Goal: Task Accomplishment & Management: Manage account settings

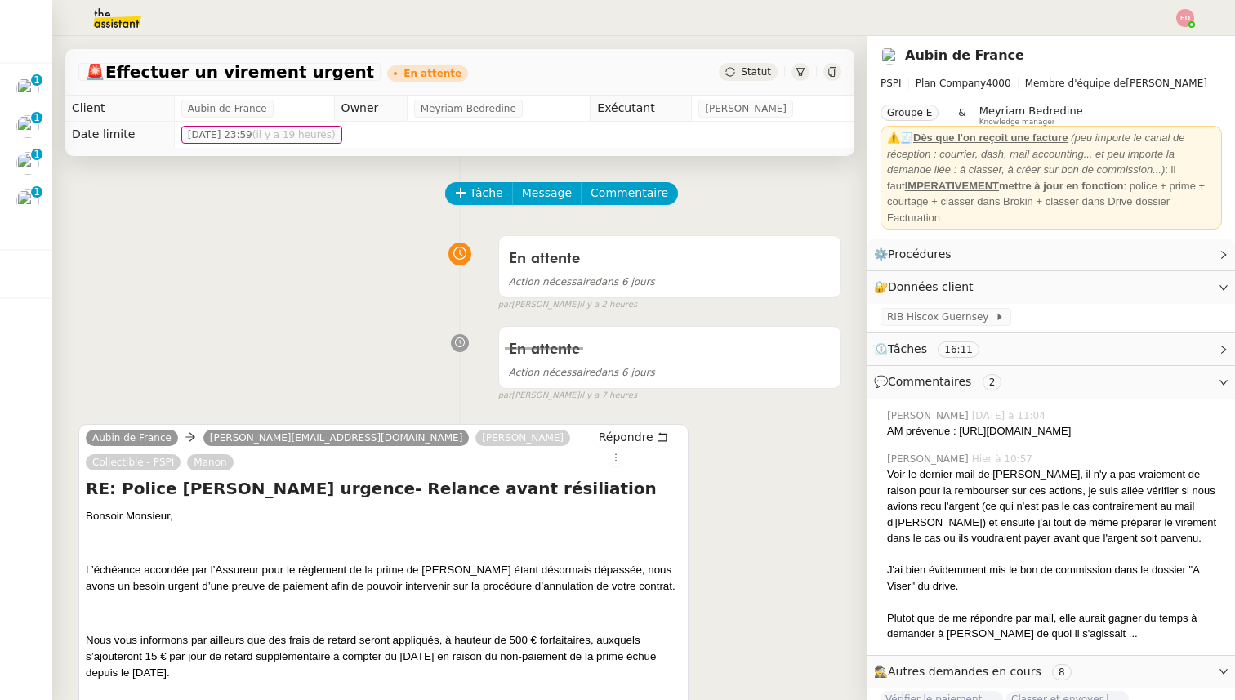
scroll to position [0, 1]
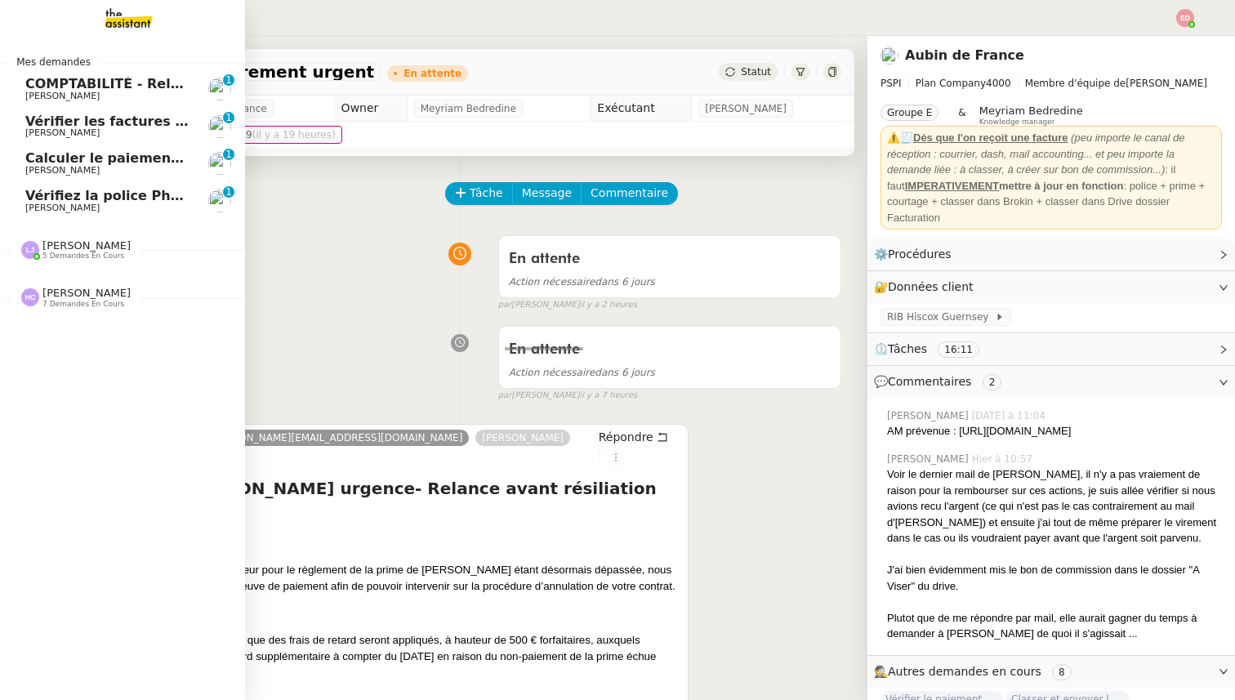
click at [44, 201] on span "Vérifiez la police Pharaon Deema" at bounding box center [146, 196] width 243 height 16
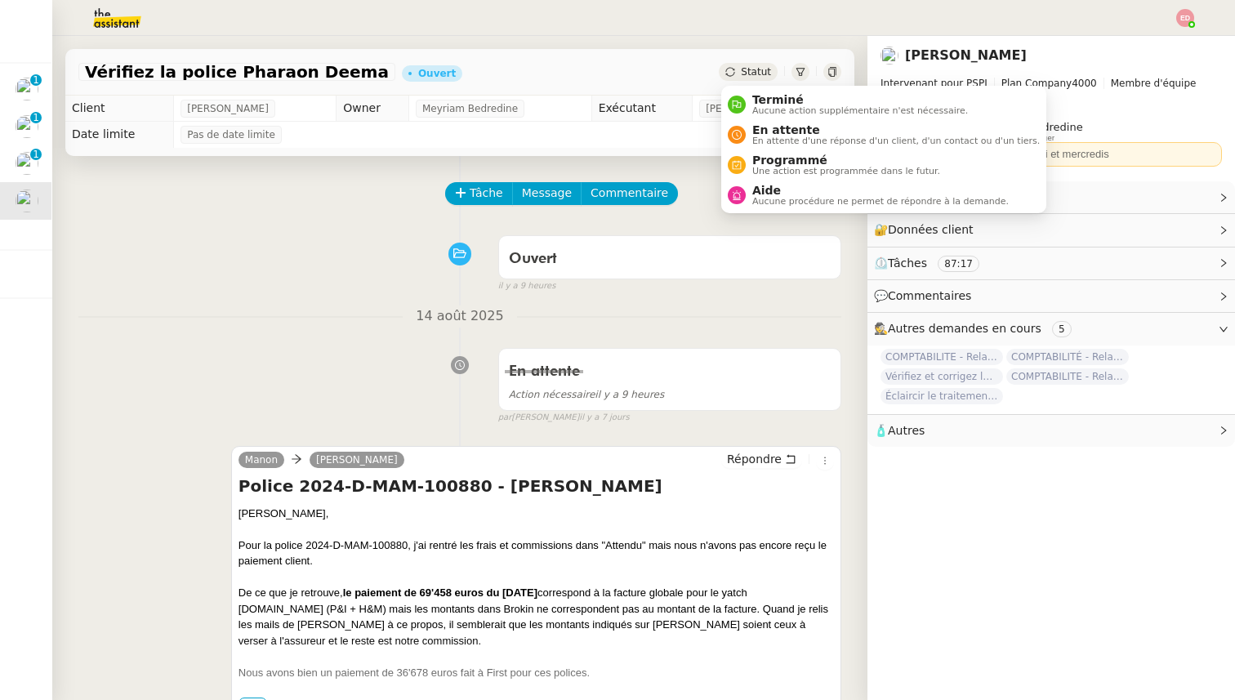
click at [742, 74] on div "Statut" at bounding box center [748, 72] width 59 height 18
click at [798, 136] on span "En attente d'une réponse d'un client, d'un contact ou d'un tiers." at bounding box center [896, 140] width 288 height 9
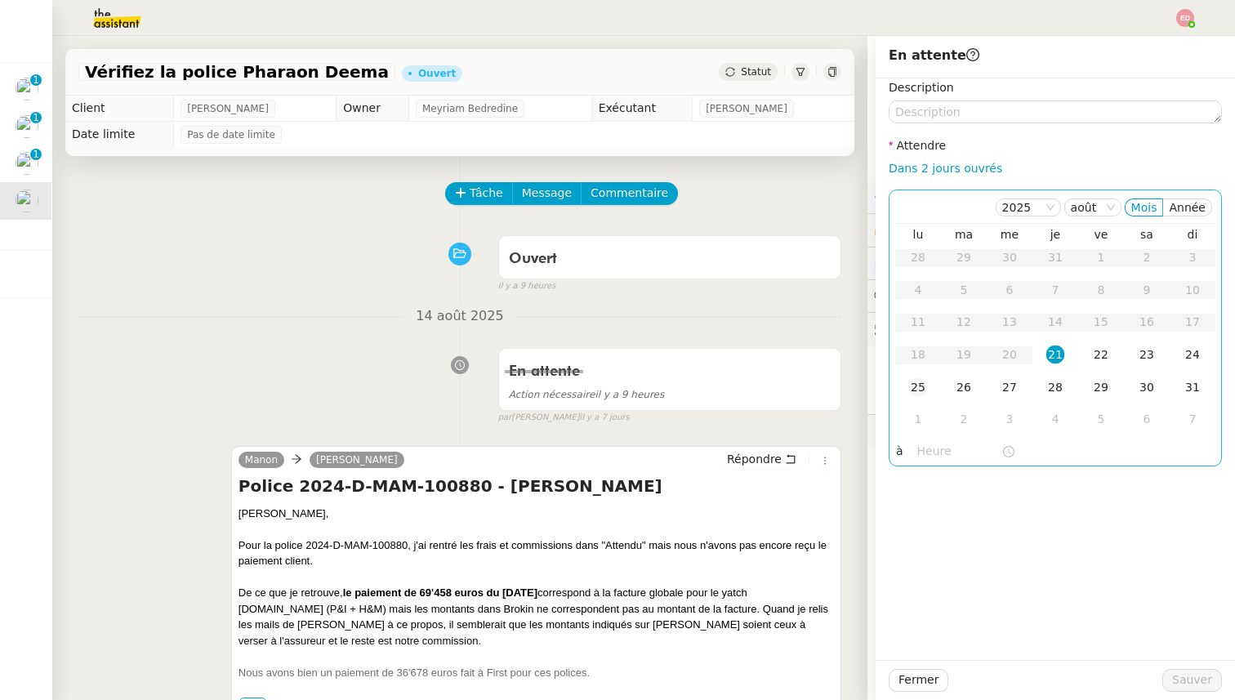
click at [911, 390] on div "25" at bounding box center [918, 387] width 18 height 18
click at [1175, 684] on span "Sauver" at bounding box center [1192, 680] width 40 height 19
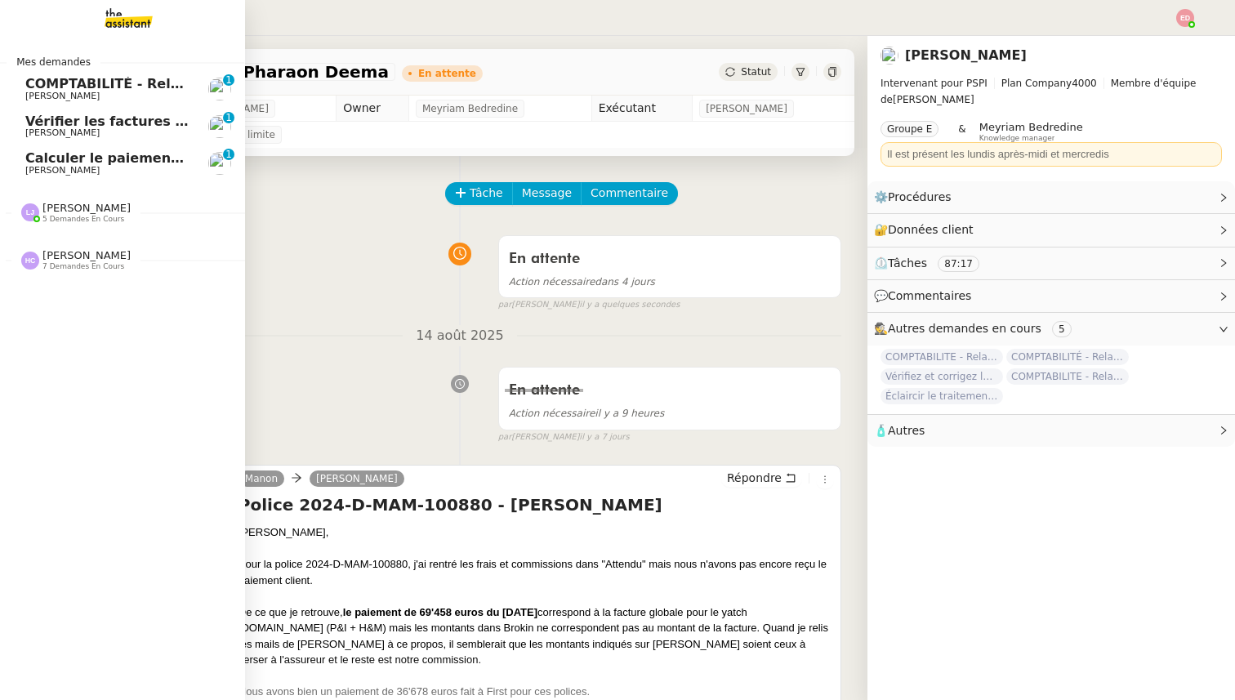
click at [34, 80] on span "COMPTABILITÉ - Relance des primes GoldenCare impayées- août 2025" at bounding box center [282, 84] width 514 height 16
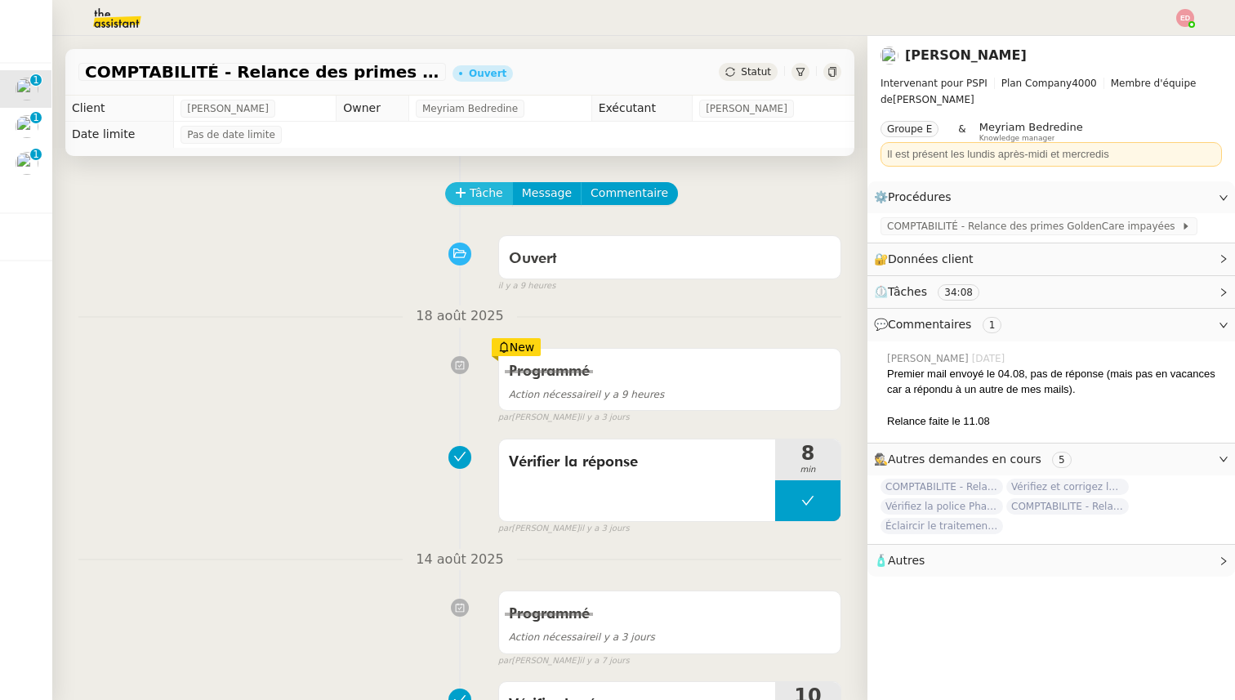
click at [468, 194] on button "Tâche" at bounding box center [479, 193] width 68 height 23
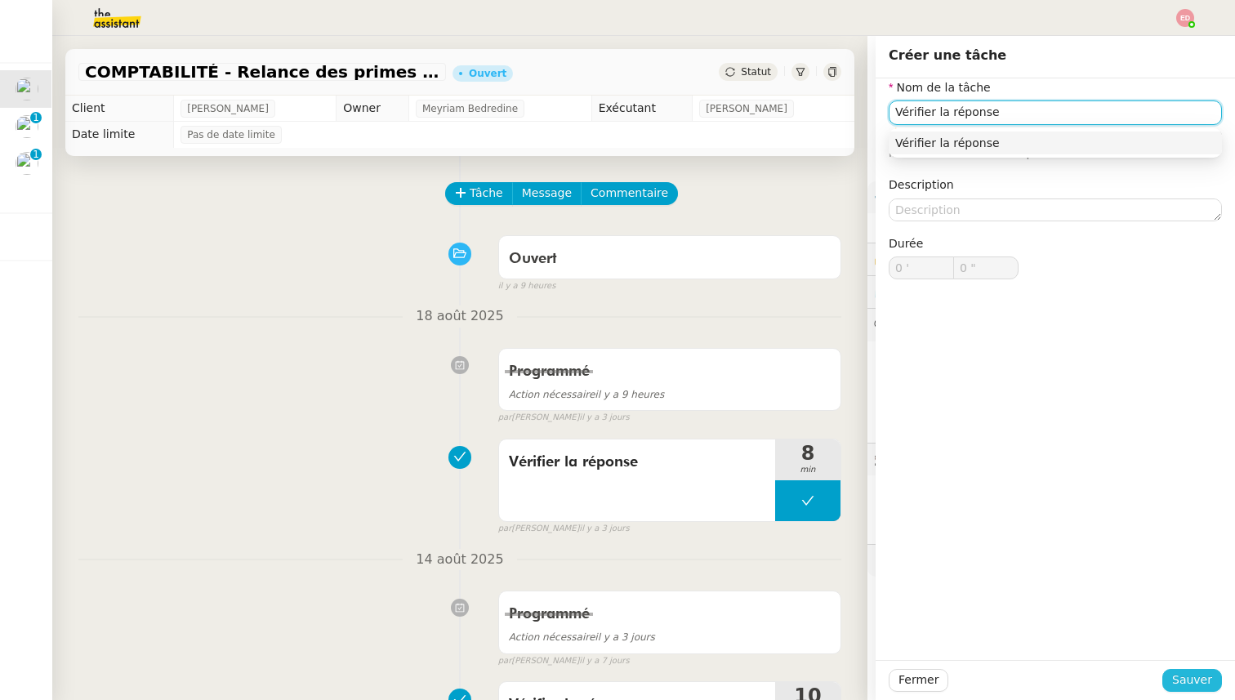
type input "Vérifier la réponse"
click at [1200, 687] on span "Sauver" at bounding box center [1192, 680] width 40 height 19
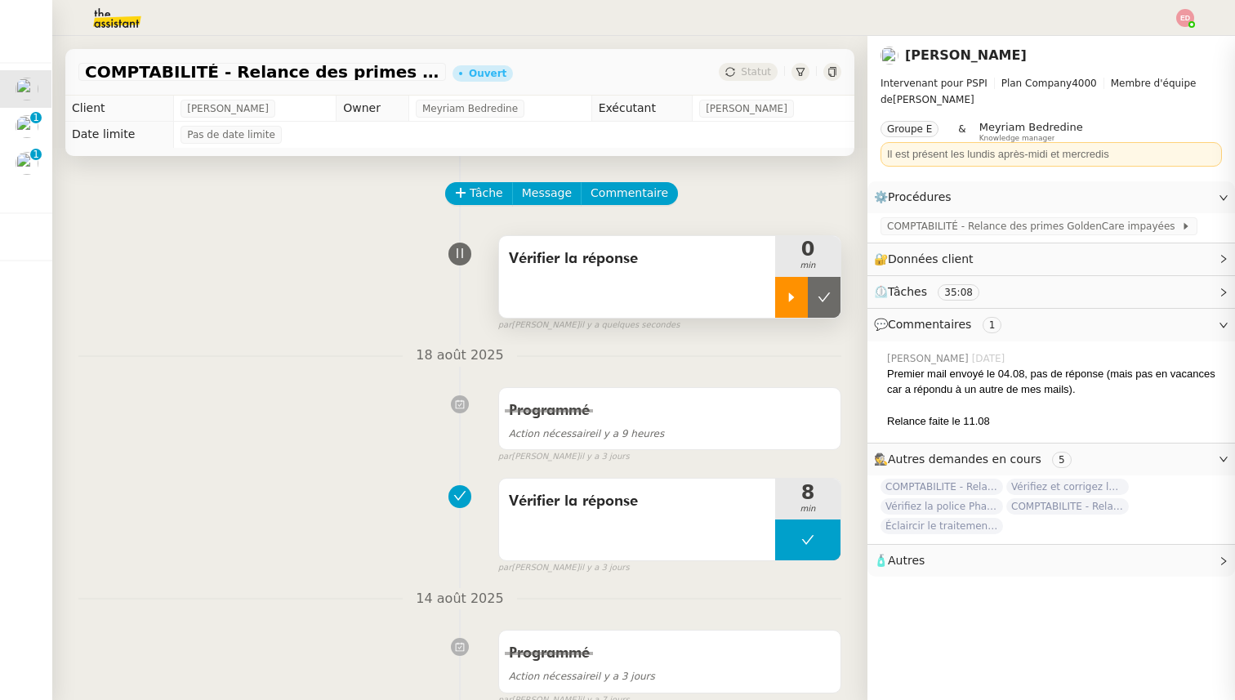
click at [796, 298] on icon at bounding box center [791, 297] width 13 height 13
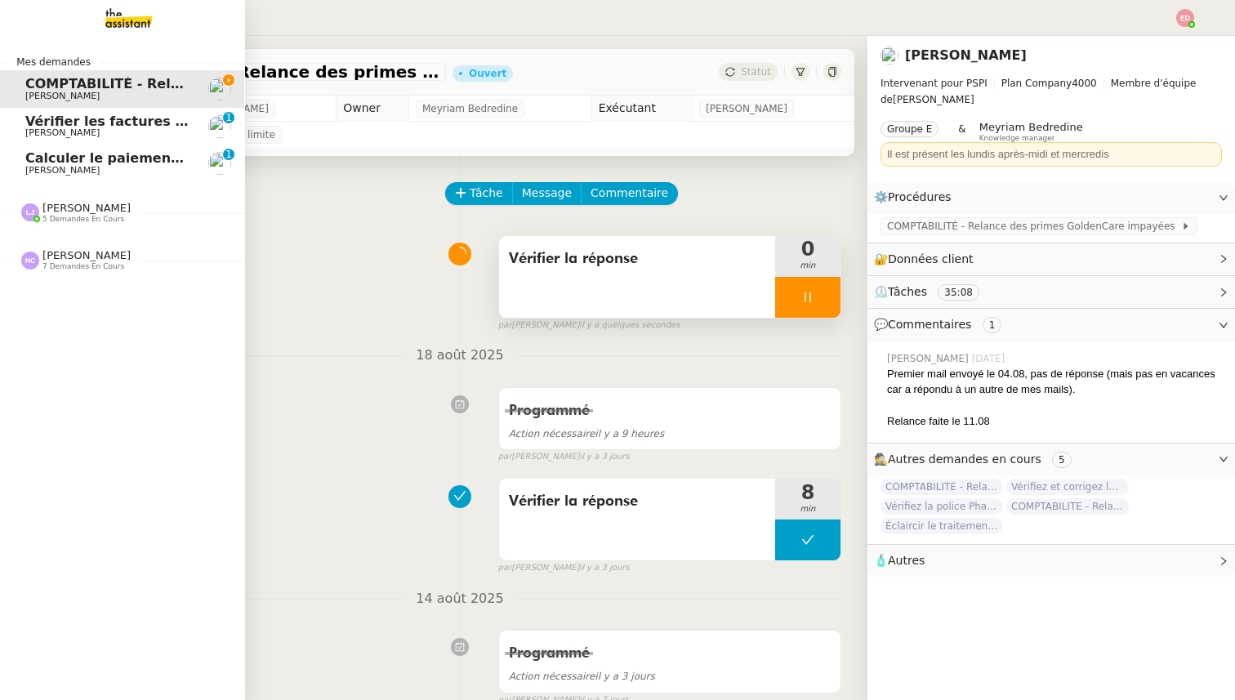
click at [36, 123] on span "Vérifier les factures non réglées" at bounding box center [143, 122] width 237 height 16
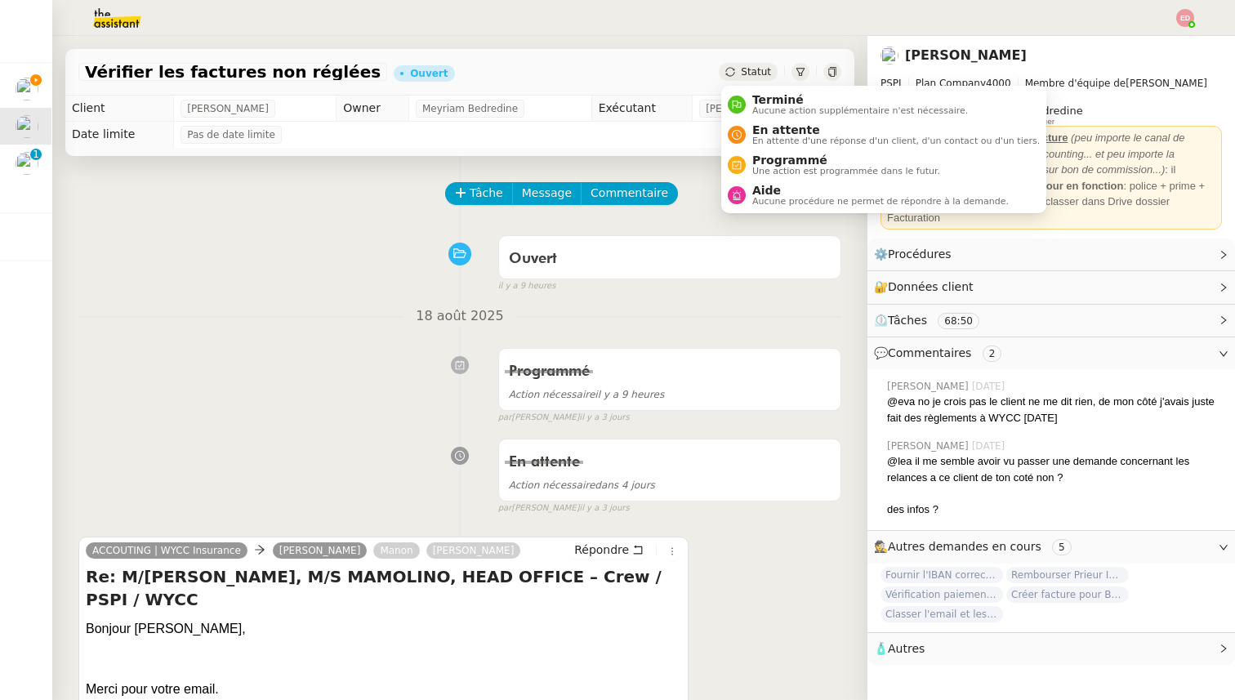
click at [747, 71] on span "Statut" at bounding box center [756, 71] width 30 height 11
click at [773, 150] on li "Programmé Une action est programmée dans le futur." at bounding box center [883, 164] width 325 height 30
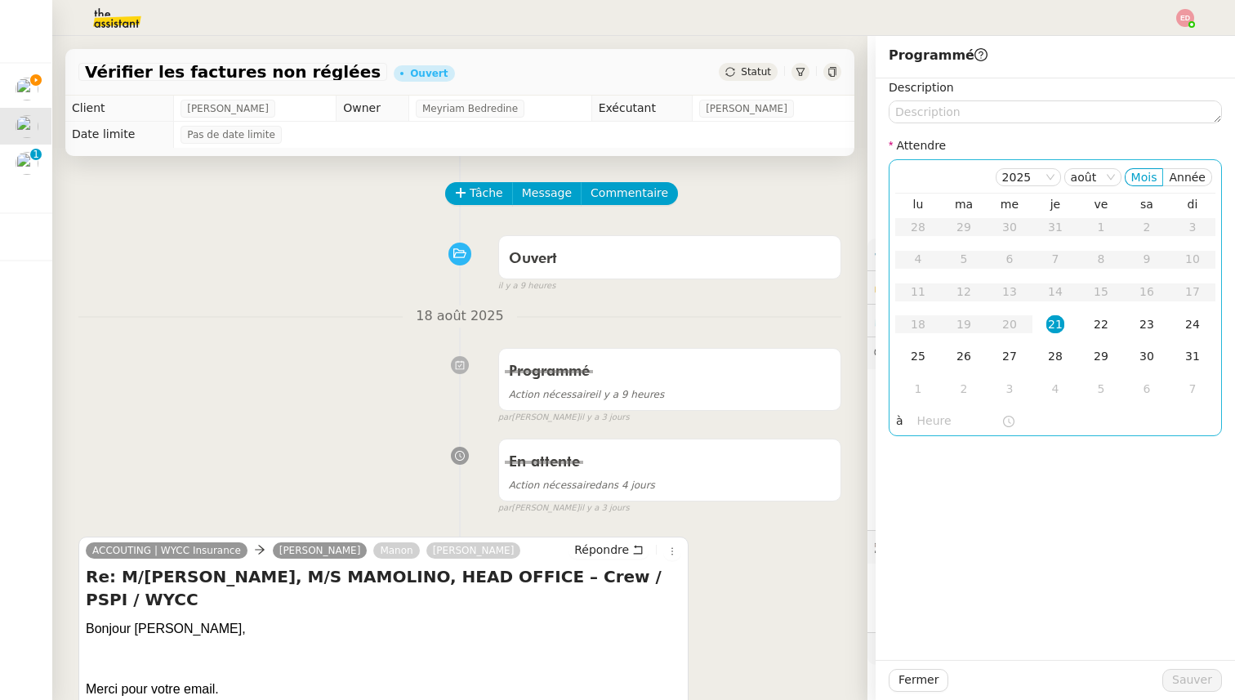
click at [1061, 324] on div "21" at bounding box center [1055, 324] width 18 height 18
click at [932, 420] on input "text" at bounding box center [959, 421] width 84 height 19
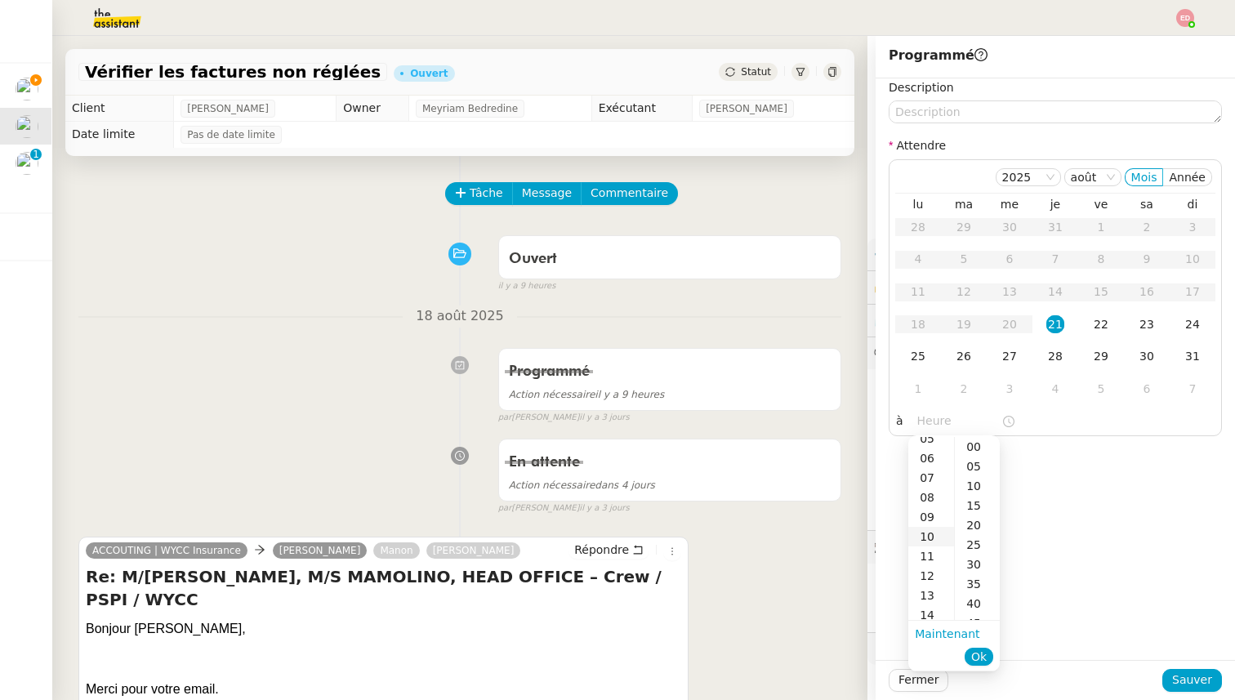
click at [934, 533] on div "10" at bounding box center [931, 537] width 46 height 20
click at [963, 448] on div "00" at bounding box center [977, 447] width 45 height 20
type input "10:00"
click at [981, 657] on span "Ok" at bounding box center [979, 657] width 16 height 16
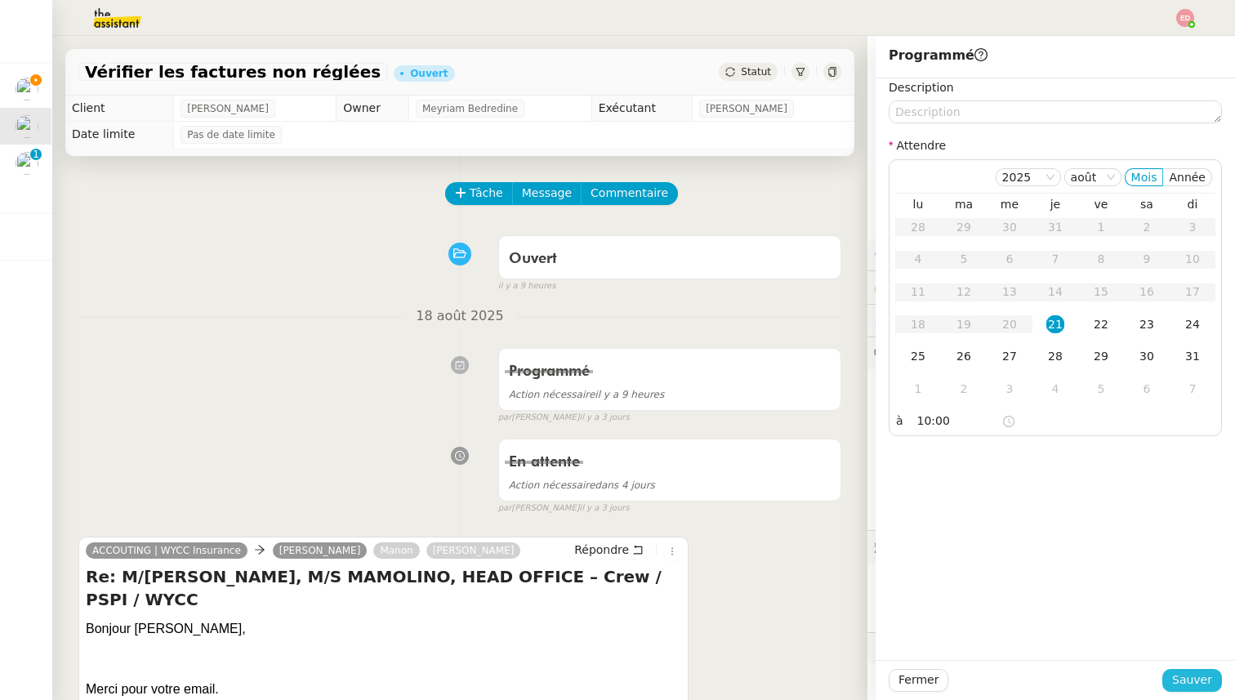
click at [1176, 674] on span "Sauver" at bounding box center [1192, 680] width 40 height 19
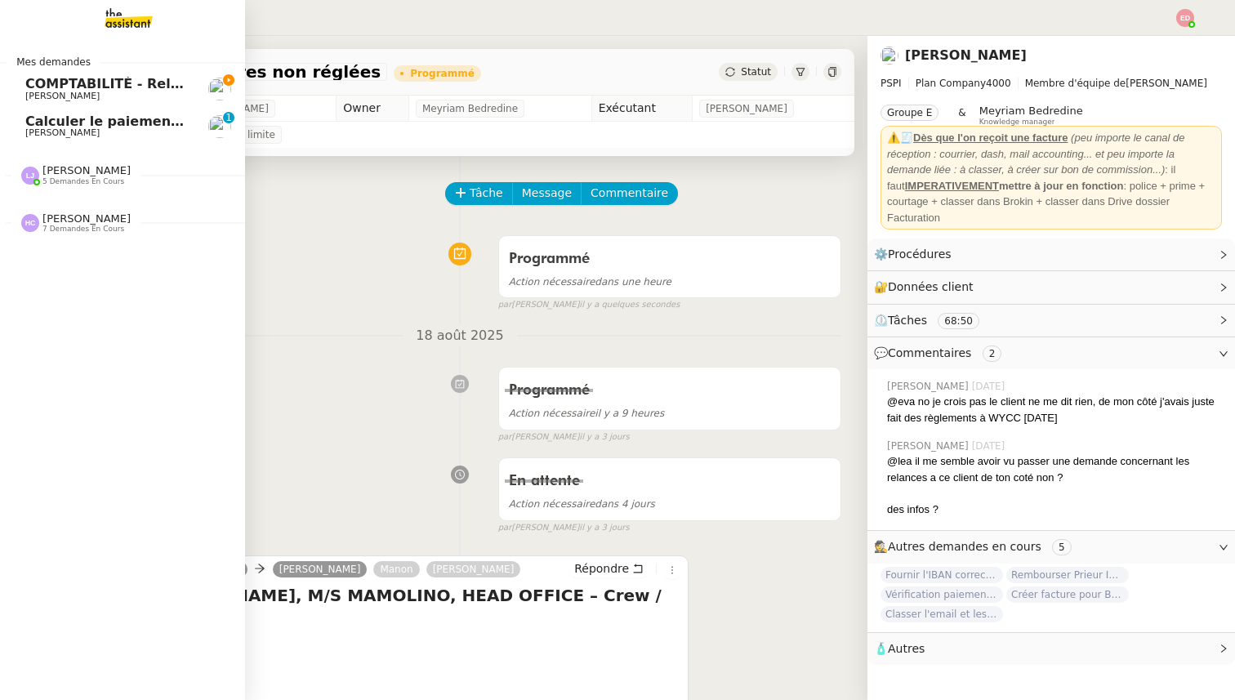
click at [26, 123] on span "Calculer le paiement de CHF 2,063.41" at bounding box center [164, 122] width 278 height 16
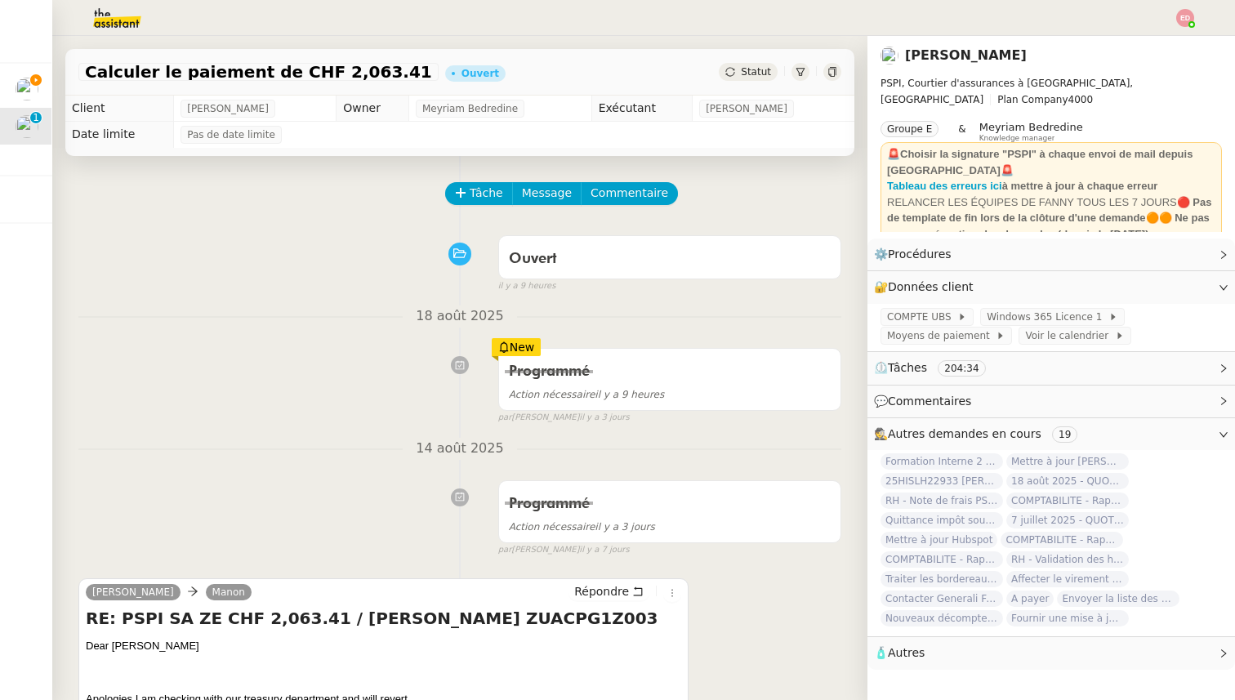
click at [743, 69] on span "Statut" at bounding box center [756, 71] width 30 height 11
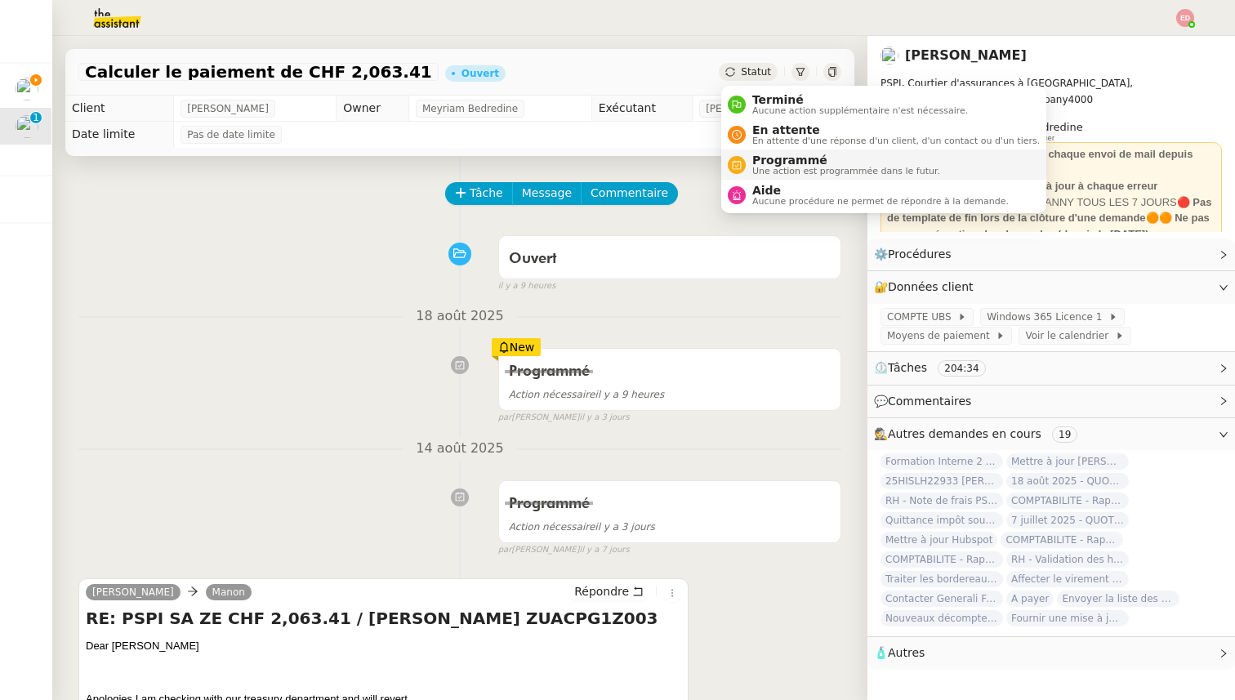
click at [764, 159] on span "Programmé" at bounding box center [846, 160] width 188 height 13
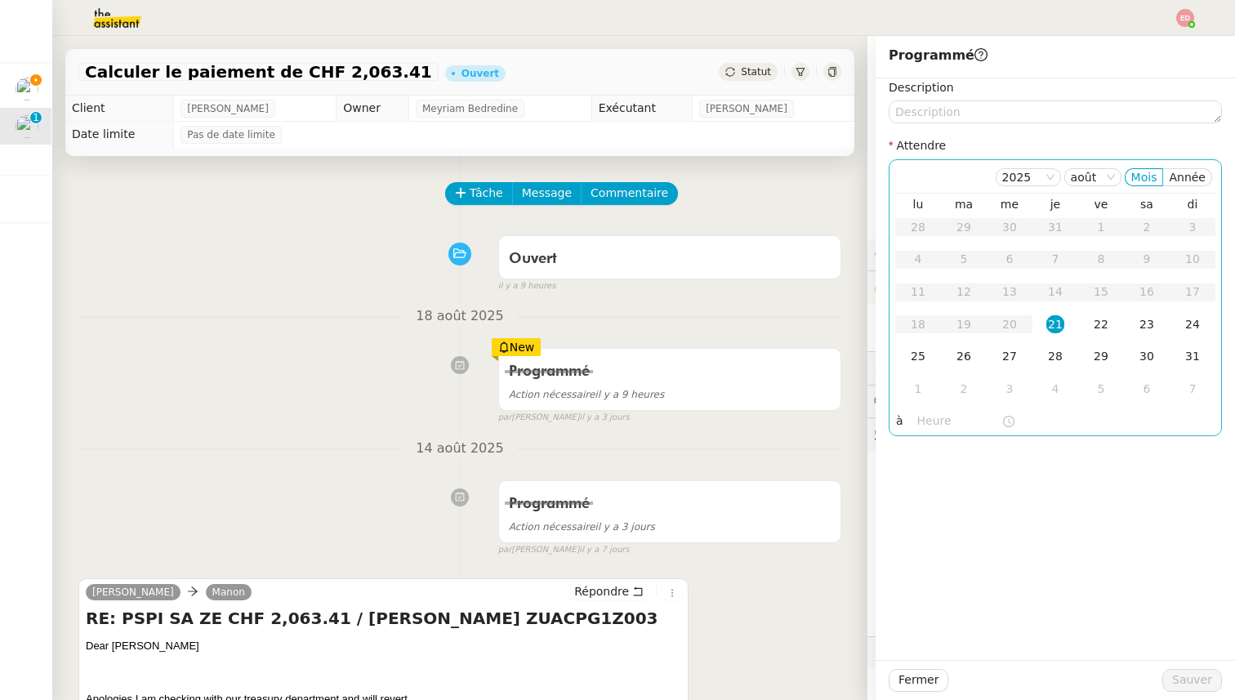
click at [1064, 331] on div "21" at bounding box center [1055, 324] width 18 height 18
click at [931, 422] on input "text" at bounding box center [959, 421] width 84 height 19
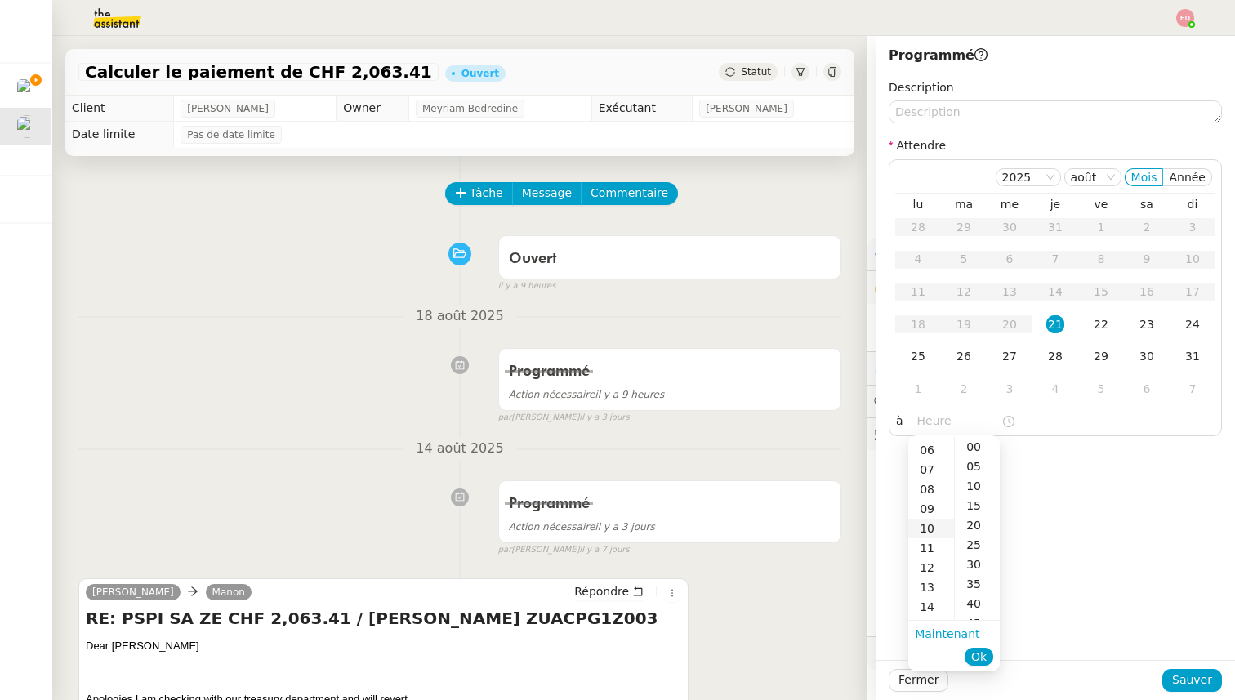
click at [935, 524] on div "10" at bounding box center [931, 529] width 46 height 20
click at [982, 447] on div "00" at bounding box center [977, 447] width 45 height 20
type input "10:00"
click at [988, 651] on button "Ok" at bounding box center [979, 657] width 29 height 18
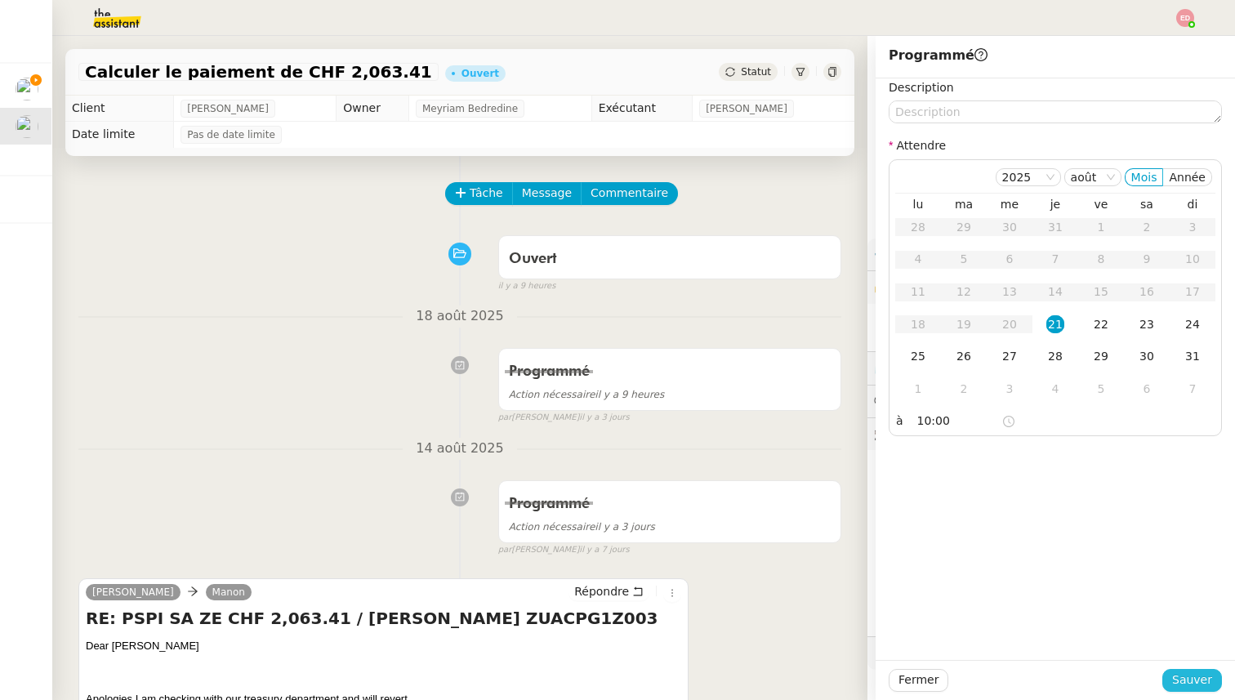
click at [1177, 678] on span "Sauver" at bounding box center [1192, 680] width 40 height 19
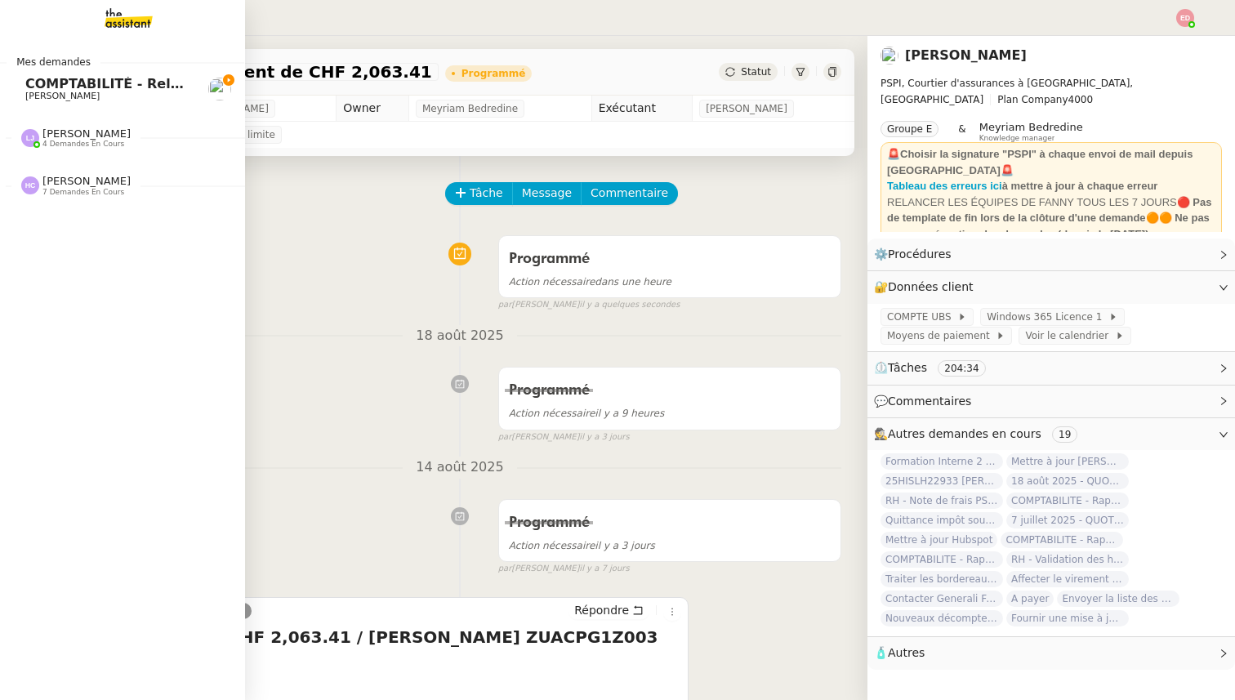
click at [50, 144] on span "4 demandes en cours" at bounding box center [83, 144] width 82 height 9
click at [70, 143] on span "4 demandes en cours" at bounding box center [83, 144] width 82 height 9
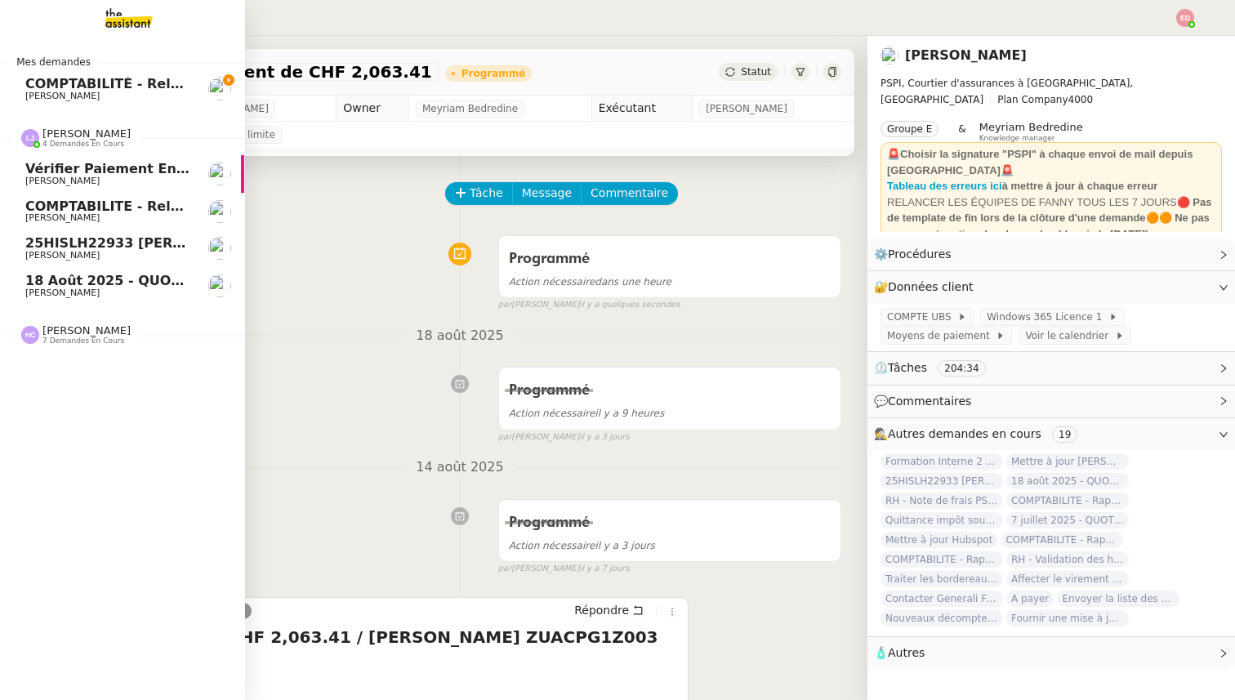
click at [83, 280] on span "18 août 2025 - QUOTIDIEN - OPAL - Gestion de la boîte mail OPAL" at bounding box center [267, 281] width 485 height 16
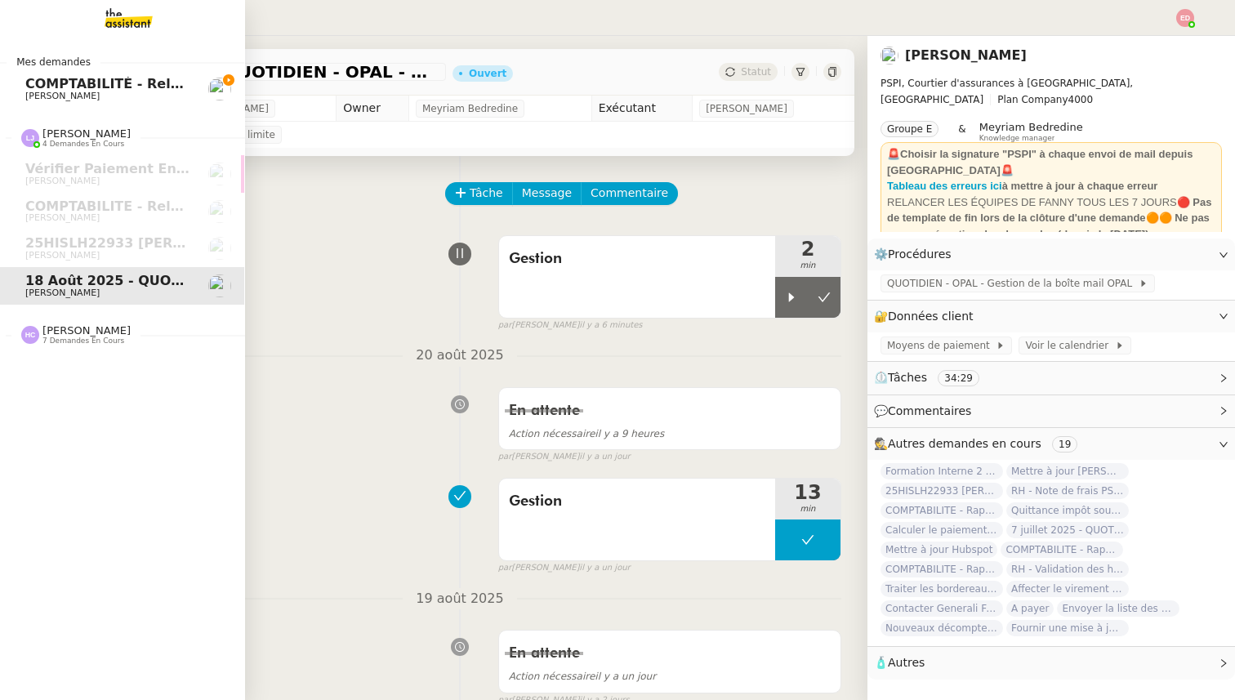
click at [76, 334] on span "[PERSON_NAME]" at bounding box center [86, 330] width 88 height 12
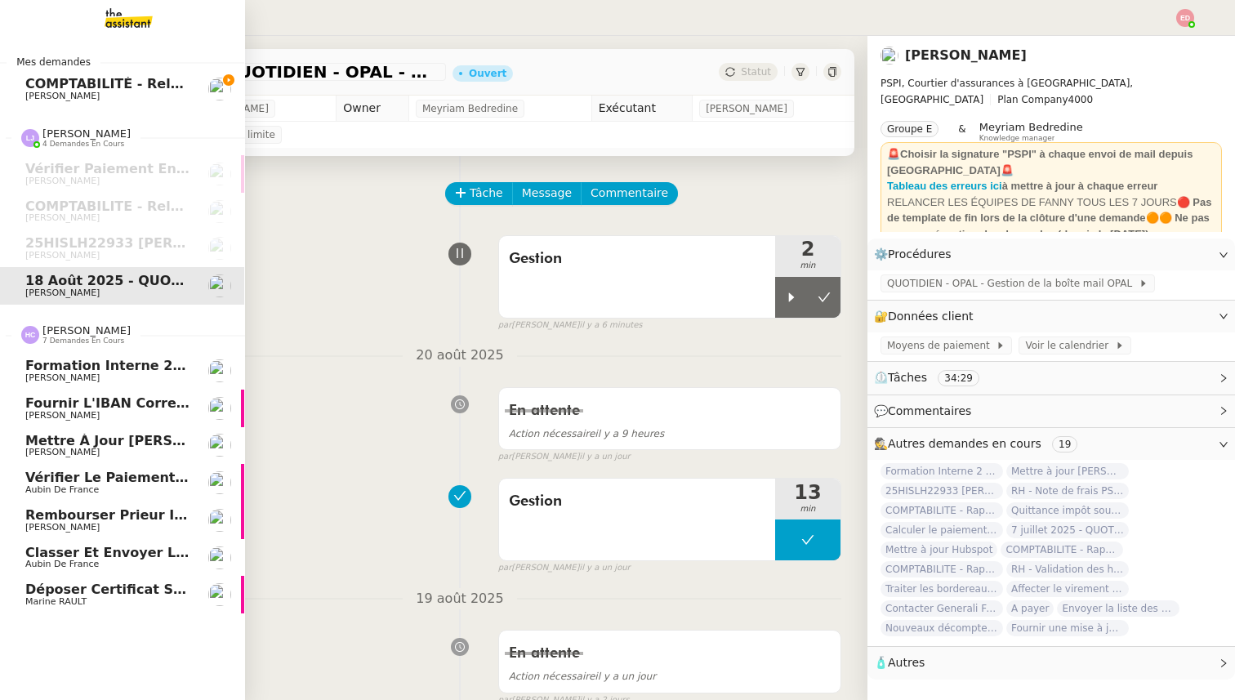
click at [78, 334] on span "[PERSON_NAME]" at bounding box center [86, 330] width 88 height 12
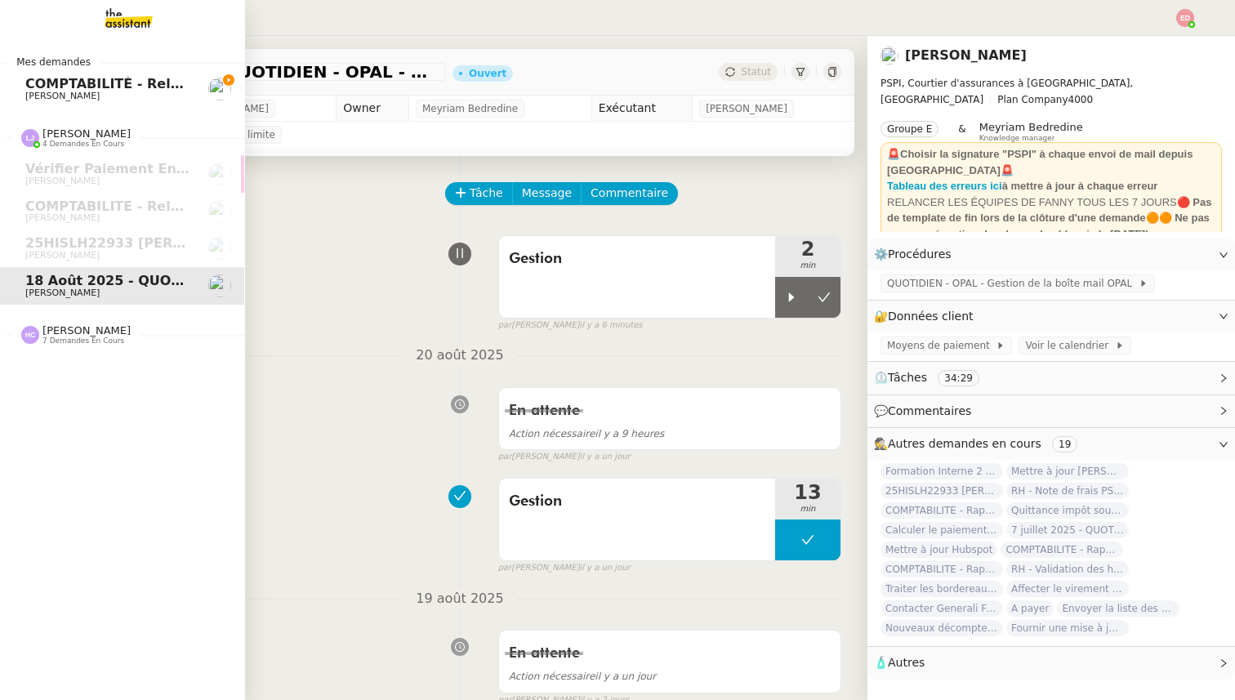
click at [159, 82] on span "COMPTABILITÉ - Relance des primes GoldenCare impayées- août 2025" at bounding box center [282, 84] width 514 height 16
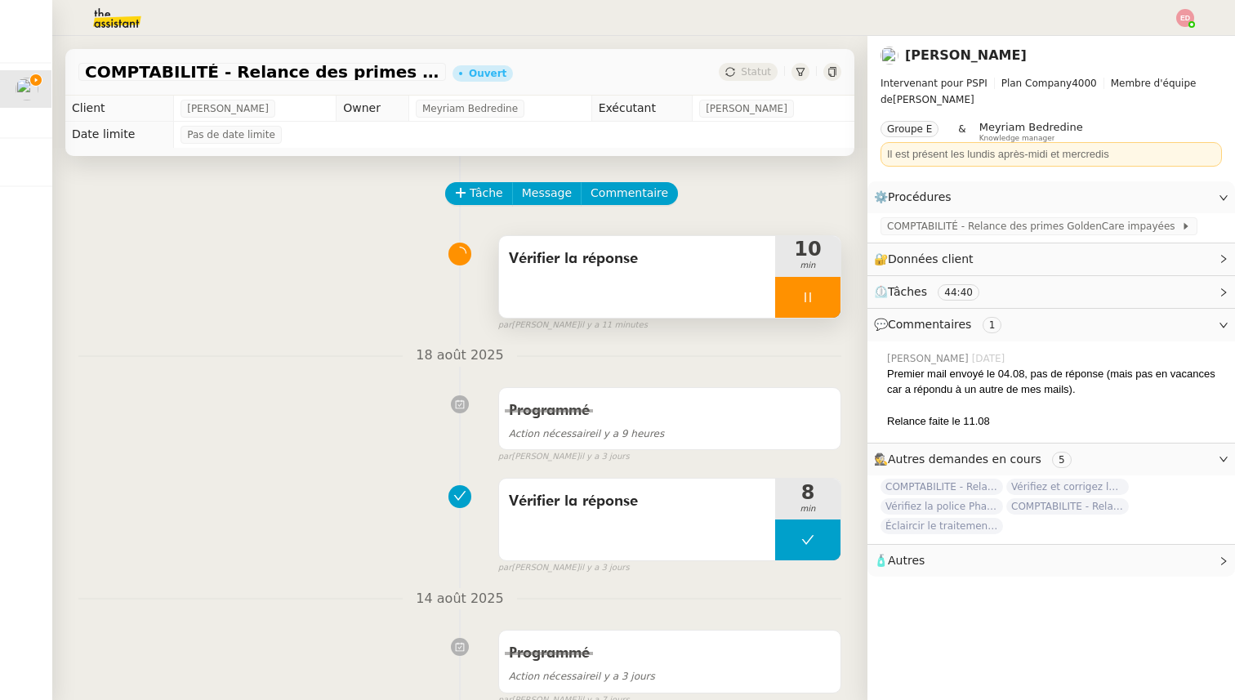
click at [833, 310] on div at bounding box center [807, 297] width 65 height 41
click at [833, 310] on button at bounding box center [824, 297] width 33 height 41
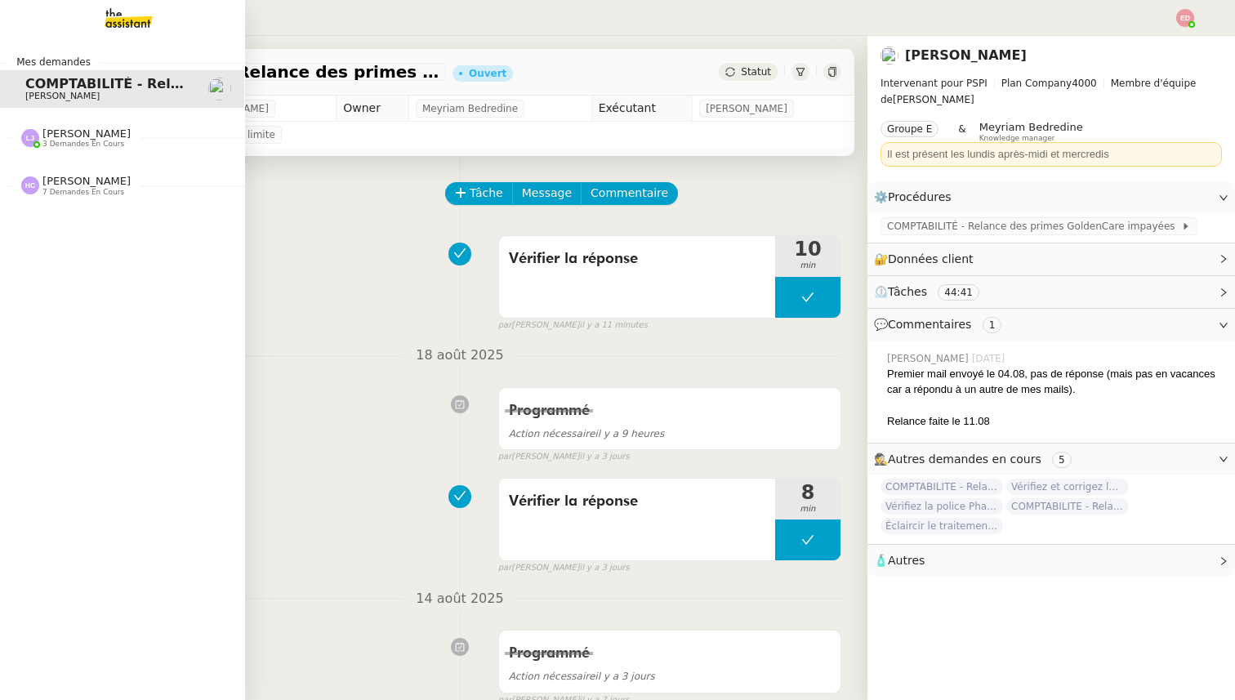
click at [126, 25] on img at bounding box center [115, 18] width 127 height 36
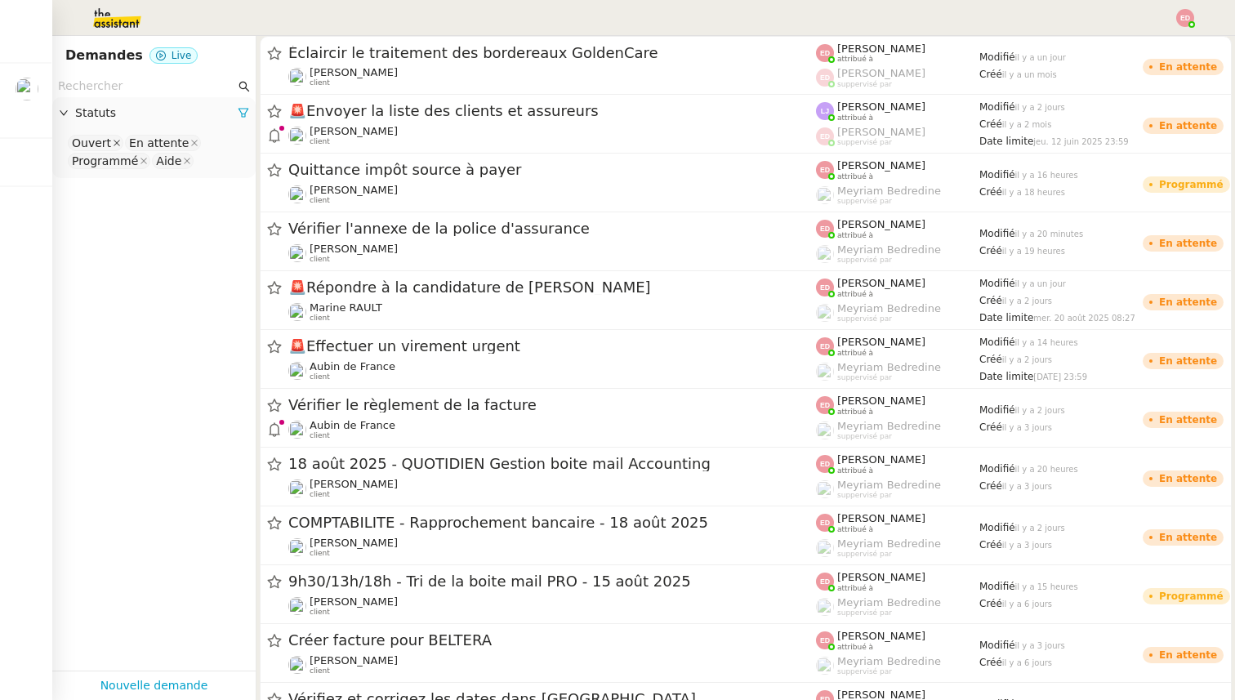
click at [114, 141] on icon at bounding box center [117, 143] width 7 height 7
click at [133, 142] on icon at bounding box center [137, 143] width 8 height 8
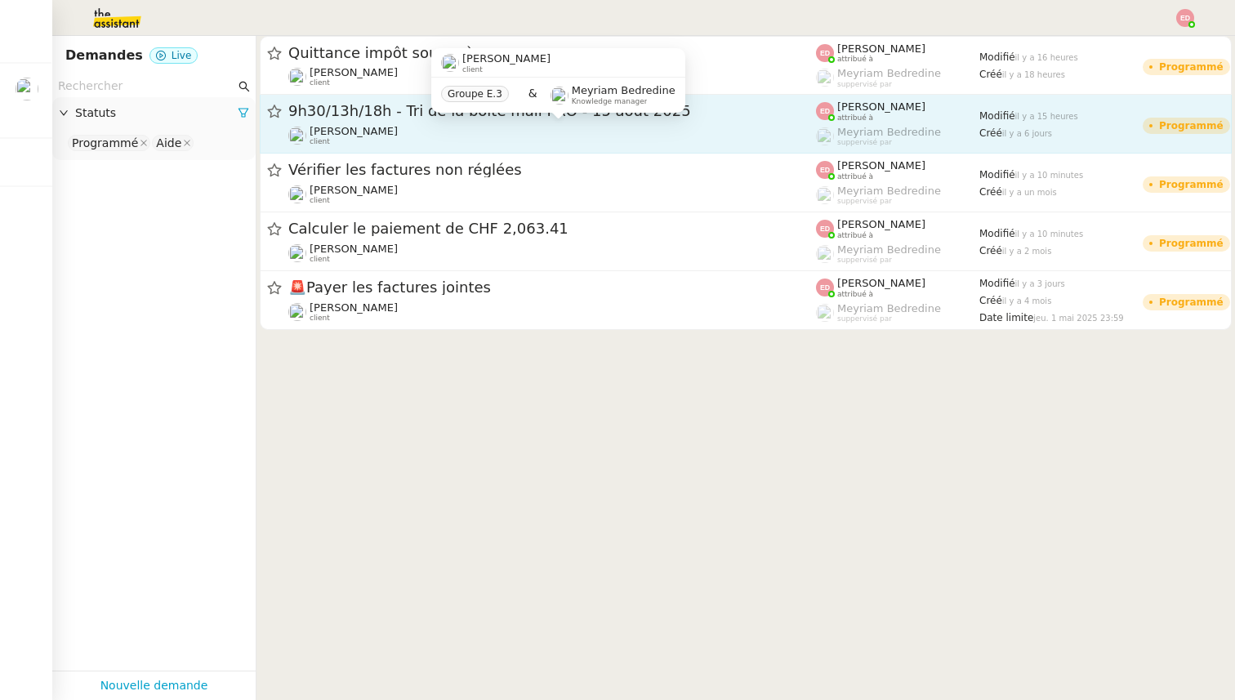
click at [352, 133] on span "[PERSON_NAME]" at bounding box center [354, 131] width 88 height 12
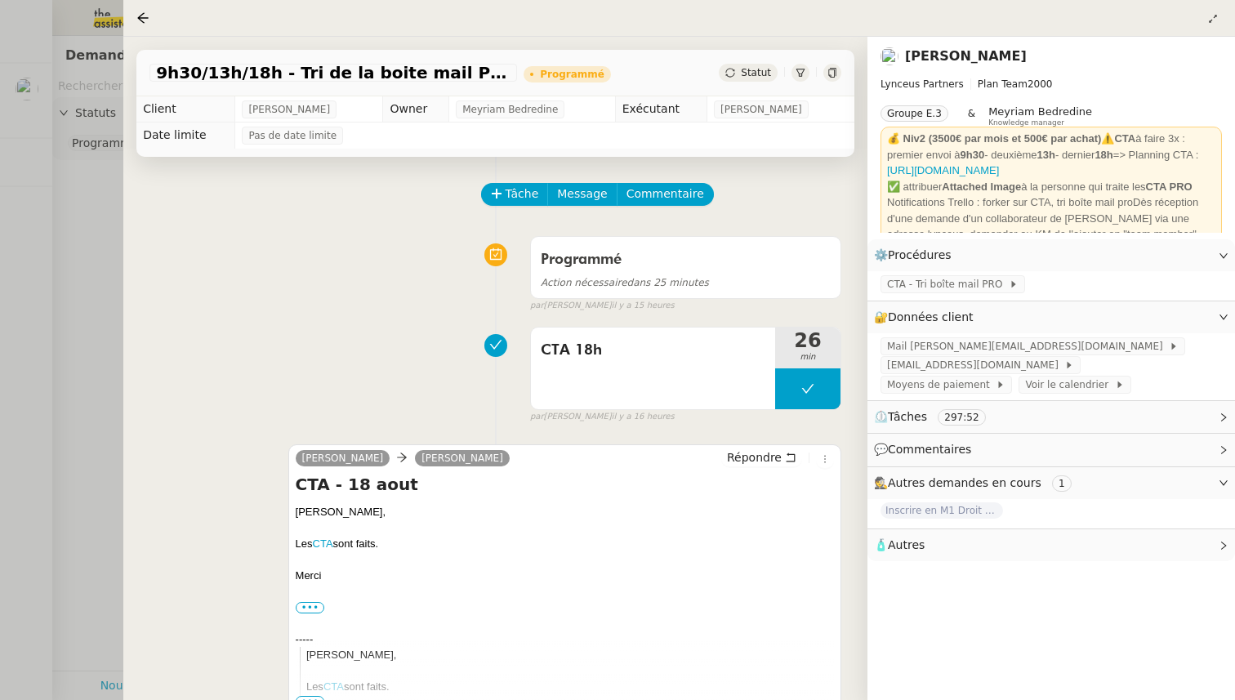
click at [754, 74] on span "Statut" at bounding box center [756, 72] width 30 height 11
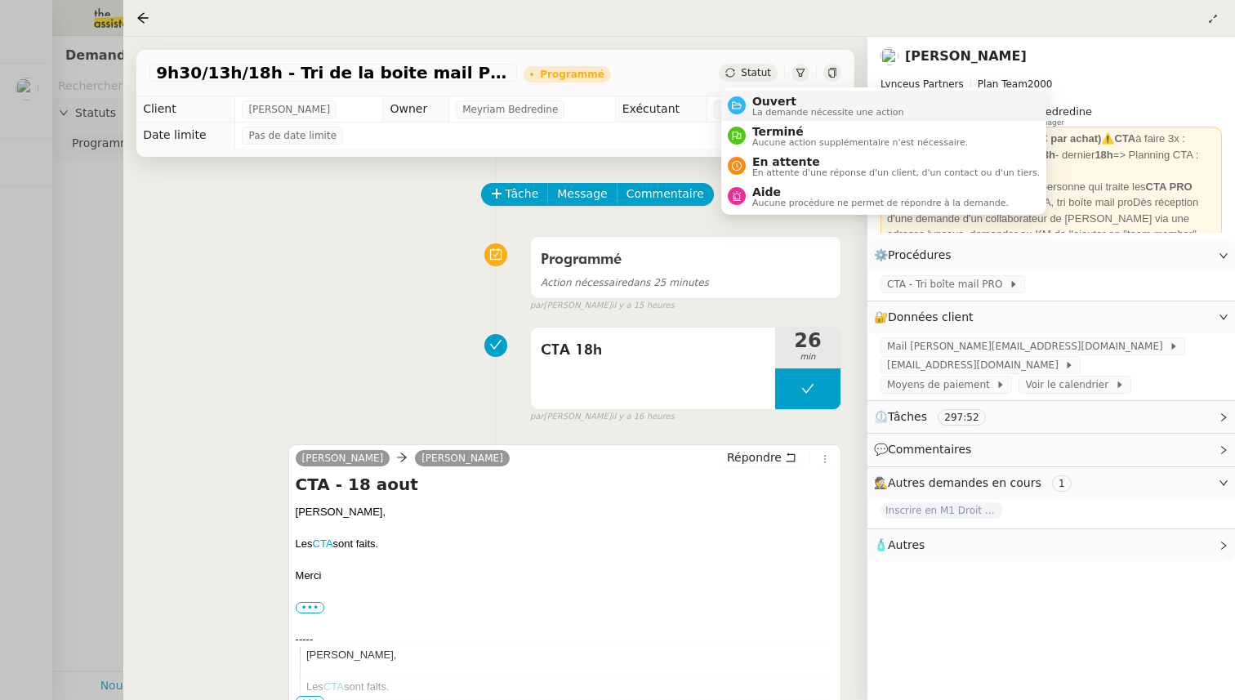
click at [768, 97] on span "Ouvert" at bounding box center [828, 101] width 152 height 13
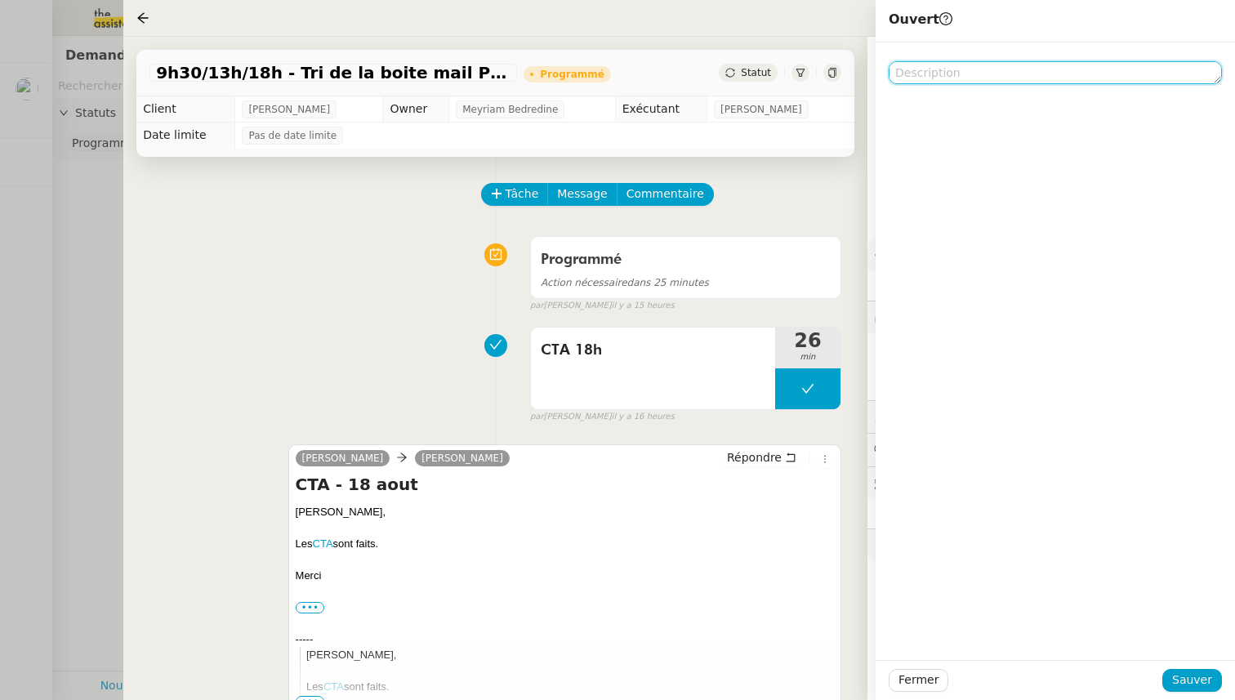
click at [943, 76] on textarea at bounding box center [1055, 72] width 333 height 23
click at [1183, 688] on span "Sauver" at bounding box center [1192, 680] width 40 height 19
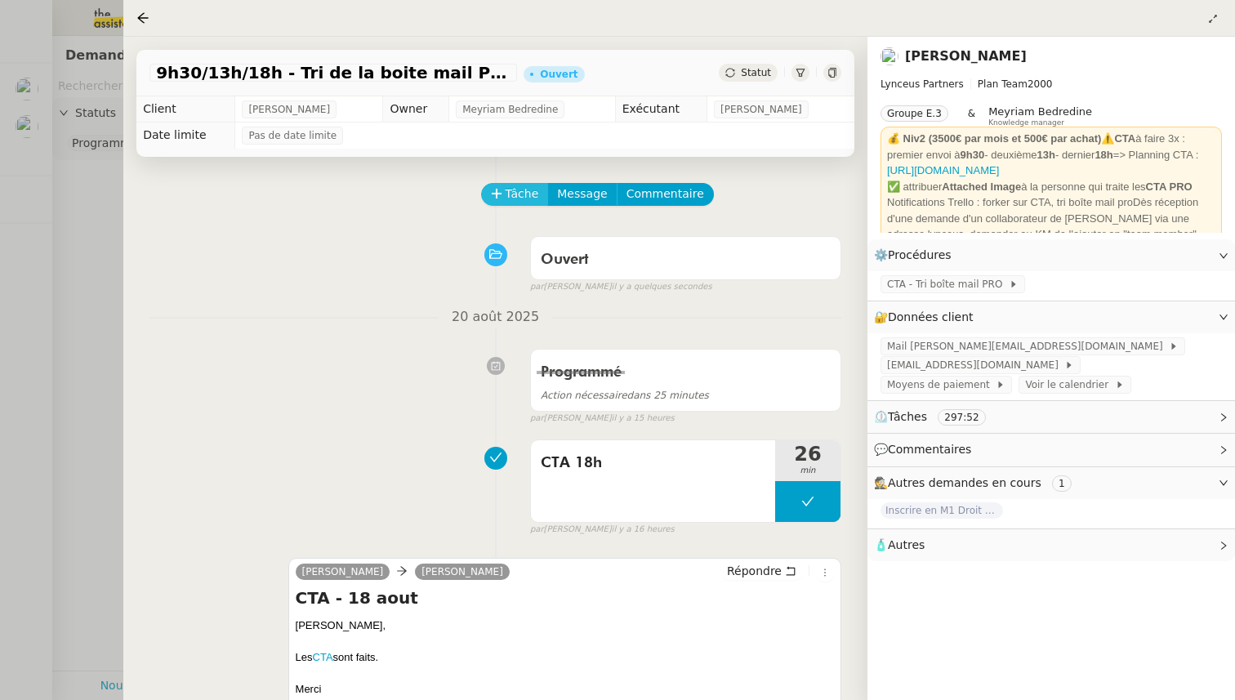
click at [526, 194] on span "Tâche" at bounding box center [522, 194] width 33 height 19
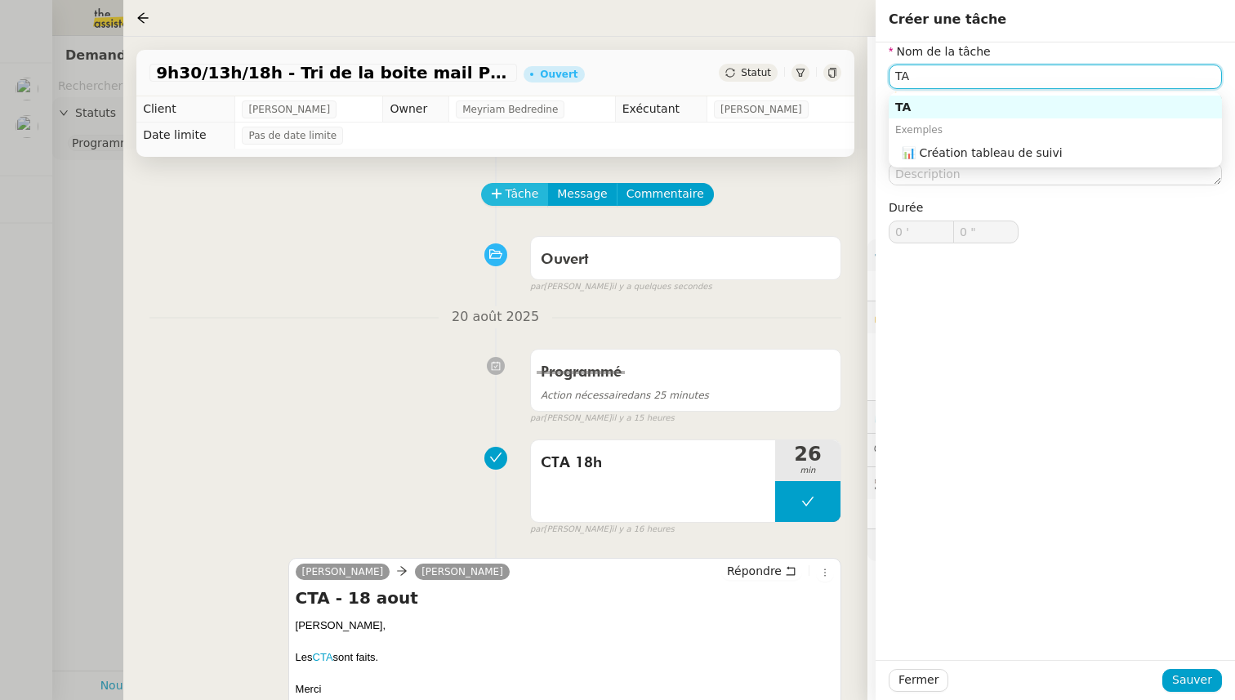
type input "T"
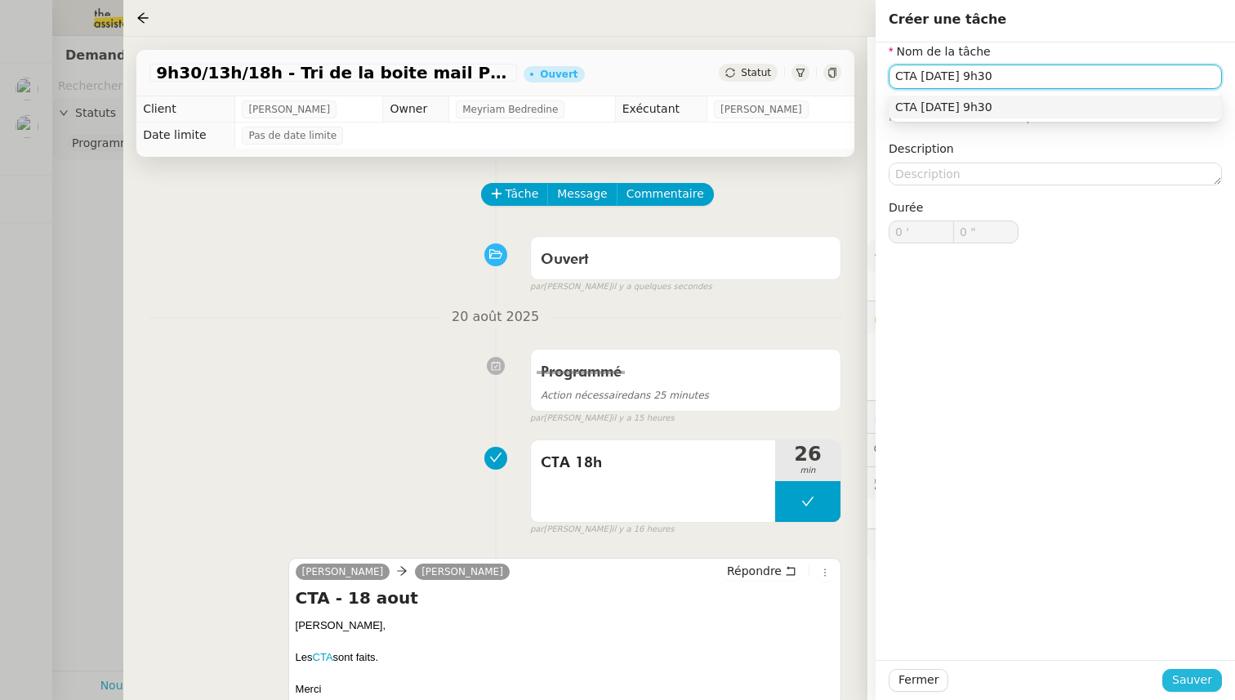
type input "CTA [DATE] 9h30"
click at [1204, 669] on button "Sauver" at bounding box center [1192, 680] width 60 height 23
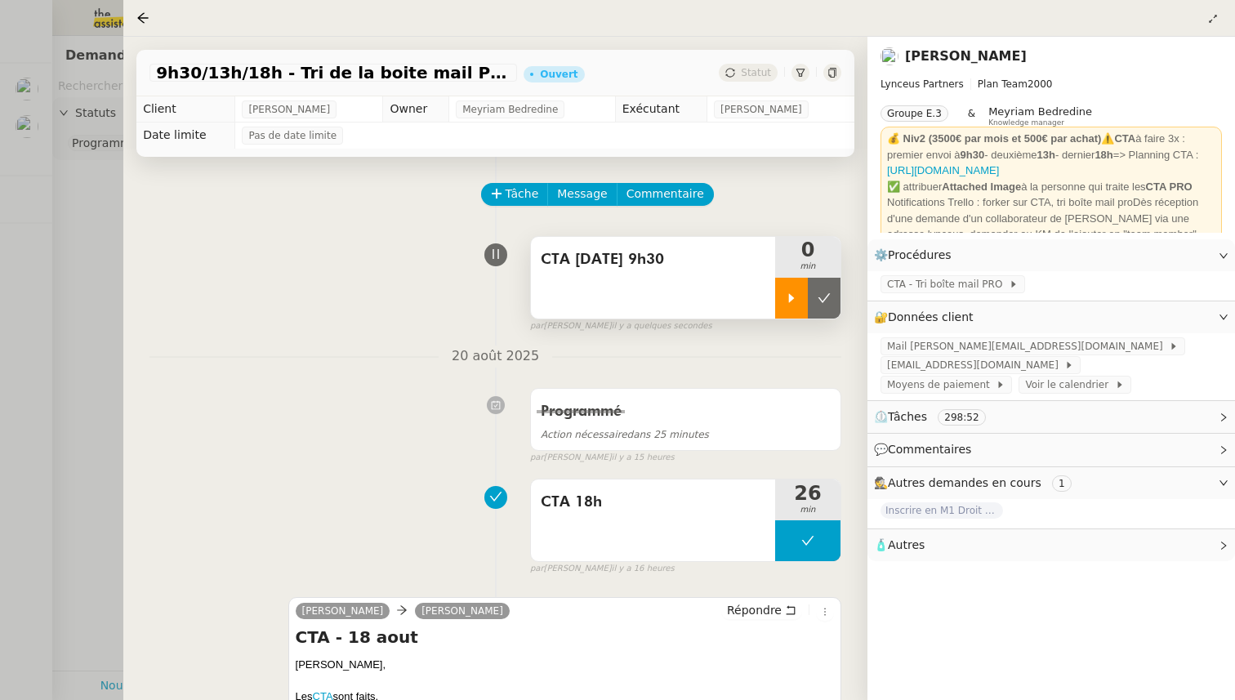
click at [790, 314] on div at bounding box center [791, 298] width 33 height 41
click at [71, 215] on div at bounding box center [617, 350] width 1235 height 700
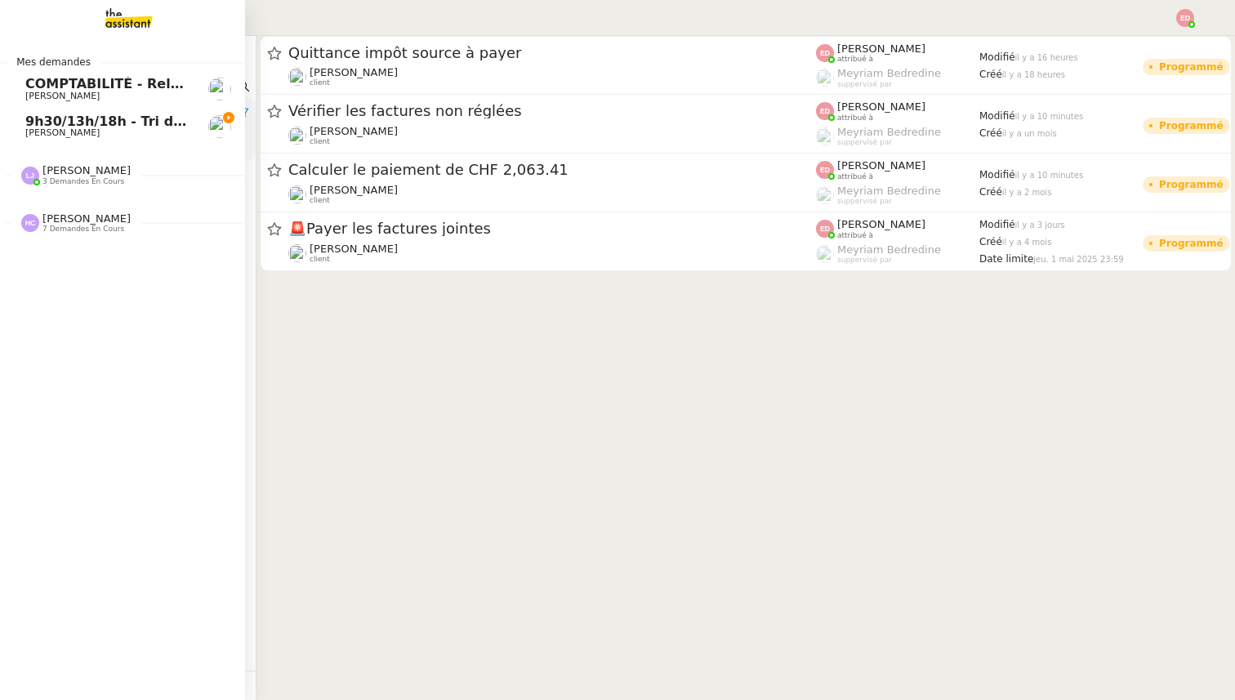
click at [31, 87] on span "COMPTABILITÉ - Relance des primes GoldenCare impayées- août 2025" at bounding box center [282, 84] width 514 height 16
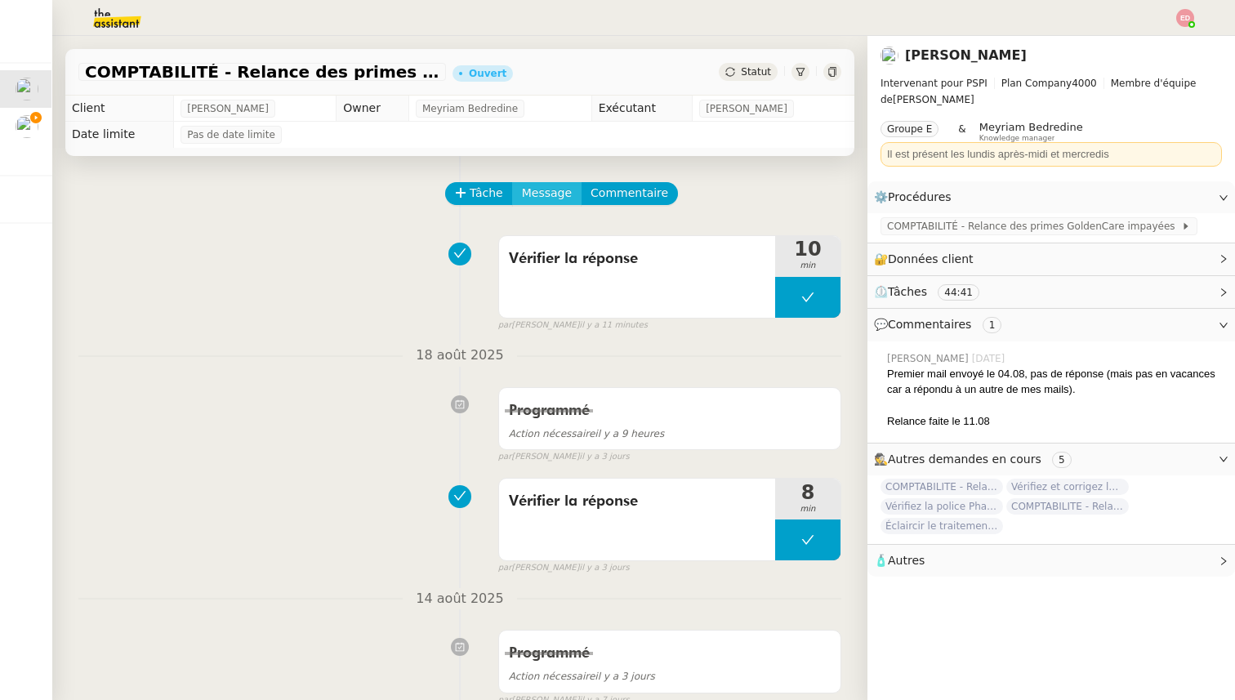
click at [556, 197] on span "Message" at bounding box center [547, 193] width 50 height 19
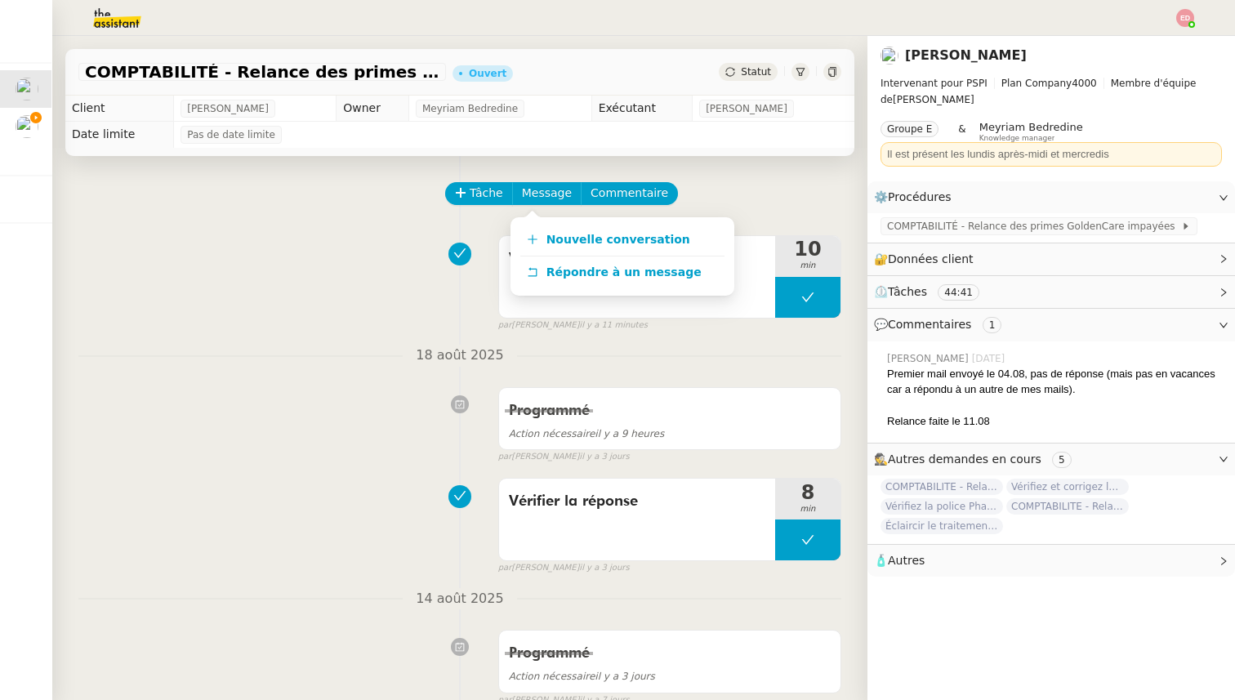
click at [569, 221] on div "Nouvelle conversation Répondre à un message" at bounding box center [623, 256] width 224 height 78
click at [571, 239] on span "Nouvelle conversation" at bounding box center [618, 239] width 144 height 13
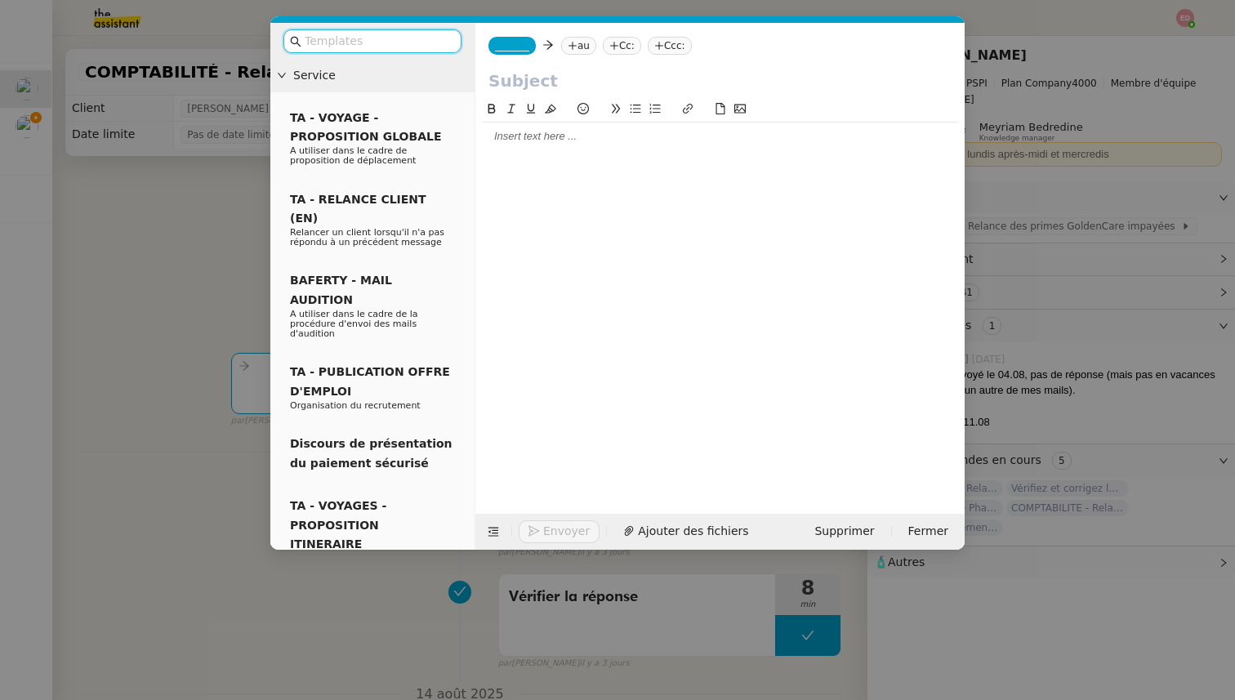
click at [515, 39] on nz-tag "_______" at bounding box center [511, 46] width 47 height 18
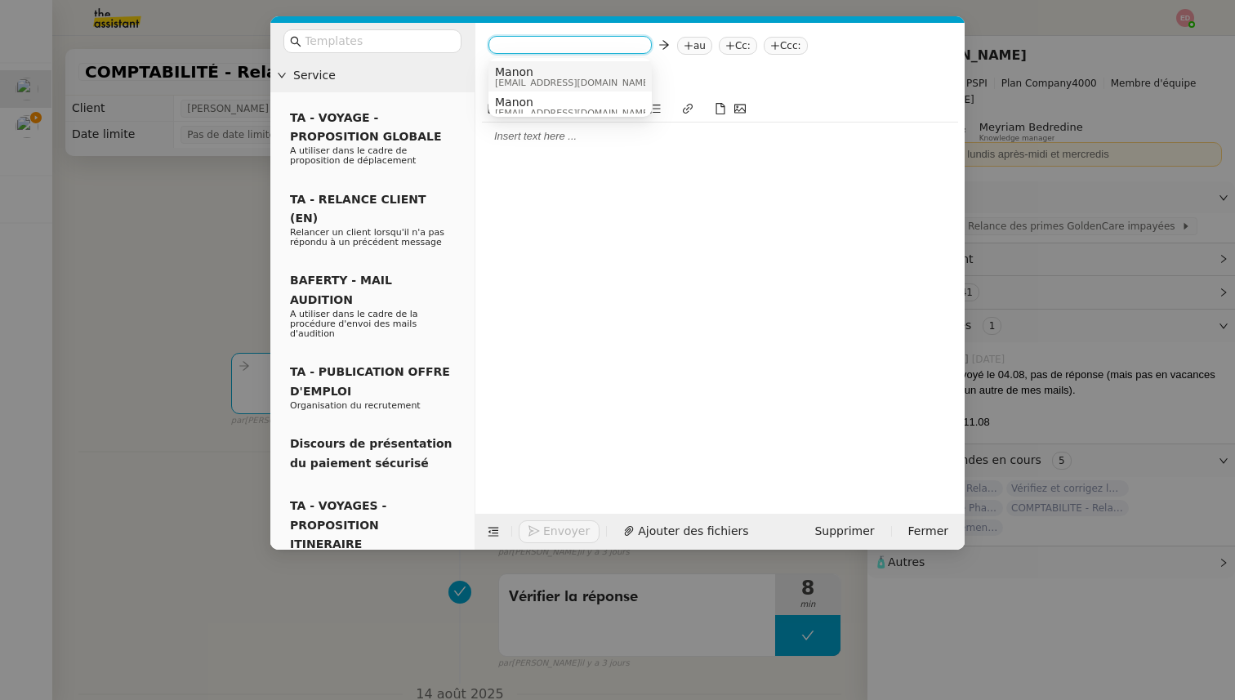
click at [520, 72] on span "Manon" at bounding box center [573, 71] width 157 height 13
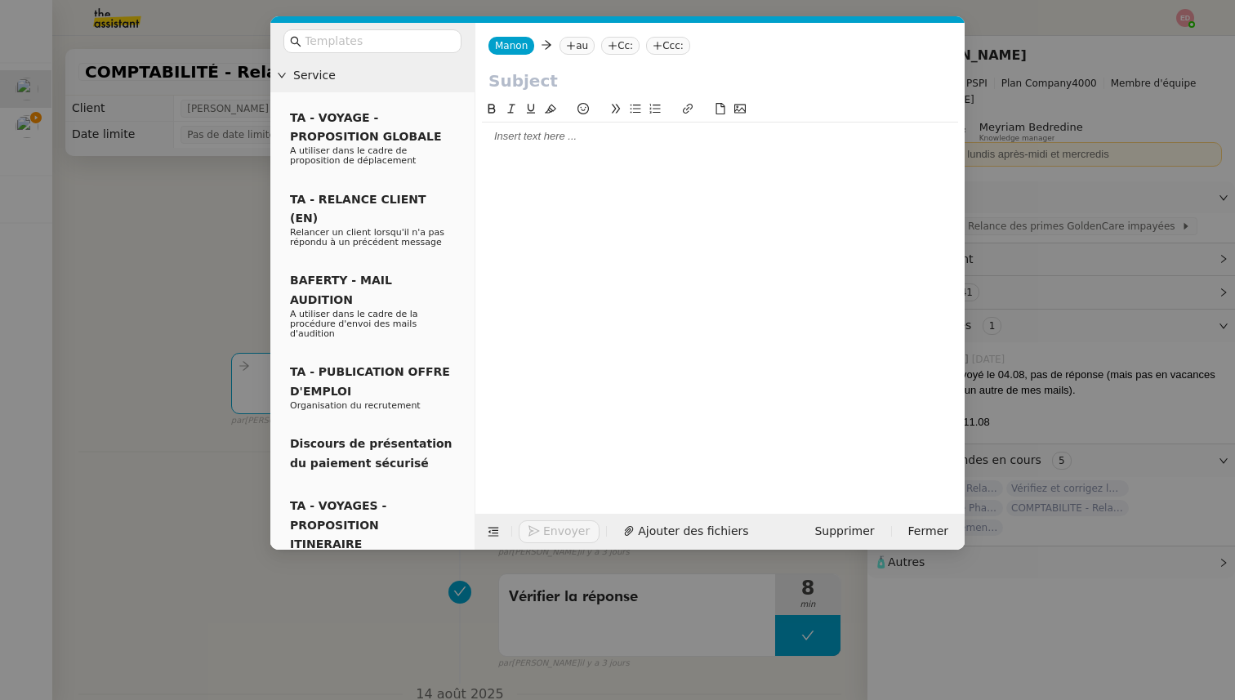
click at [568, 49] on icon at bounding box center [571, 46] width 10 height 10
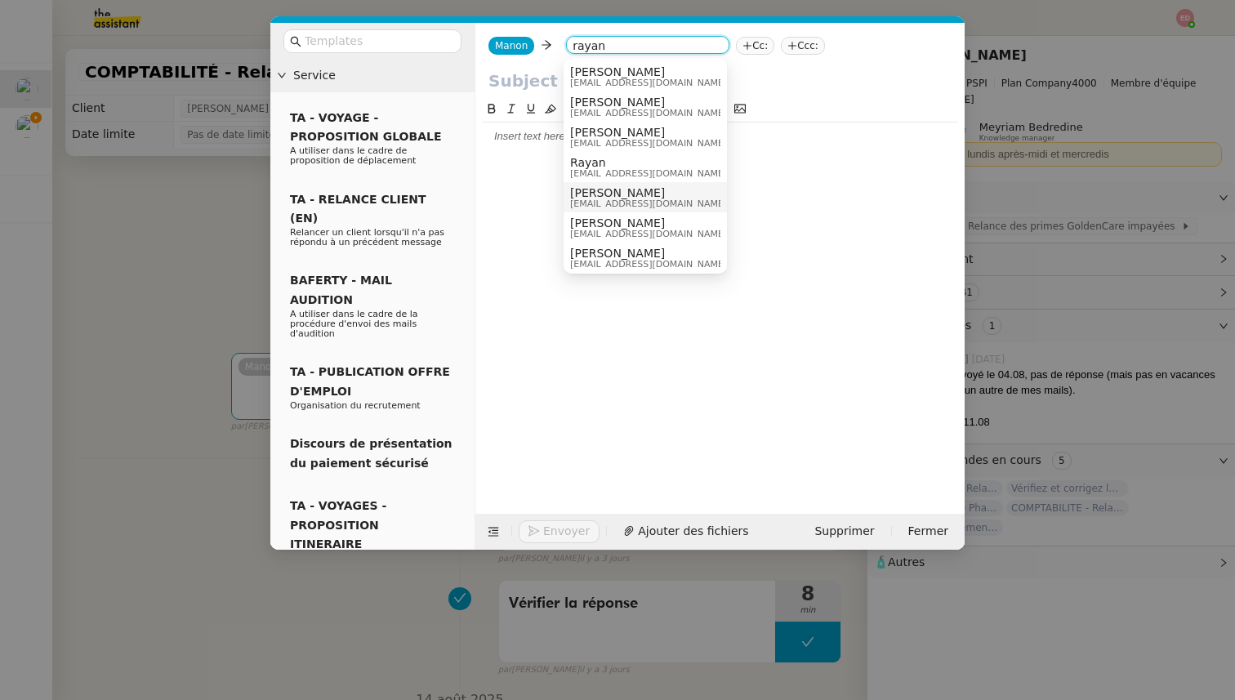
type input "rayan"
click at [618, 197] on span "[PERSON_NAME]" at bounding box center [648, 192] width 157 height 13
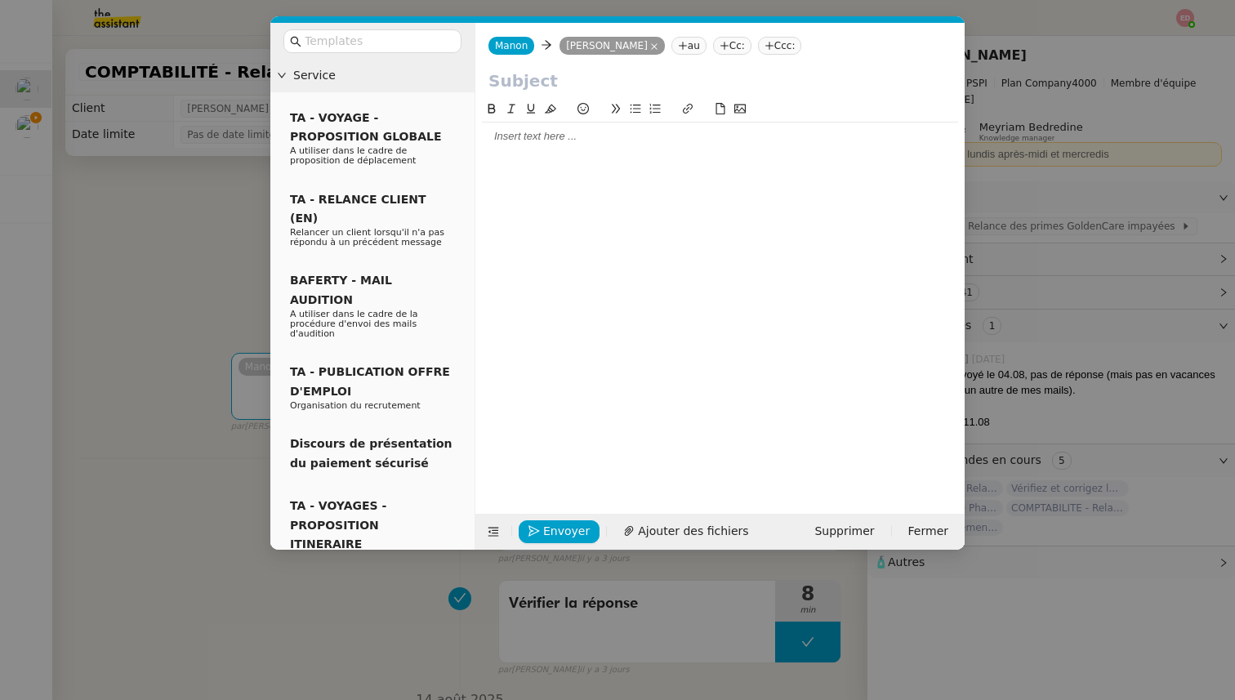
click at [524, 82] on input "text" at bounding box center [719, 81] width 463 height 25
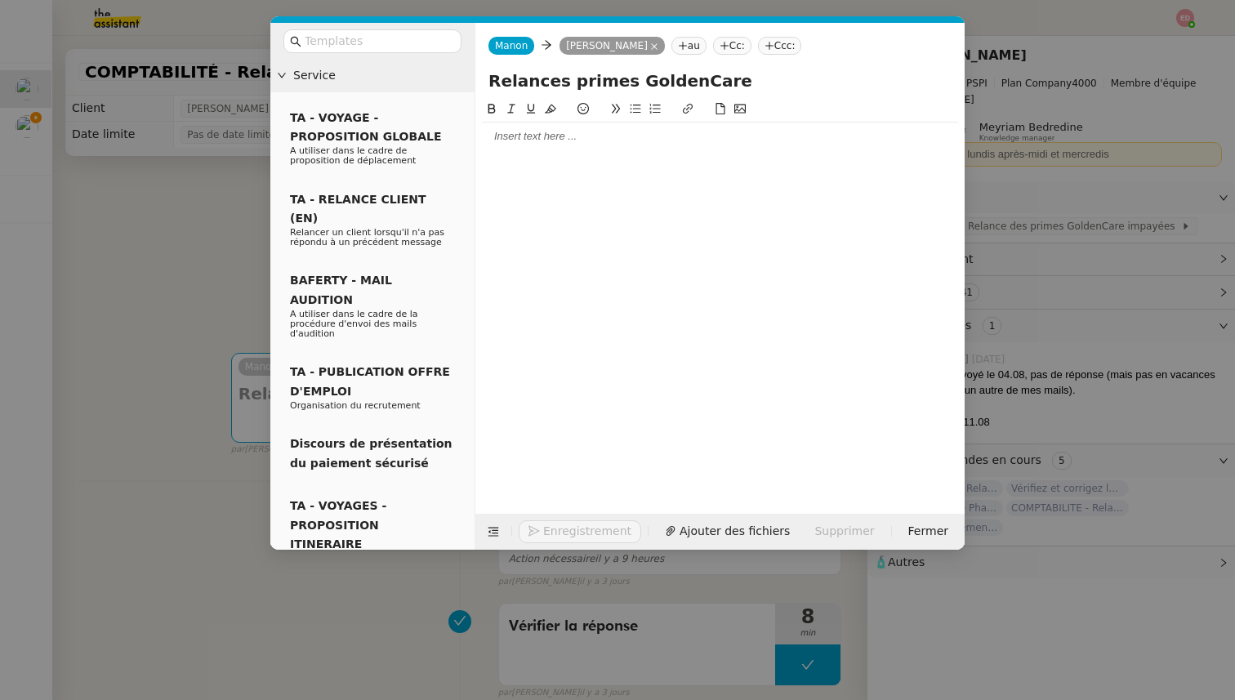
type input "Relances primes GoldenCare"
click at [493, 140] on div at bounding box center [720, 136] width 476 height 15
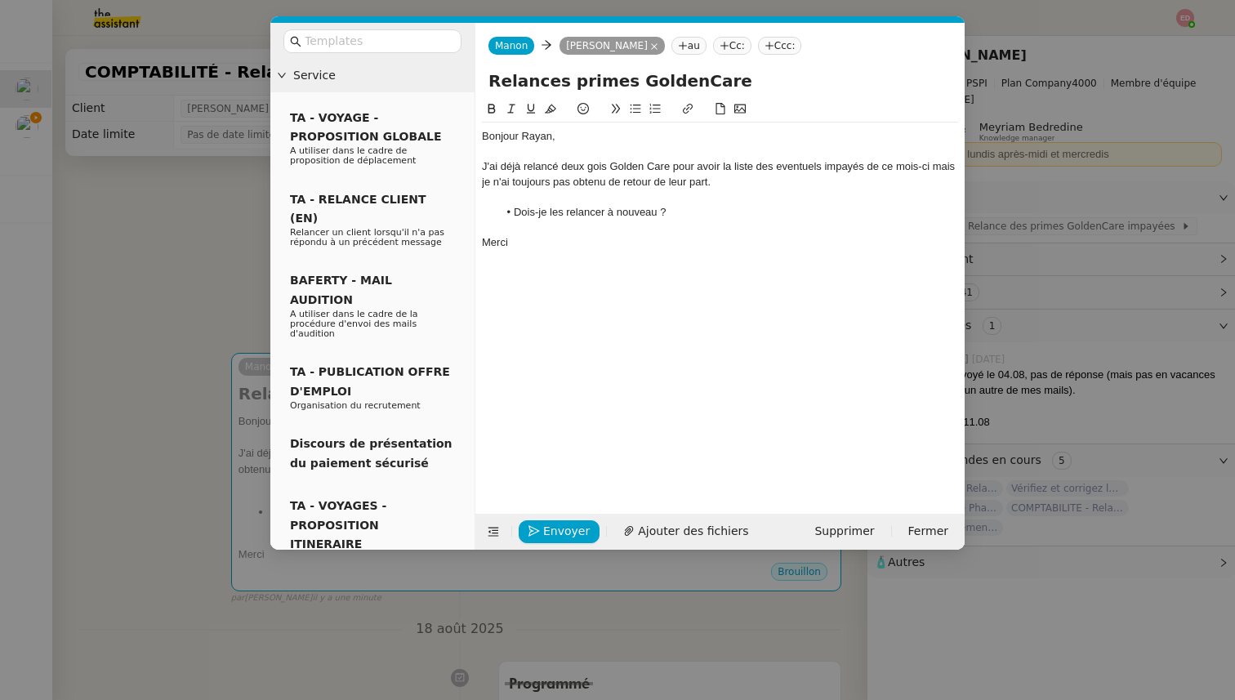
click at [598, 171] on div "J'ai déjà relancé deux gois Golden Care pour avoir la liste des eventuels impay…" at bounding box center [720, 174] width 476 height 30
click at [0, 0] on lt-span "fois" at bounding box center [0, 0] width 0 height 0
click at [796, 172] on div "J'ai déjà relancé deux fois Golden Care pour avoir la liste des eventuels impay…" at bounding box center [720, 174] width 476 height 30
click at [0, 0] on lt-span "éventuels" at bounding box center [0, 0] width 0 height 0
click at [939, 165] on div "J'ai déjà relancé deux fois Golden Care pour avoir la liste des éventuels impay…" at bounding box center [720, 174] width 476 height 30
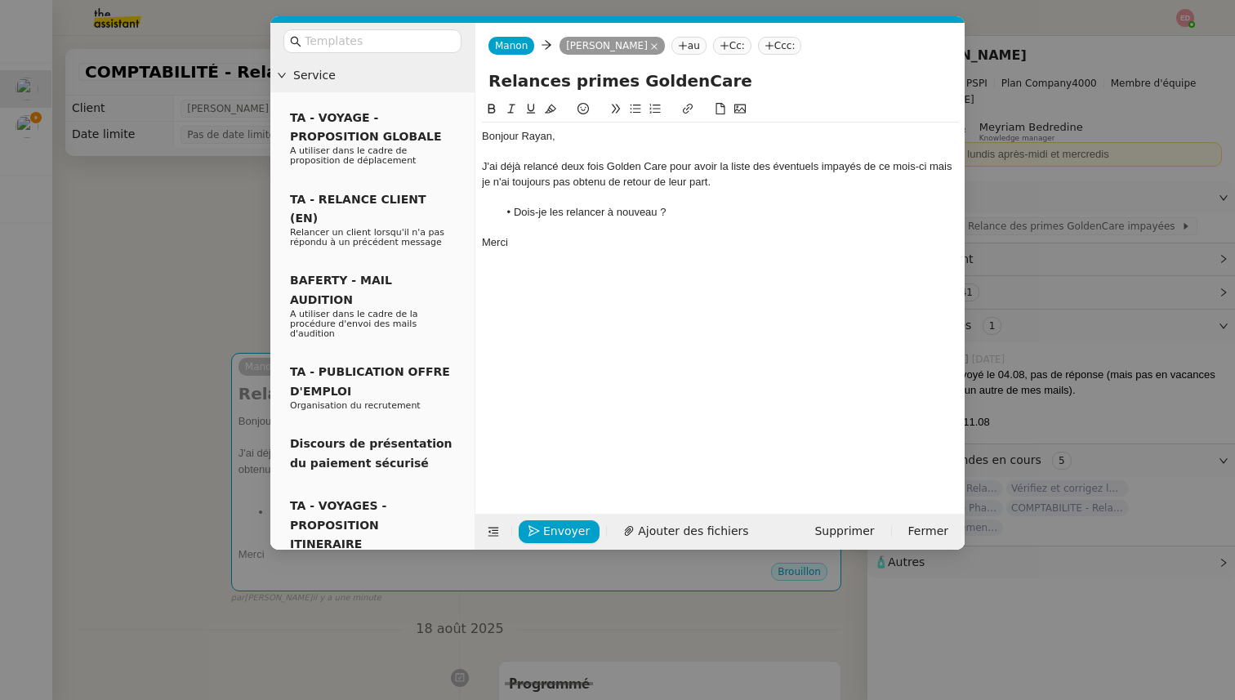
click at [0, 0] on lt-span ", mais" at bounding box center [0, 0] width 0 height 0
click at [564, 527] on span "Envoyer" at bounding box center [566, 531] width 47 height 19
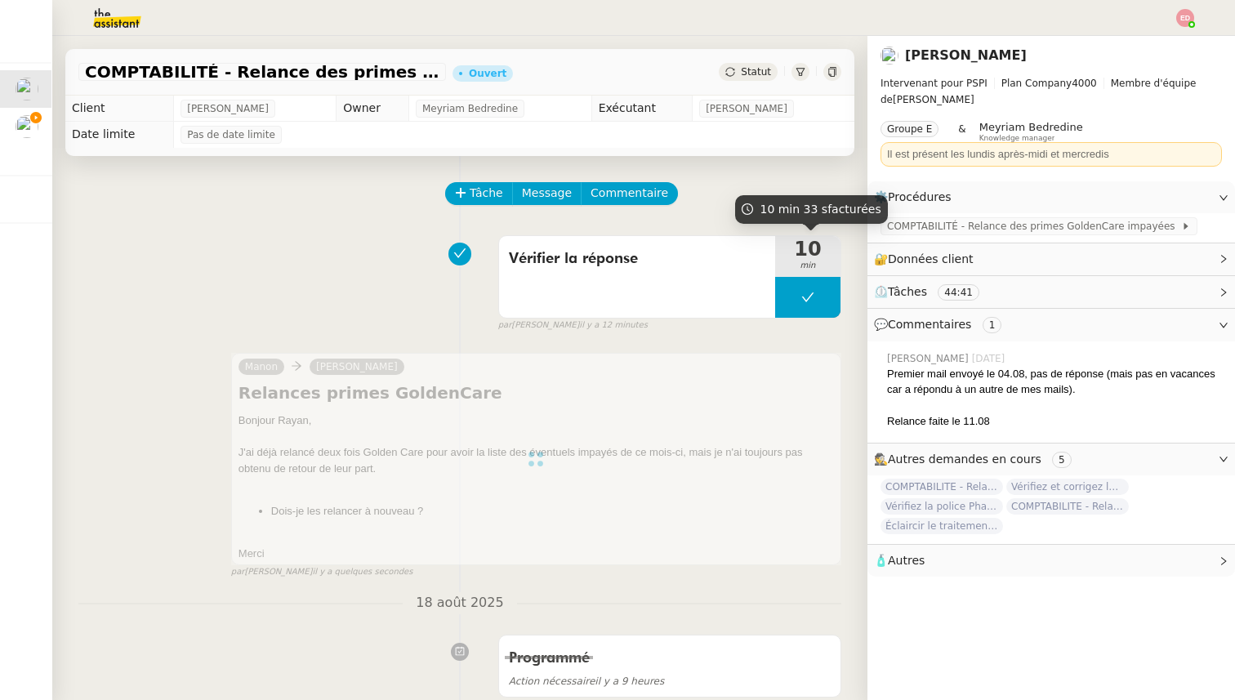
click at [747, 79] on div "Statut" at bounding box center [748, 72] width 59 height 18
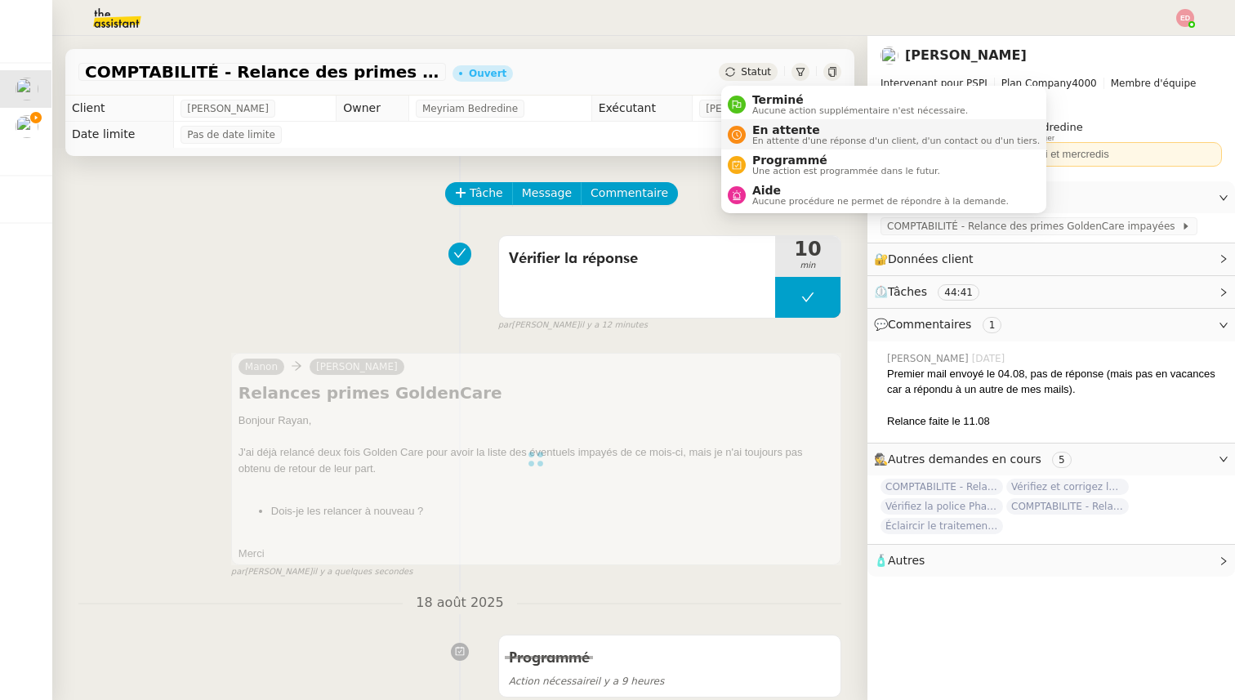
click at [760, 141] on span "En attente d'une réponse d'un client, d'un contact ou d'un tiers." at bounding box center [896, 140] width 288 height 9
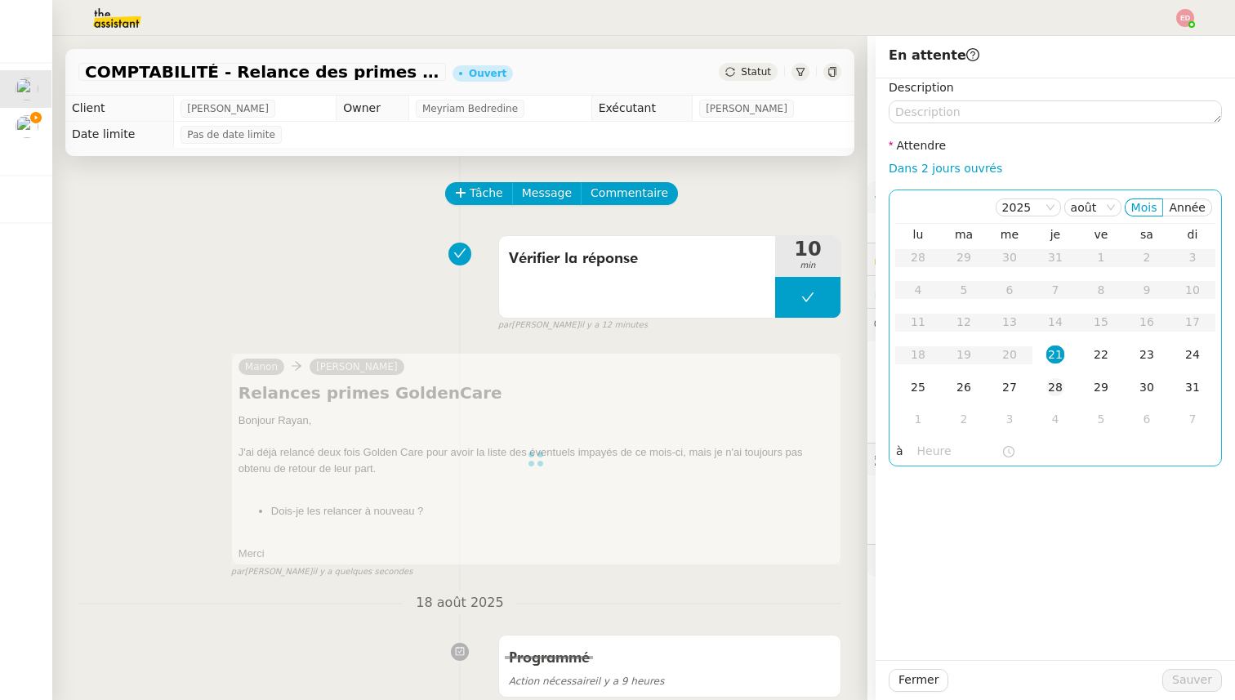
click at [1054, 377] on td "28" at bounding box center [1055, 388] width 46 height 33
click at [1179, 689] on span "Sauver" at bounding box center [1192, 680] width 40 height 19
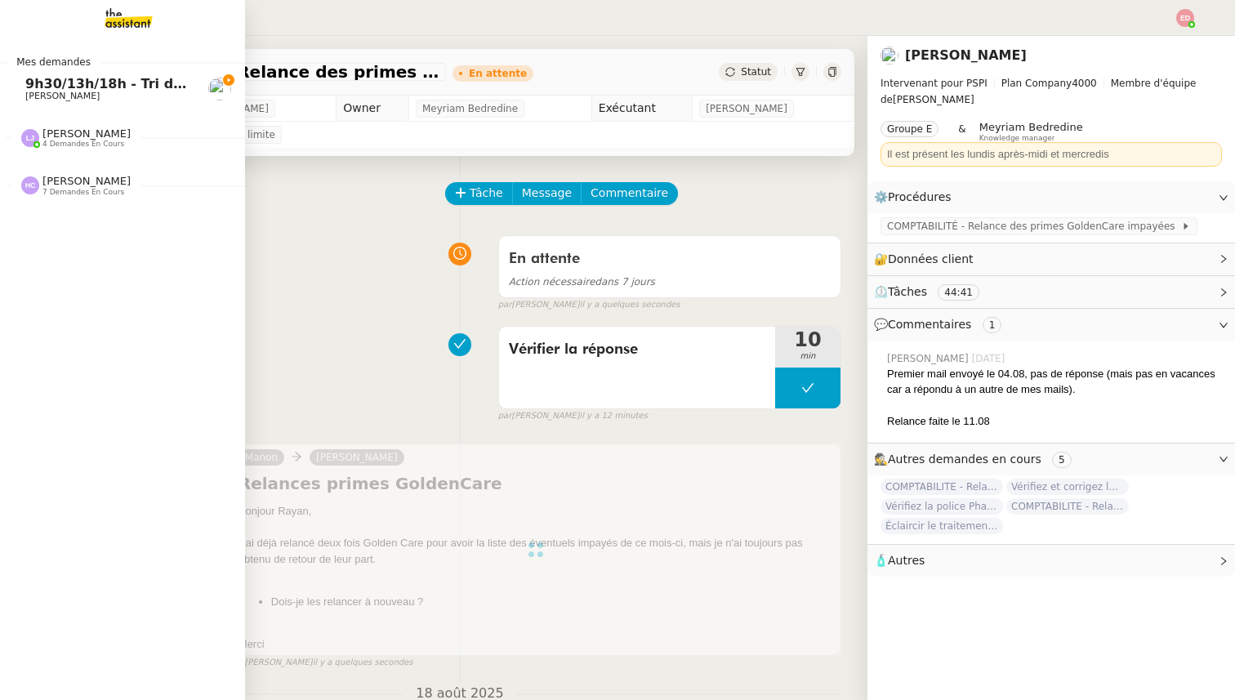
click at [60, 137] on span "[PERSON_NAME]" at bounding box center [86, 133] width 88 height 12
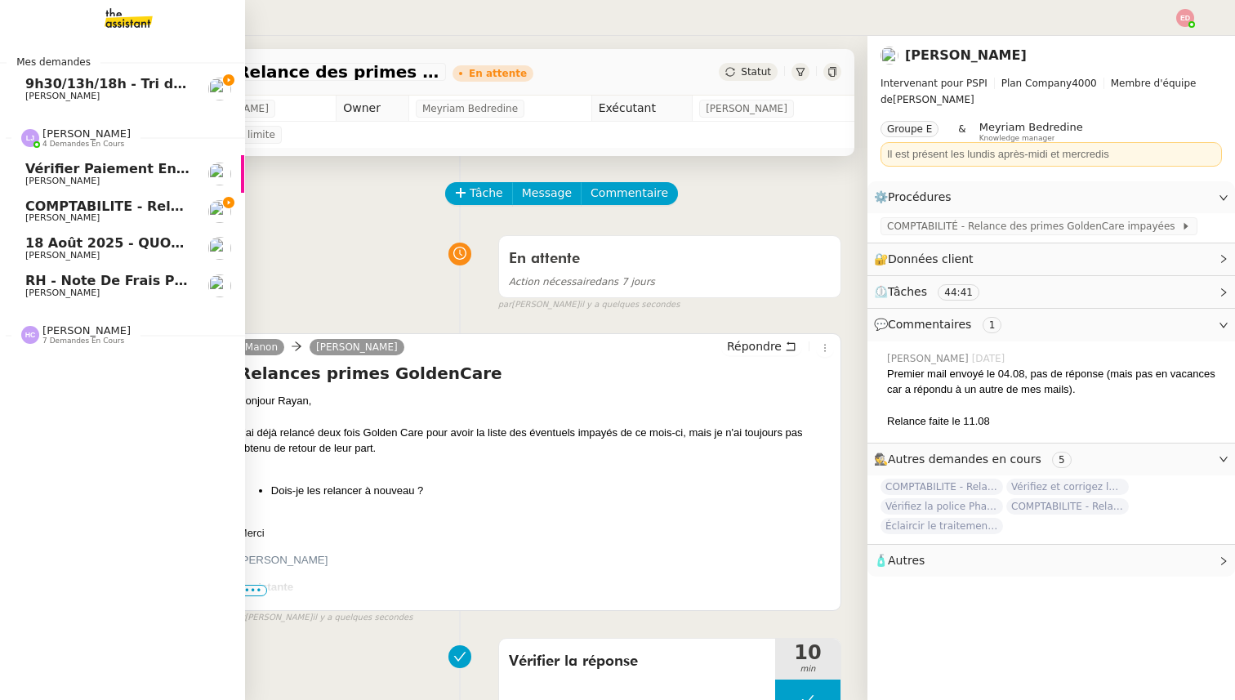
click at [72, 280] on span "RH - Note de frais PSPI - août 2025" at bounding box center [156, 281] width 263 height 16
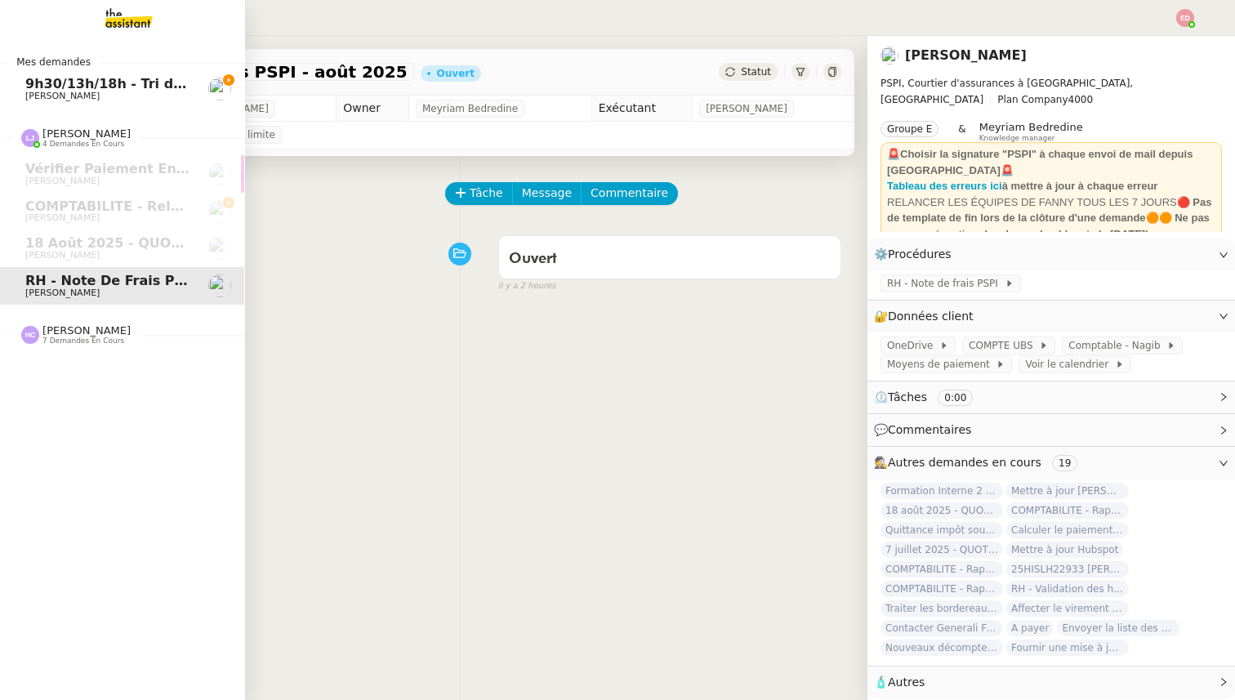
click at [71, 352] on div "Mes demandes 9h30/13h/18h - Tri de la boite mail PRO - [DATE] [PERSON_NAME] [PE…" at bounding box center [122, 368] width 245 height 664
click at [68, 324] on span "[PERSON_NAME]" at bounding box center [86, 330] width 88 height 12
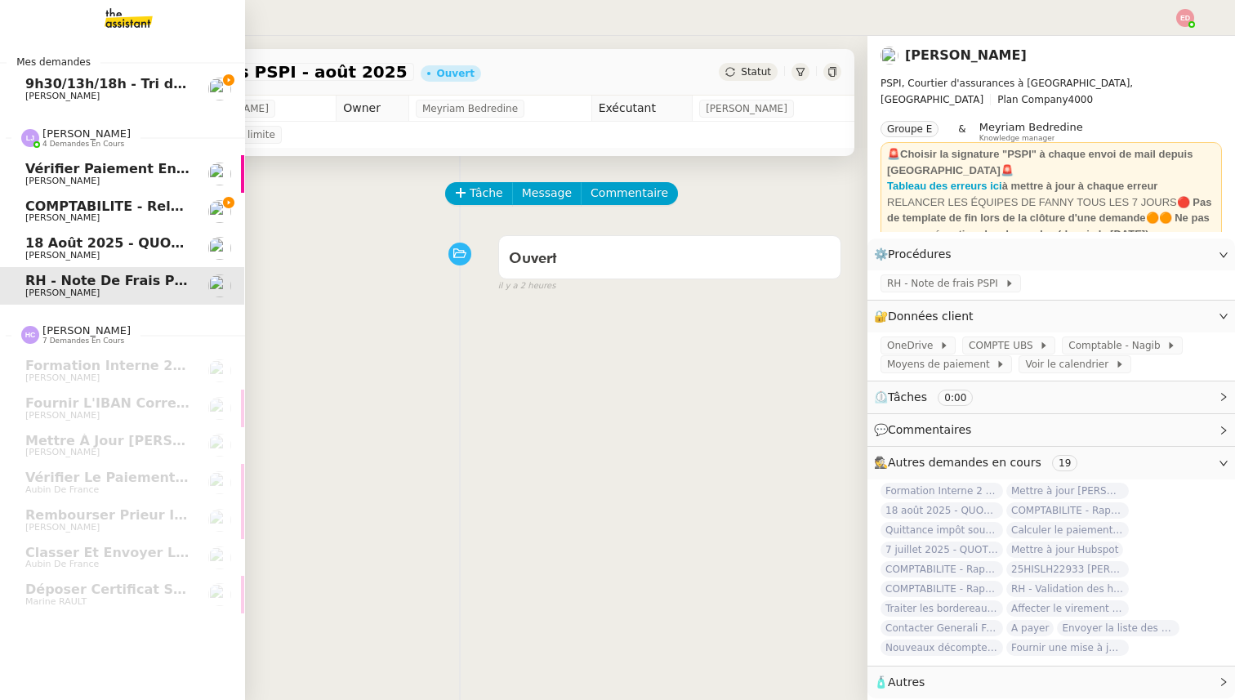
click at [81, 253] on span "[PERSON_NAME]" at bounding box center [62, 255] width 74 height 11
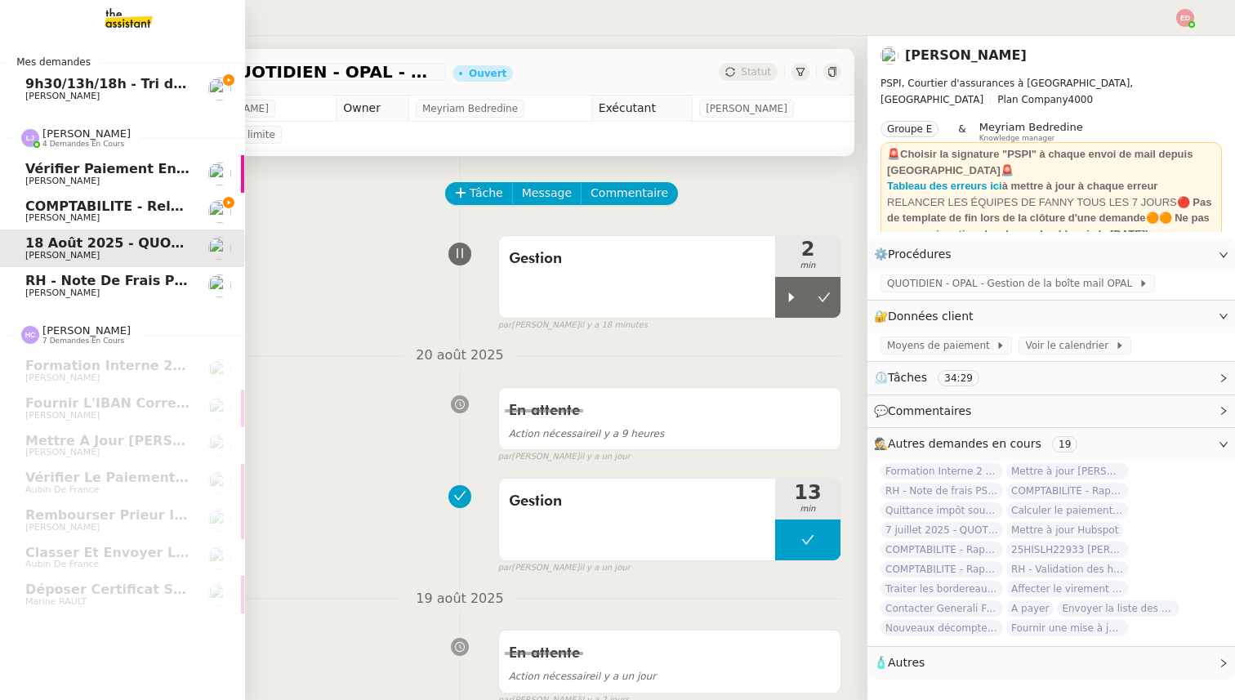
click at [91, 188] on link "Vérifier paiement en Euros pour Team2act [PERSON_NAME]" at bounding box center [121, 174] width 245 height 38
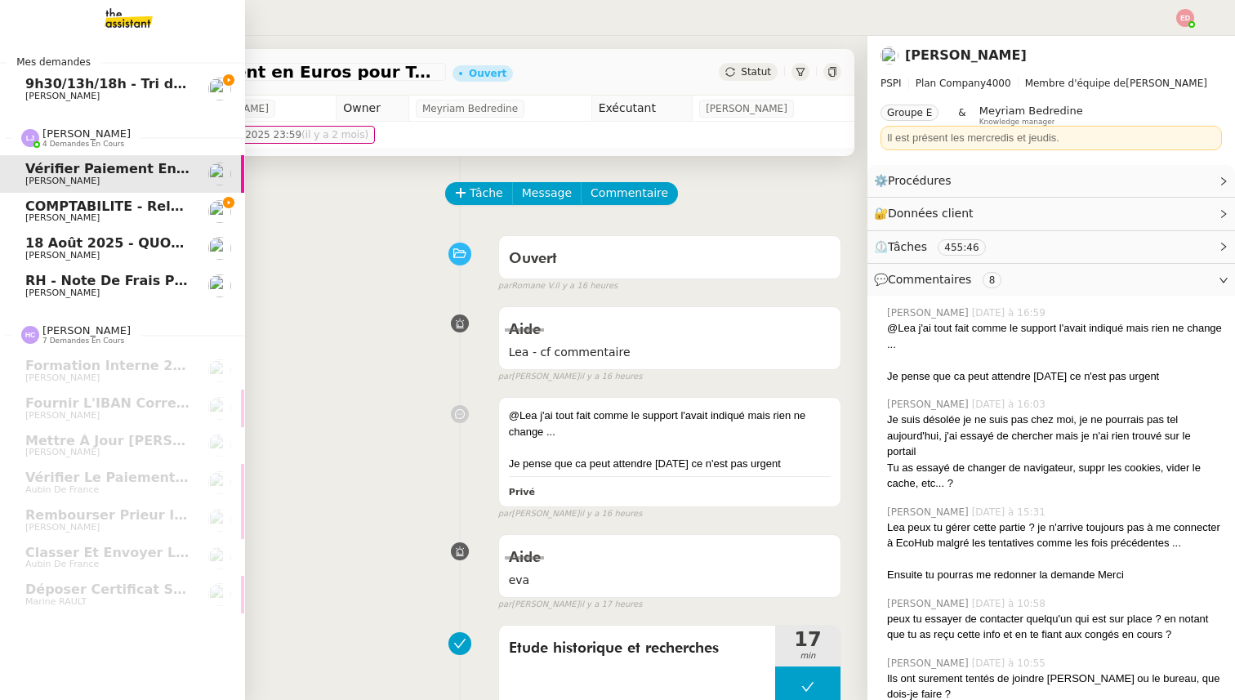
click at [87, 209] on span "COMPTABILITE - Relances factures impayées - août 2025" at bounding box center [235, 206] width 421 height 16
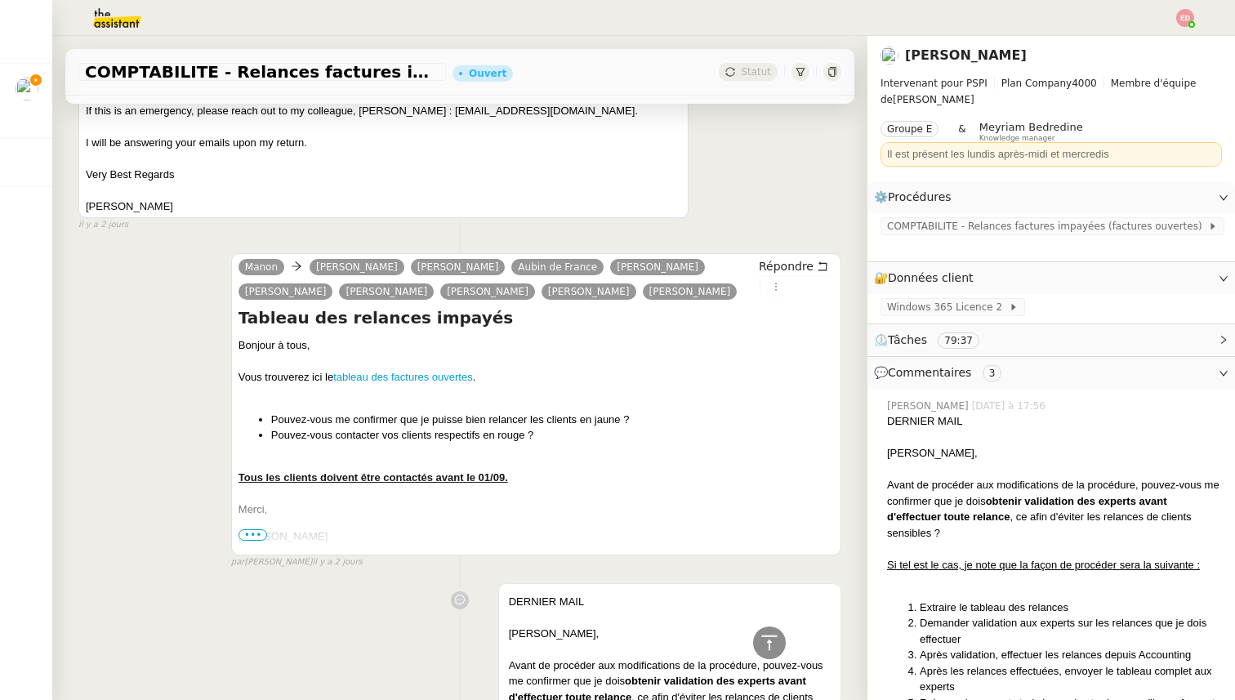
scroll to position [2753, 0]
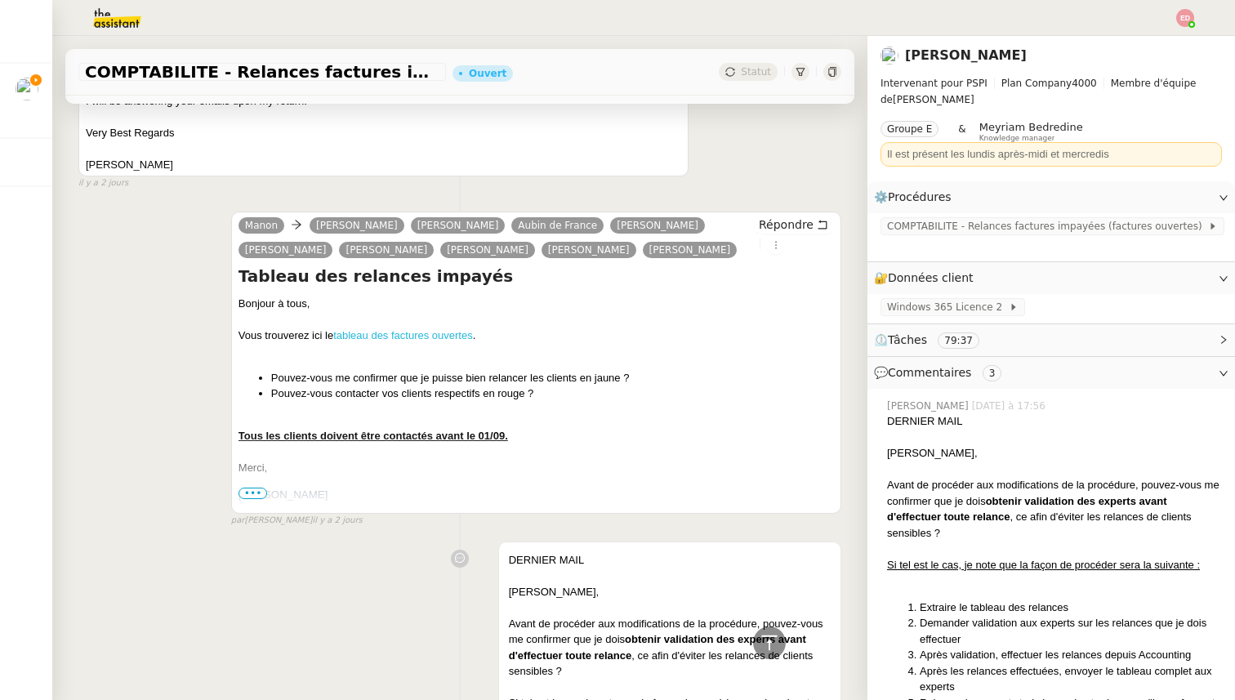
click at [395, 335] on link "tableau des factures ouvertes" at bounding box center [403, 335] width 140 height 12
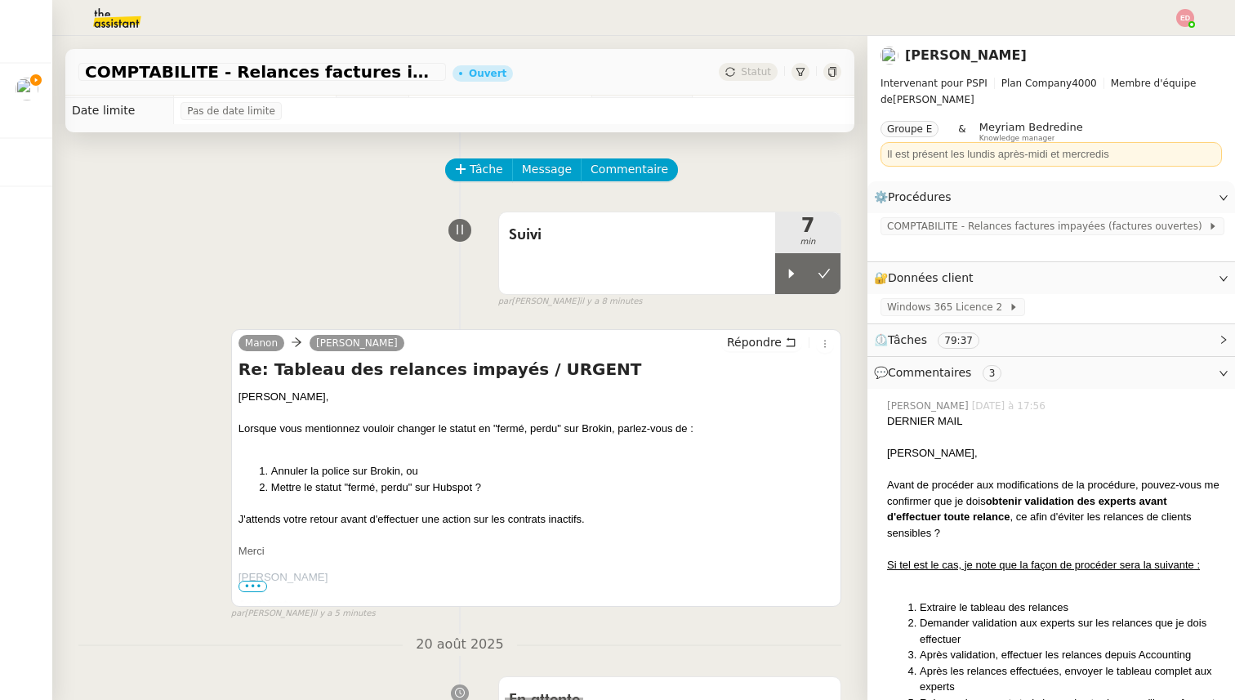
scroll to position [0, 0]
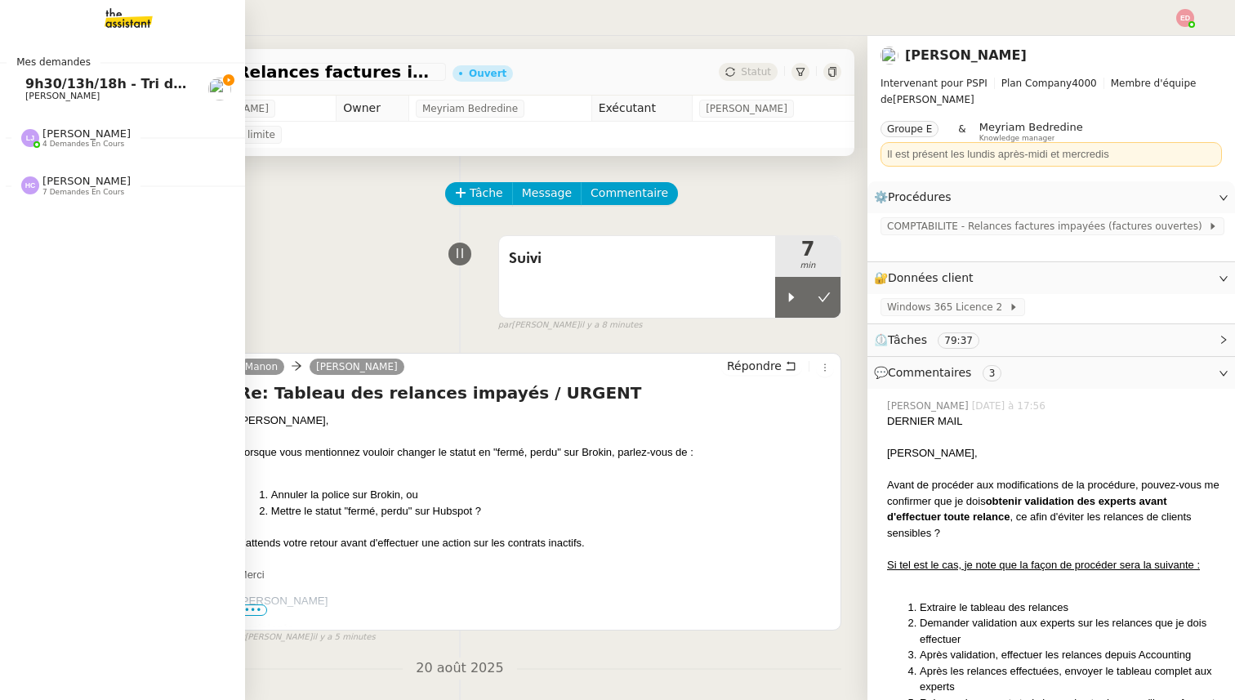
click at [61, 82] on span "9h30/13h/18h - Tri de la boite mail PRO - 15 août 2025" at bounding box center [225, 84] width 400 height 16
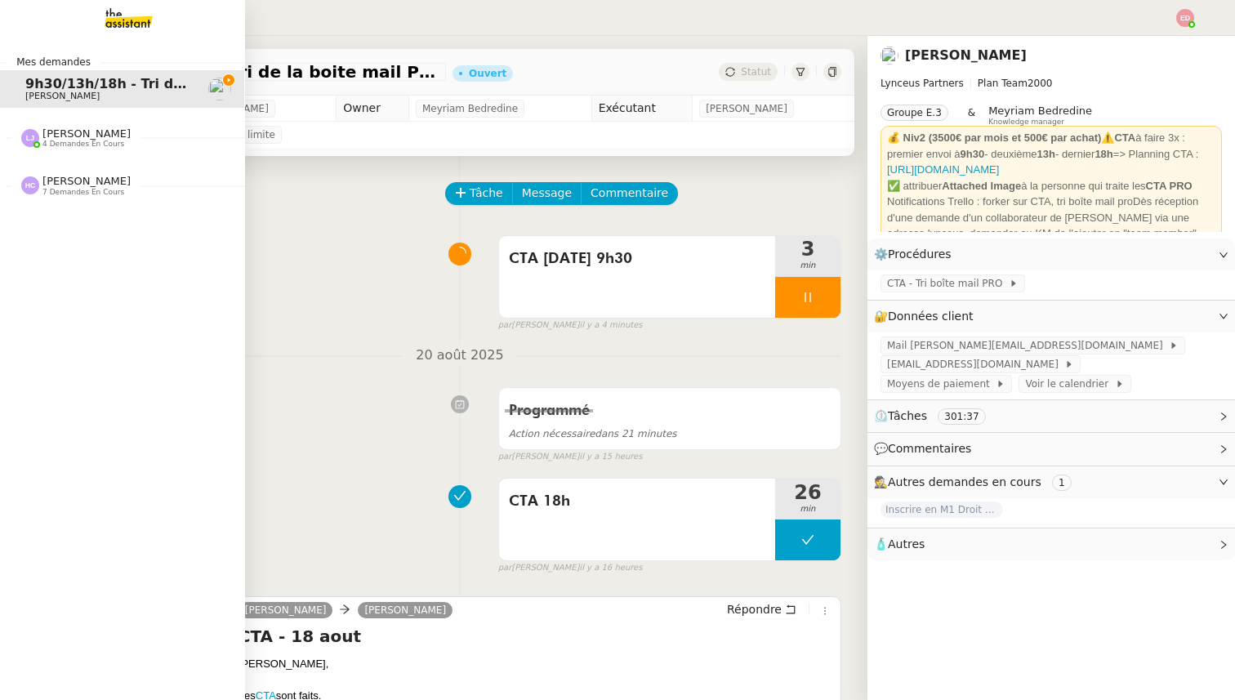
click at [65, 146] on span "4 demandes en cours" at bounding box center [83, 144] width 82 height 9
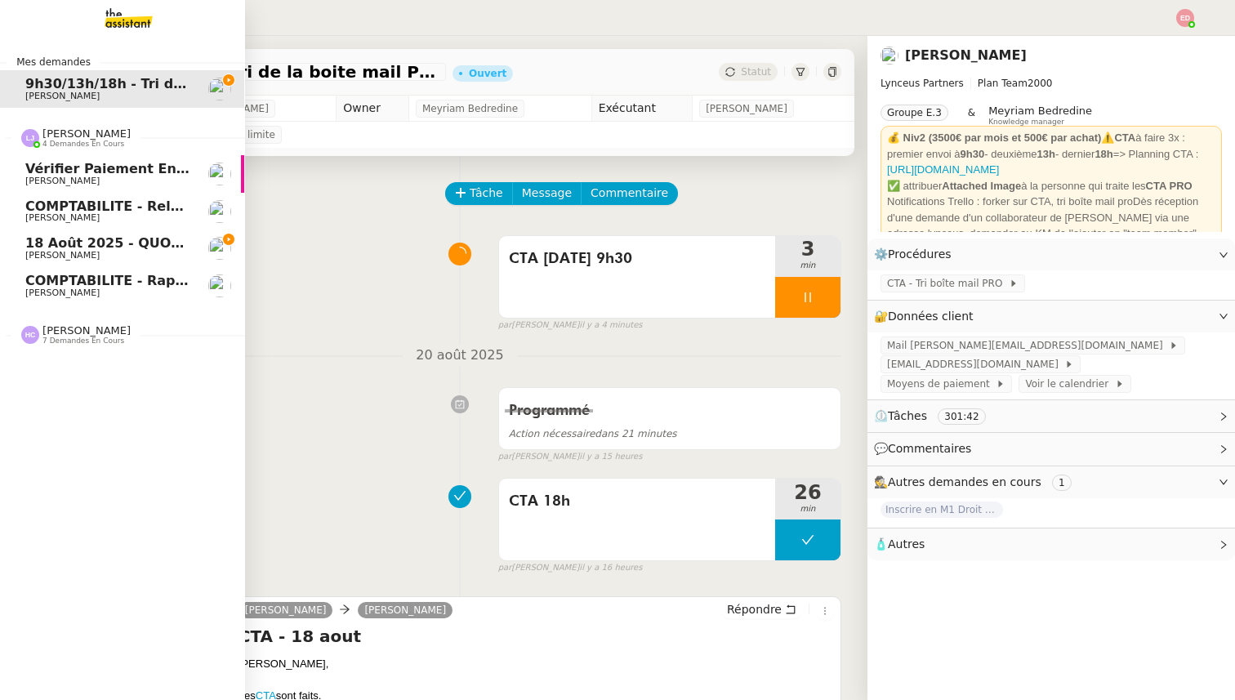
click at [97, 275] on span "COMPTABILITE - Rapprochement bancaire - 21 août 2025" at bounding box center [235, 281] width 421 height 16
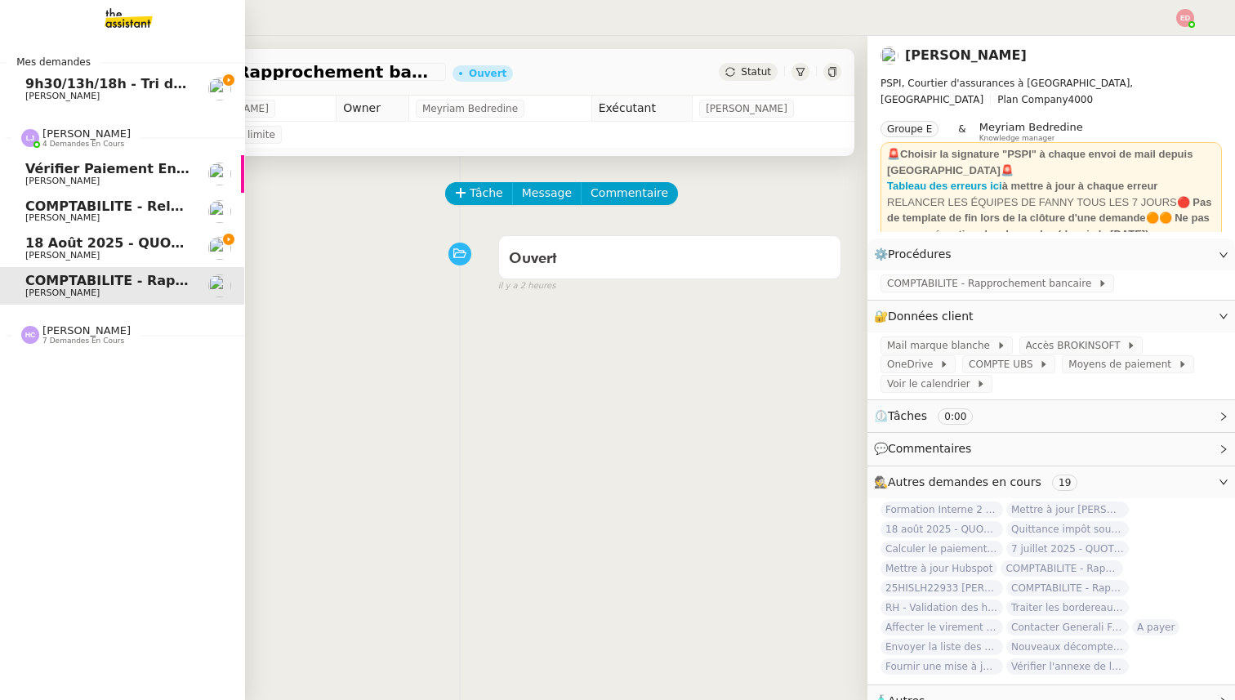
click at [67, 250] on span "18 août 2025 - QUOTIDIEN - OPAL - Gestion de la boîte mail OPAL" at bounding box center [267, 243] width 485 height 16
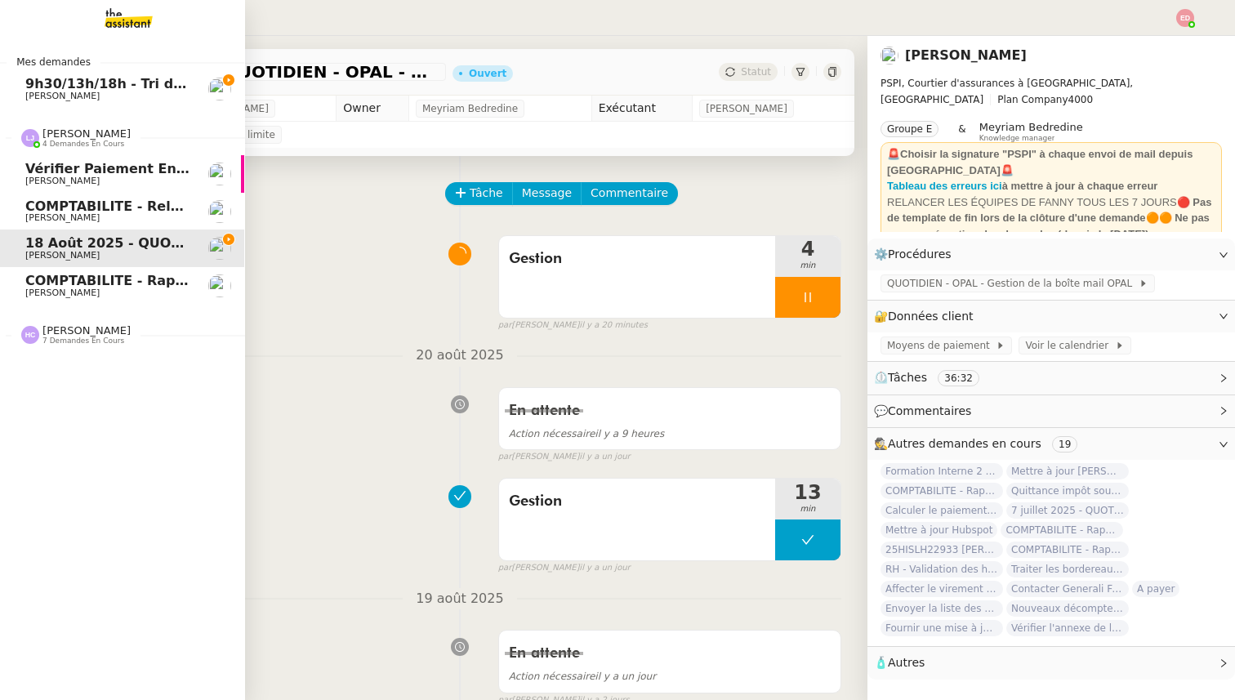
click at [69, 210] on span "COMPTABILITE - Relances factures impayées - août 2025" at bounding box center [235, 206] width 421 height 16
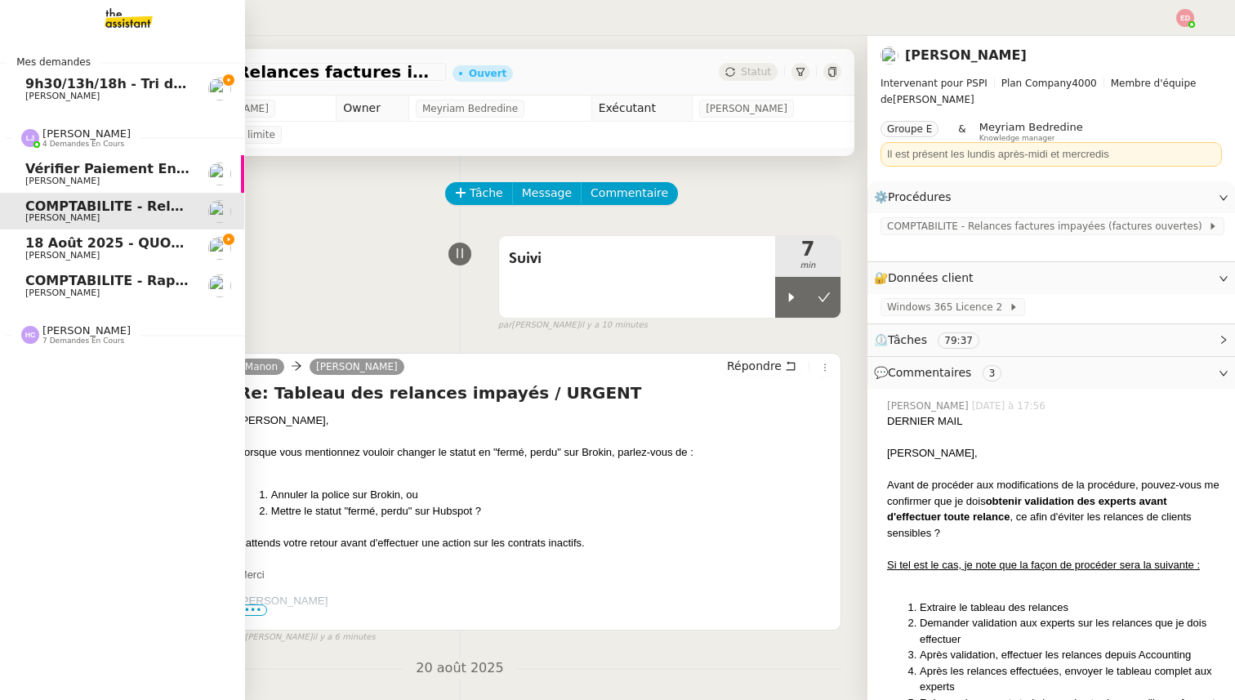
click at [73, 167] on span "Vérifier paiement en Euros pour Team2act" at bounding box center [180, 169] width 310 height 16
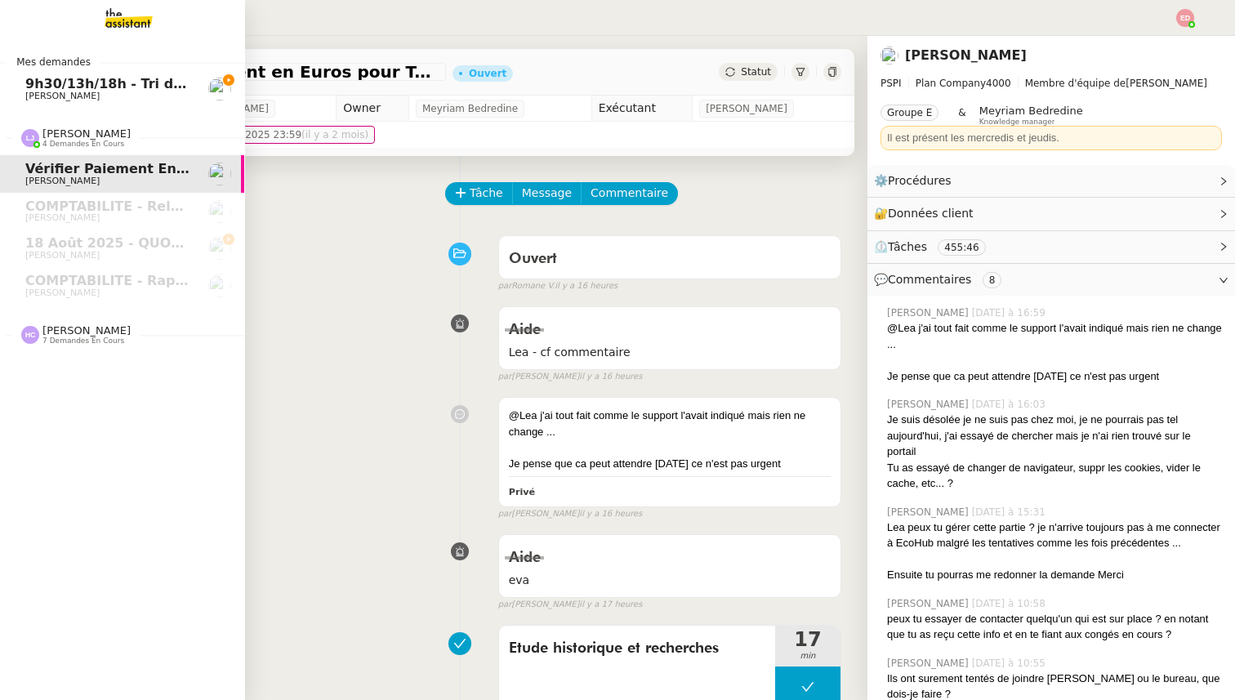
click at [65, 329] on span "[PERSON_NAME]" at bounding box center [86, 330] width 88 height 12
click at [109, 78] on span "9h30/13h/18h - Tri de la boite mail PRO - 15 août 2025" at bounding box center [225, 84] width 400 height 16
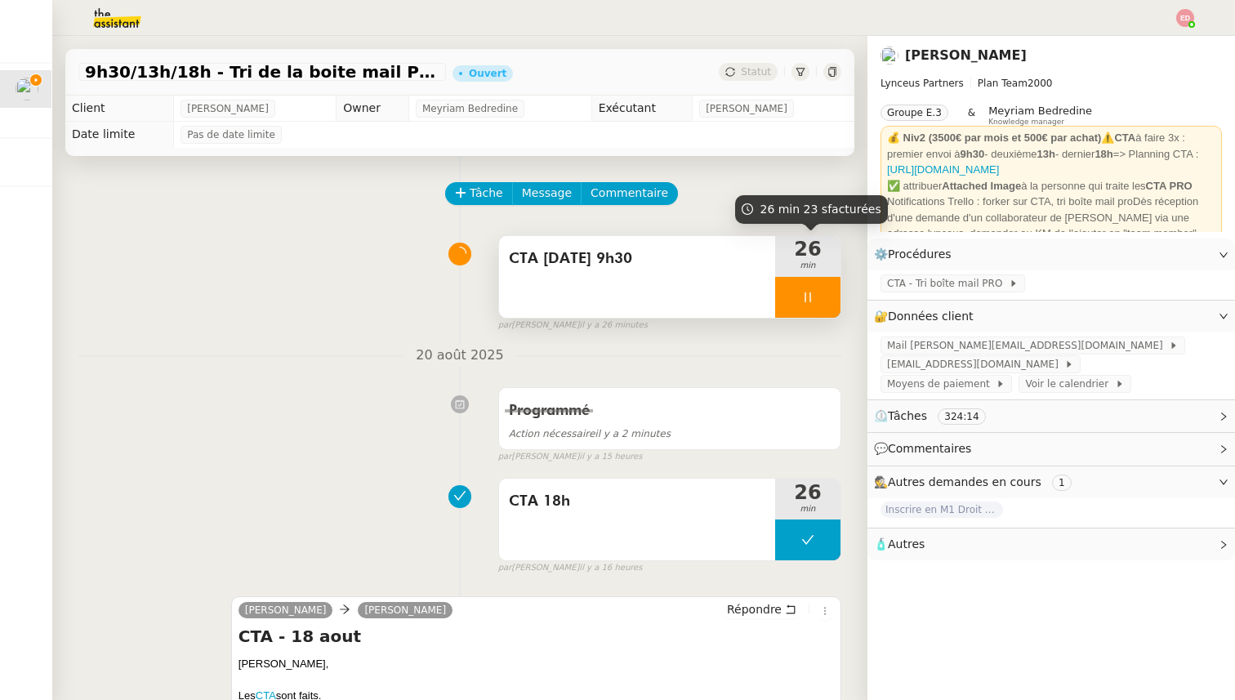
click at [828, 299] on div at bounding box center [807, 297] width 65 height 41
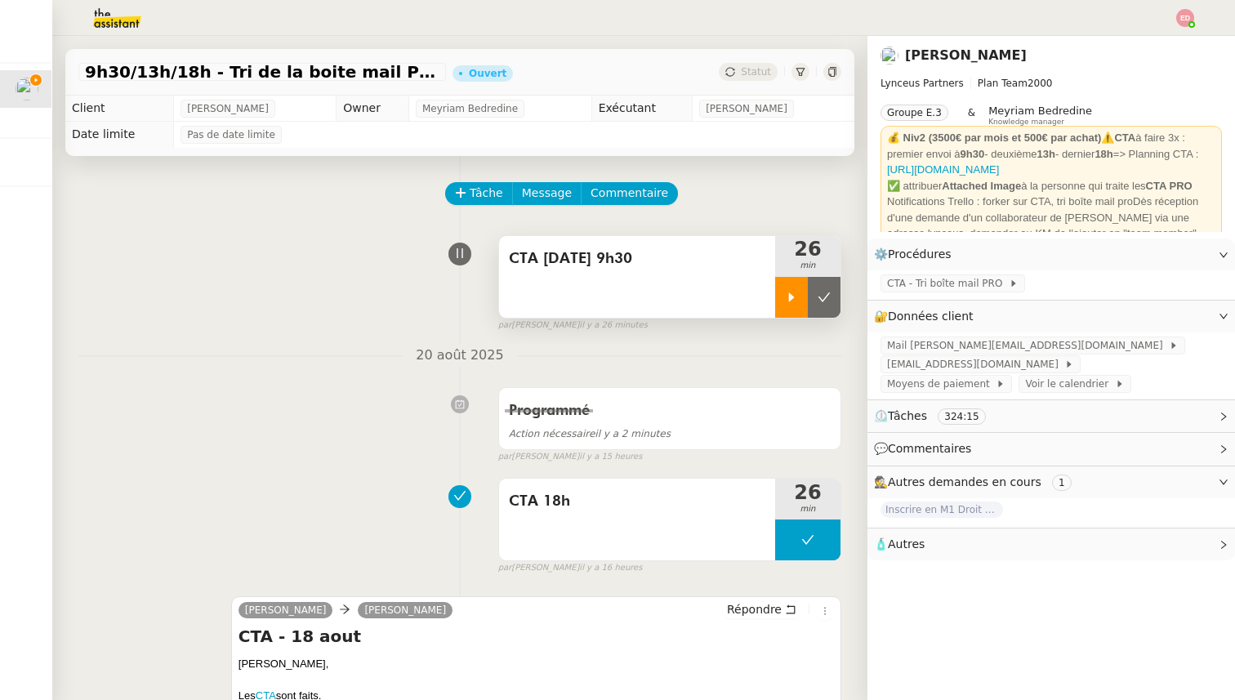
click at [828, 299] on icon at bounding box center [824, 297] width 13 height 13
click at [731, 72] on icon at bounding box center [730, 72] width 10 height 10
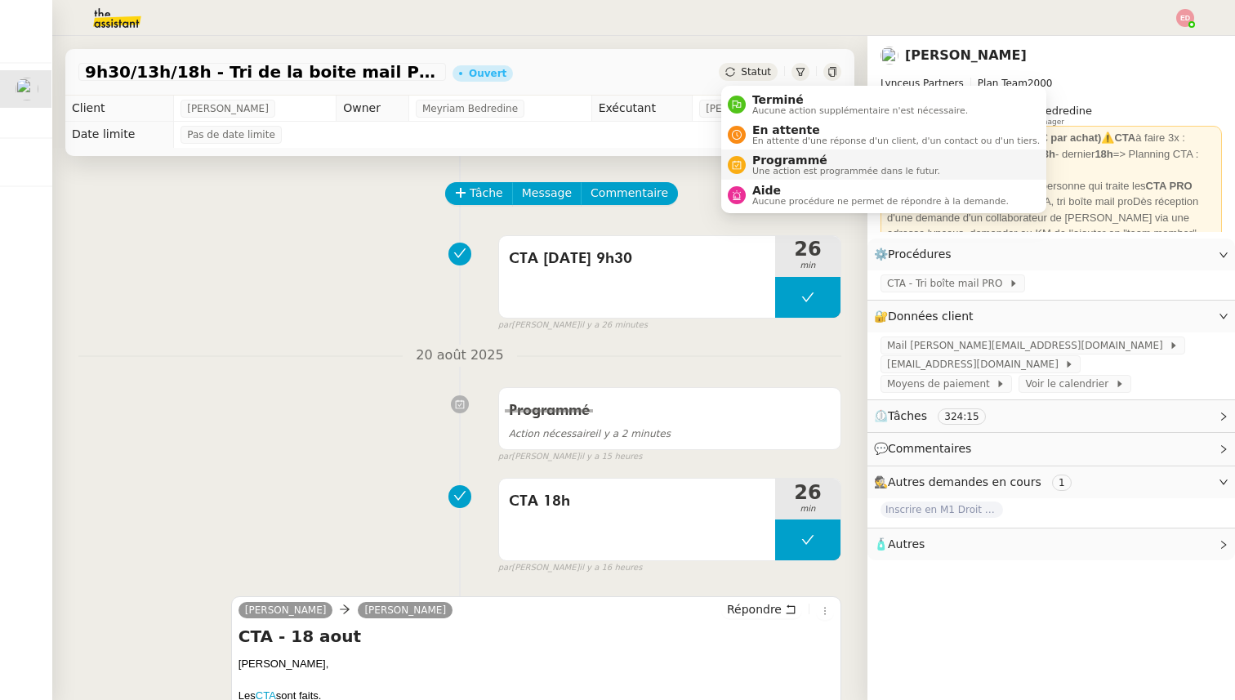
click at [771, 159] on span "Programmé" at bounding box center [846, 160] width 188 height 13
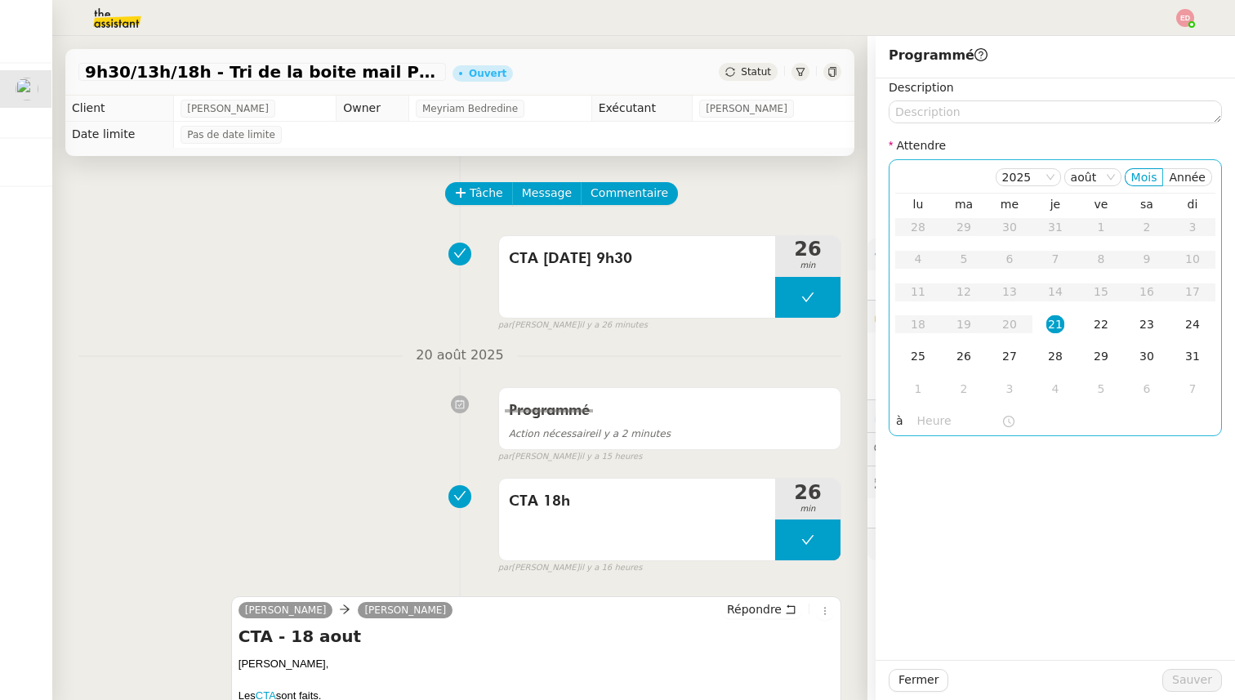
click at [1060, 325] on div "21" at bounding box center [1055, 324] width 18 height 18
click at [917, 424] on input "text" at bounding box center [959, 421] width 84 height 19
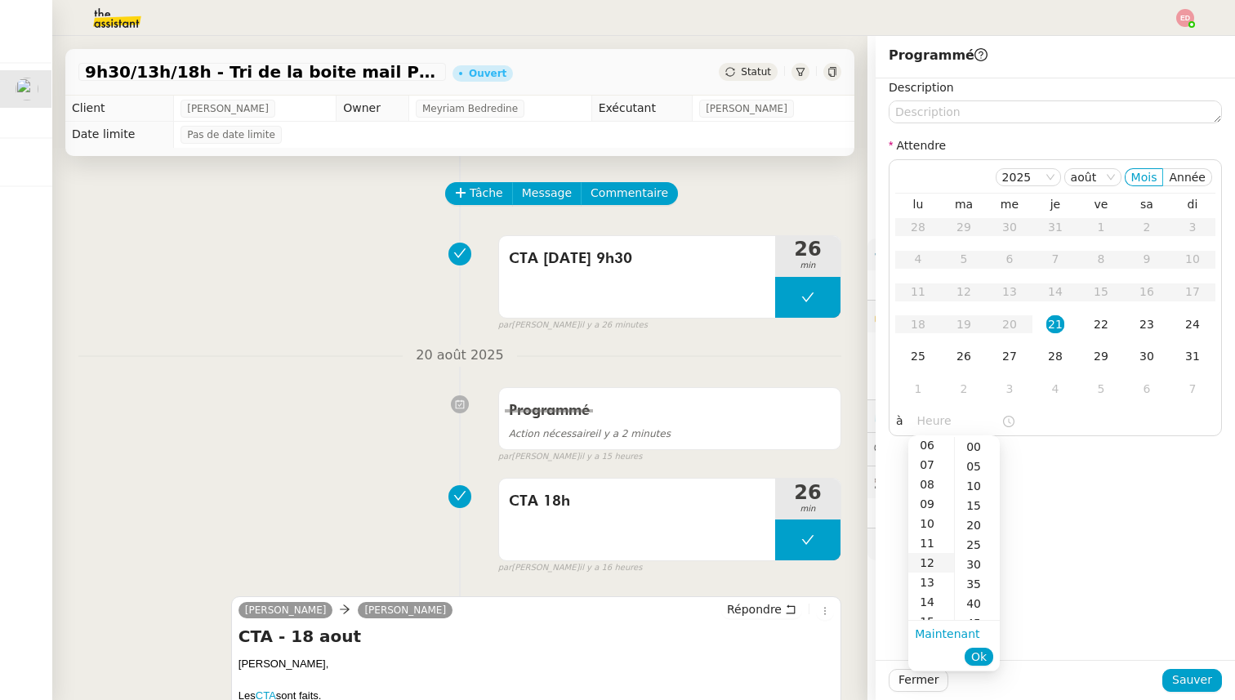
click at [936, 559] on div "12" at bounding box center [931, 563] width 46 height 20
click at [980, 560] on div "30" at bounding box center [977, 565] width 45 height 20
type input "12:30"
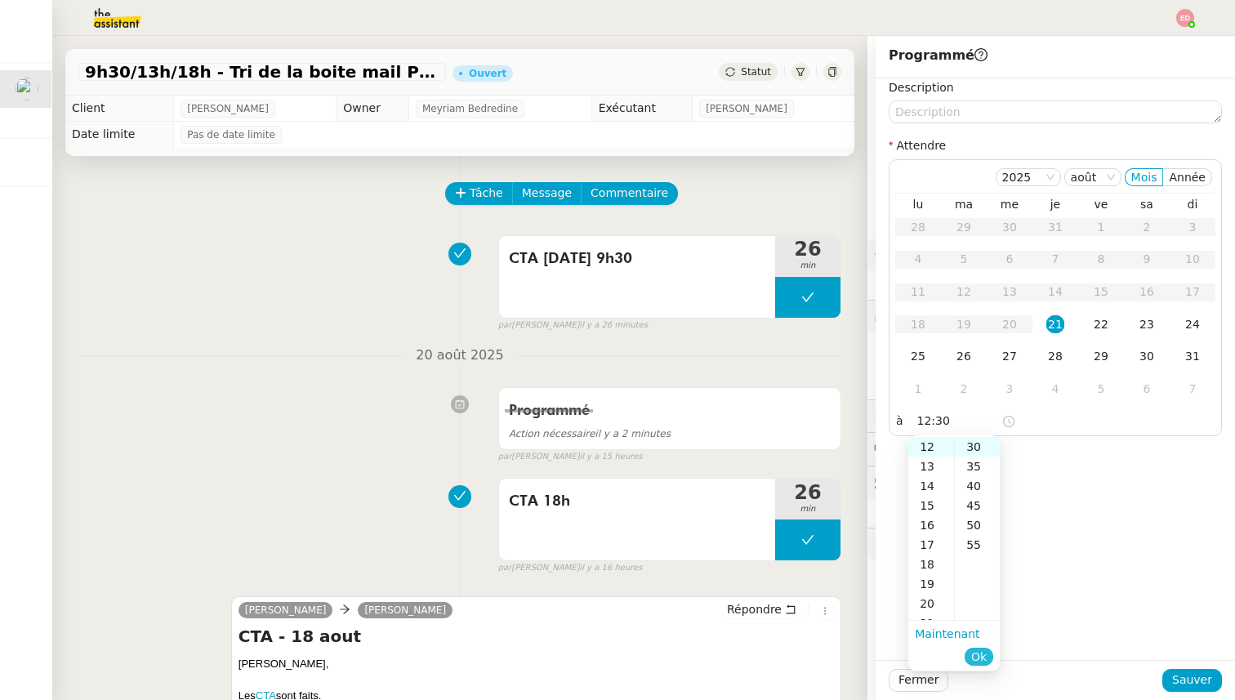
click at [982, 649] on span "Ok" at bounding box center [979, 657] width 16 height 16
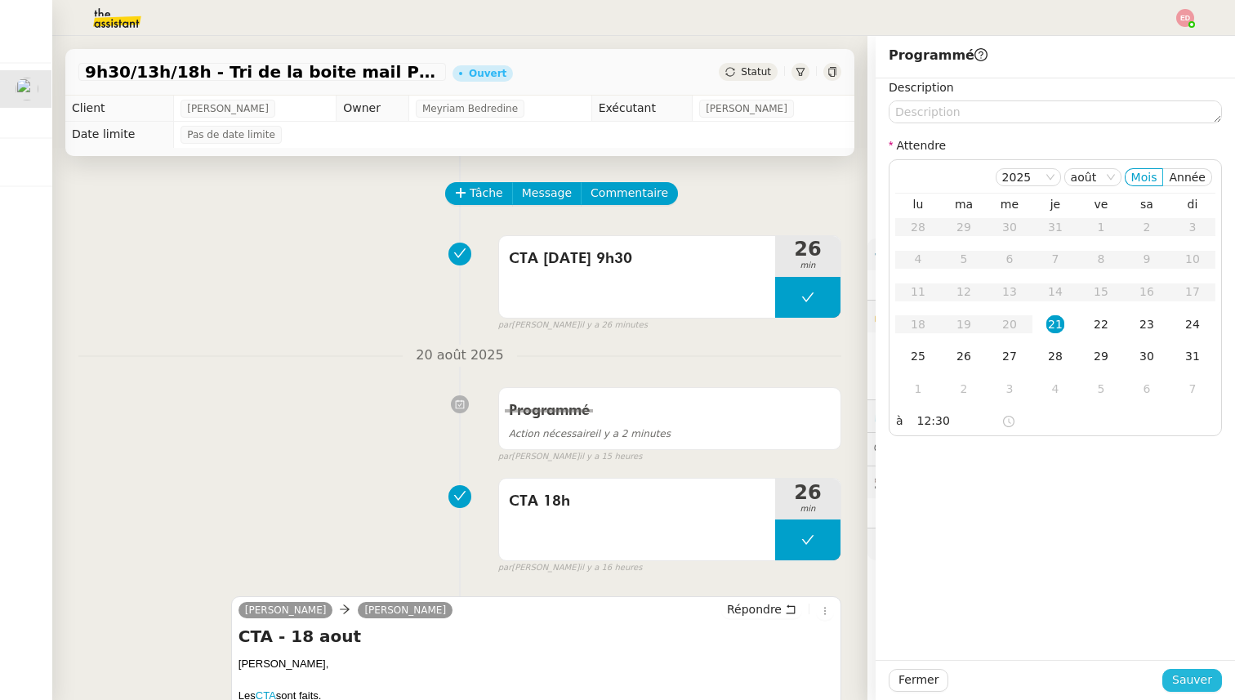
click at [1202, 680] on span "Sauver" at bounding box center [1192, 680] width 40 height 19
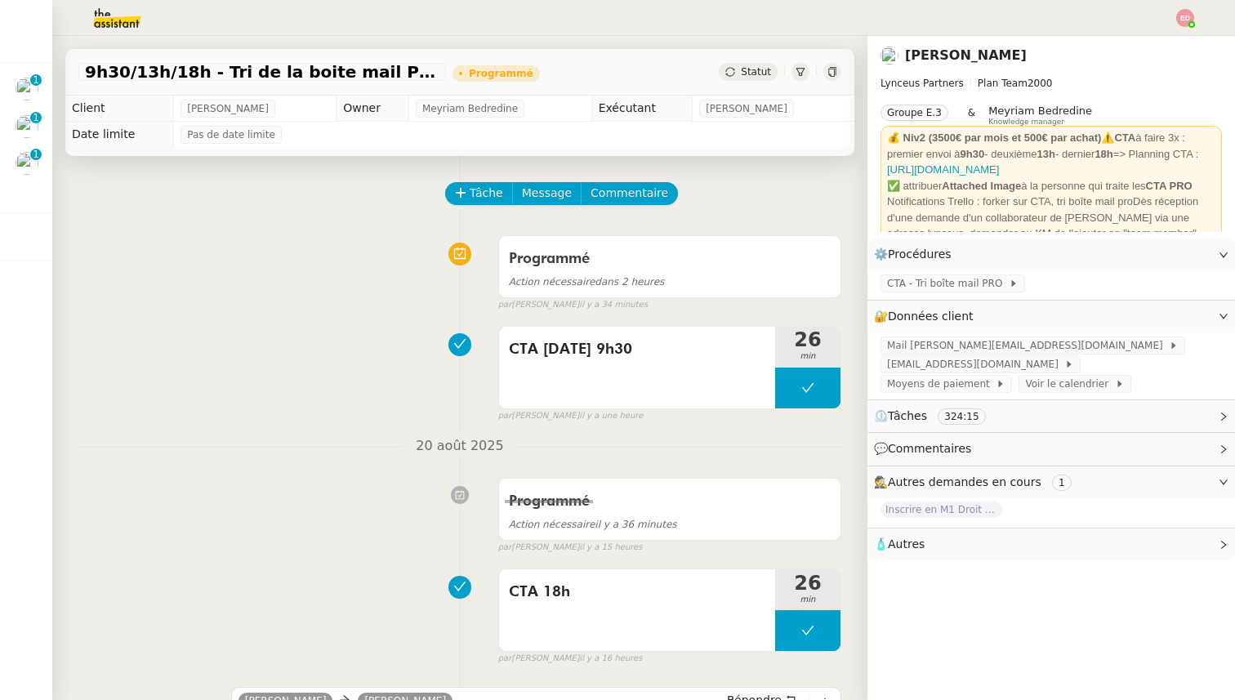
click at [326, 304] on div "Programmé Action nécessaire dans 2 heures false par [PERSON_NAME] il y a 34 min…" at bounding box center [459, 270] width 763 height 84
click at [116, 20] on img at bounding box center [104, 18] width 127 height 36
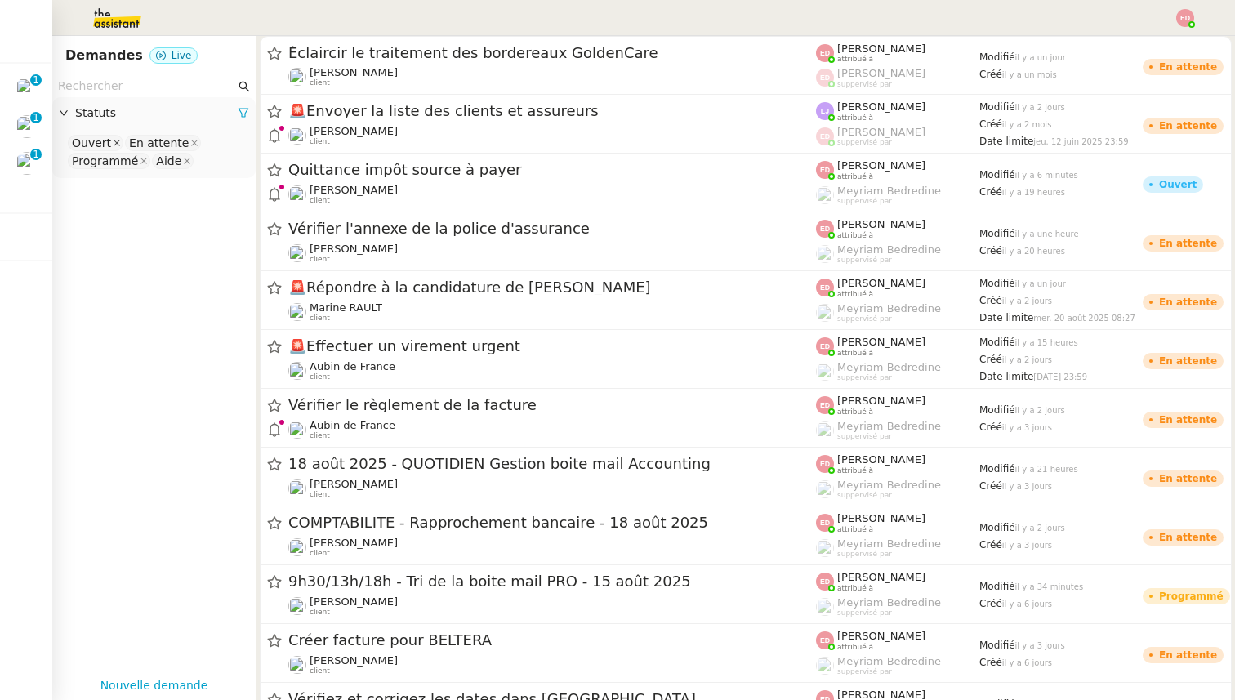
click at [113, 140] on icon at bounding box center [117, 143] width 8 height 8
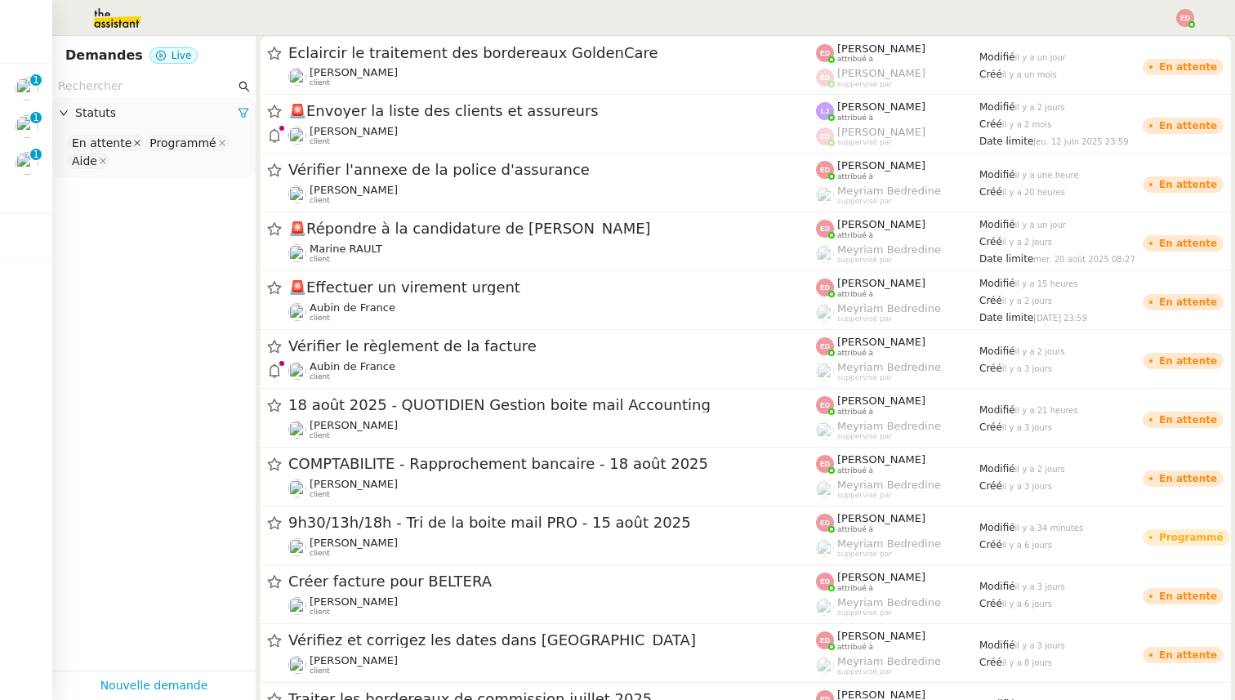
click at [133, 140] on icon at bounding box center [137, 143] width 8 height 8
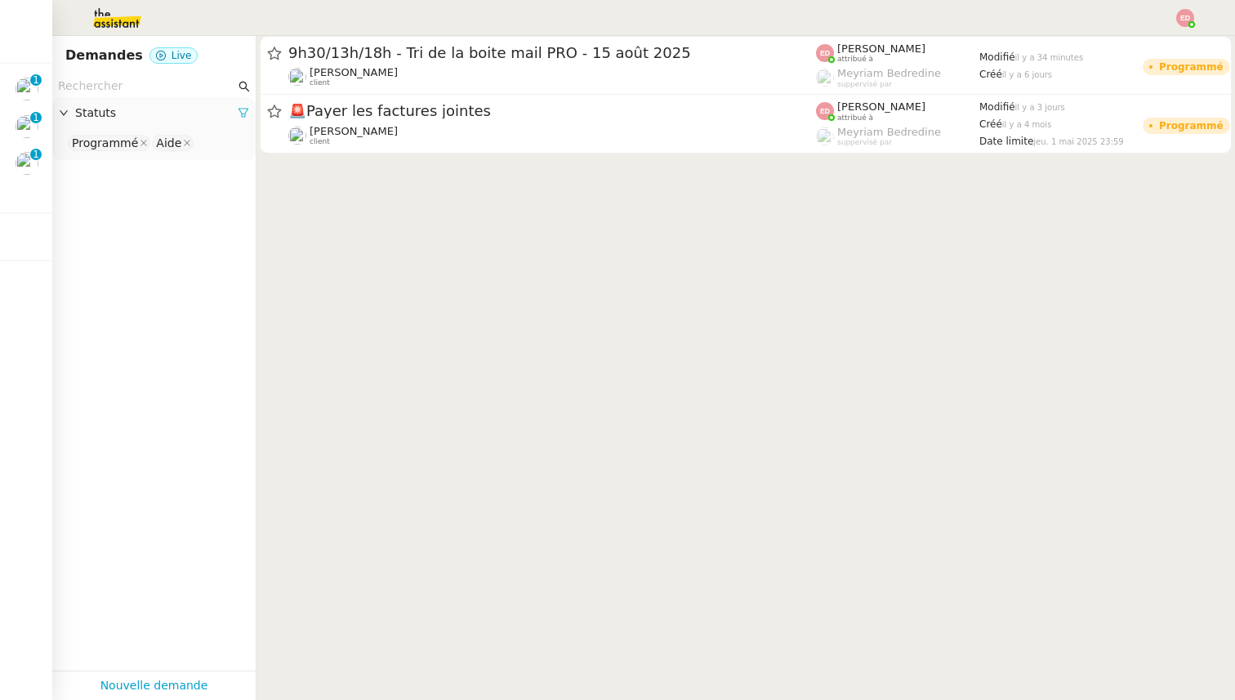
click at [242, 108] on icon at bounding box center [243, 112] width 11 height 11
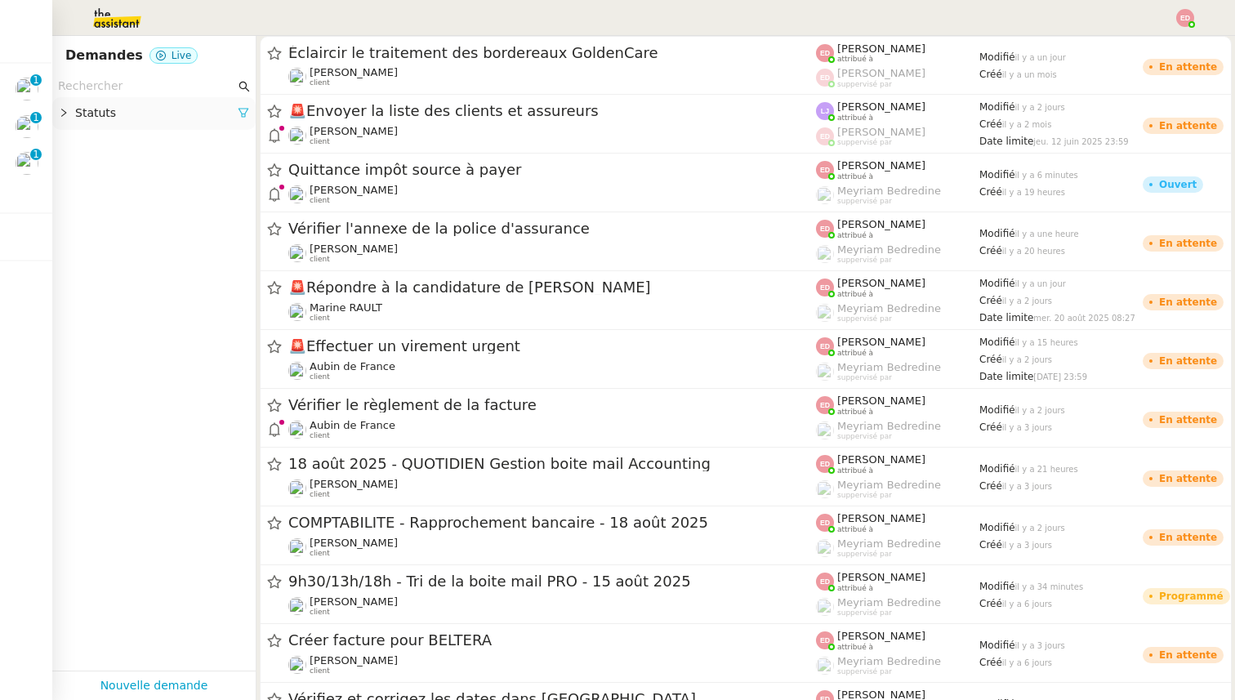
click at [243, 113] on icon at bounding box center [243, 112] width 11 height 11
click at [114, 136] on nz-select-top-control "Please select" at bounding box center [153, 143] width 177 height 20
type input "attent"
click at [122, 170] on div "En attente" at bounding box center [154, 171] width 164 height 15
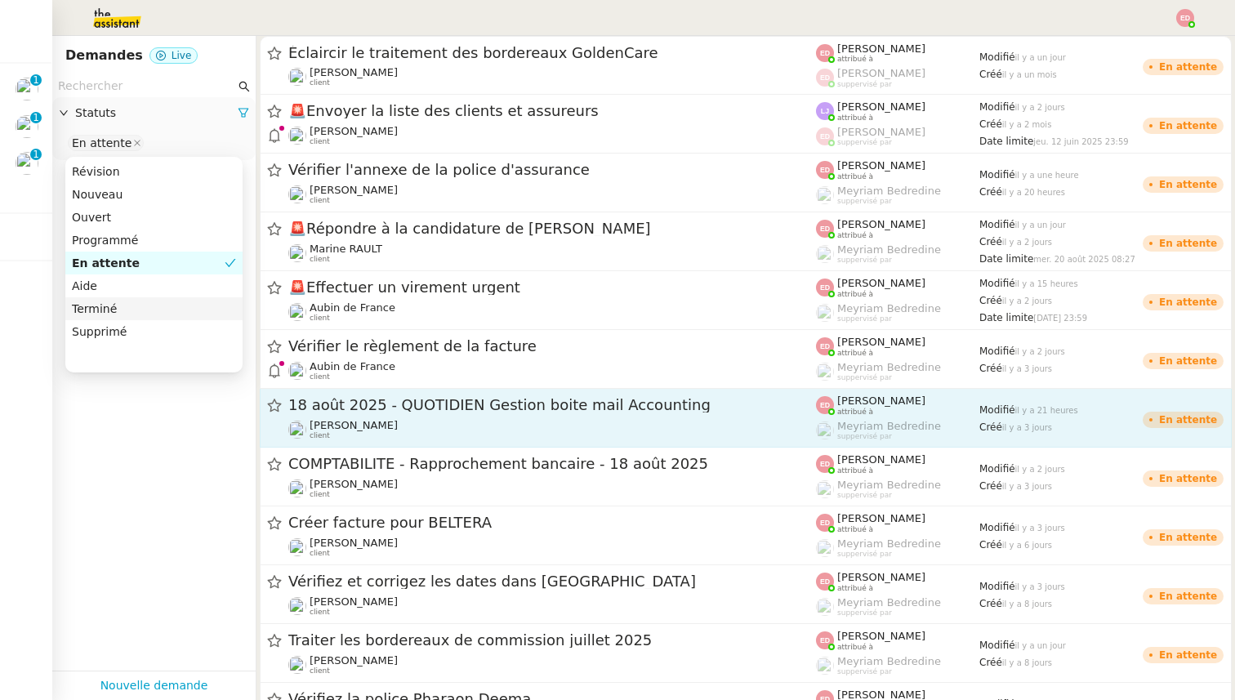
click at [379, 412] on span "18 août 2025 - QUOTIDIEN Gestion boite mail Accounting" at bounding box center [552, 405] width 528 height 15
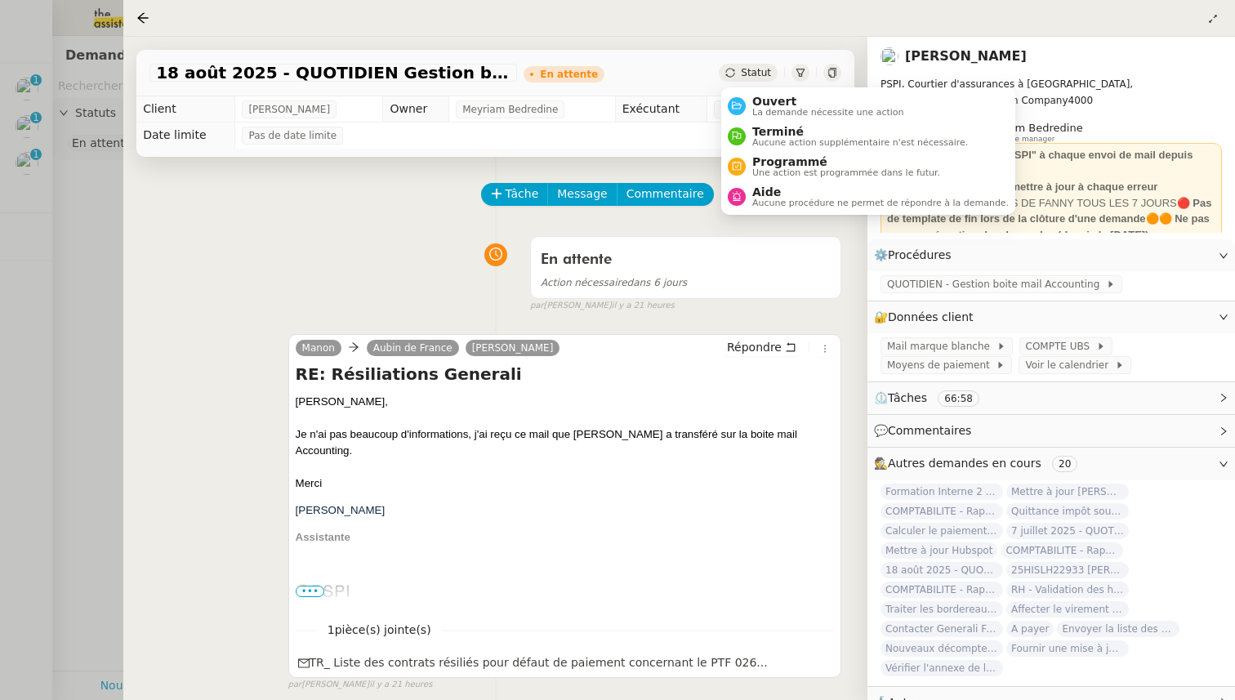
click at [757, 67] on span "Statut" at bounding box center [756, 72] width 30 height 11
click at [761, 89] on ul "Ouvert La demande nécessite une action Terminé Aucune action supplémentaire n'e…" at bounding box center [868, 150] width 294 height 127
click at [761, 98] on span "Ouvert" at bounding box center [828, 101] width 152 height 13
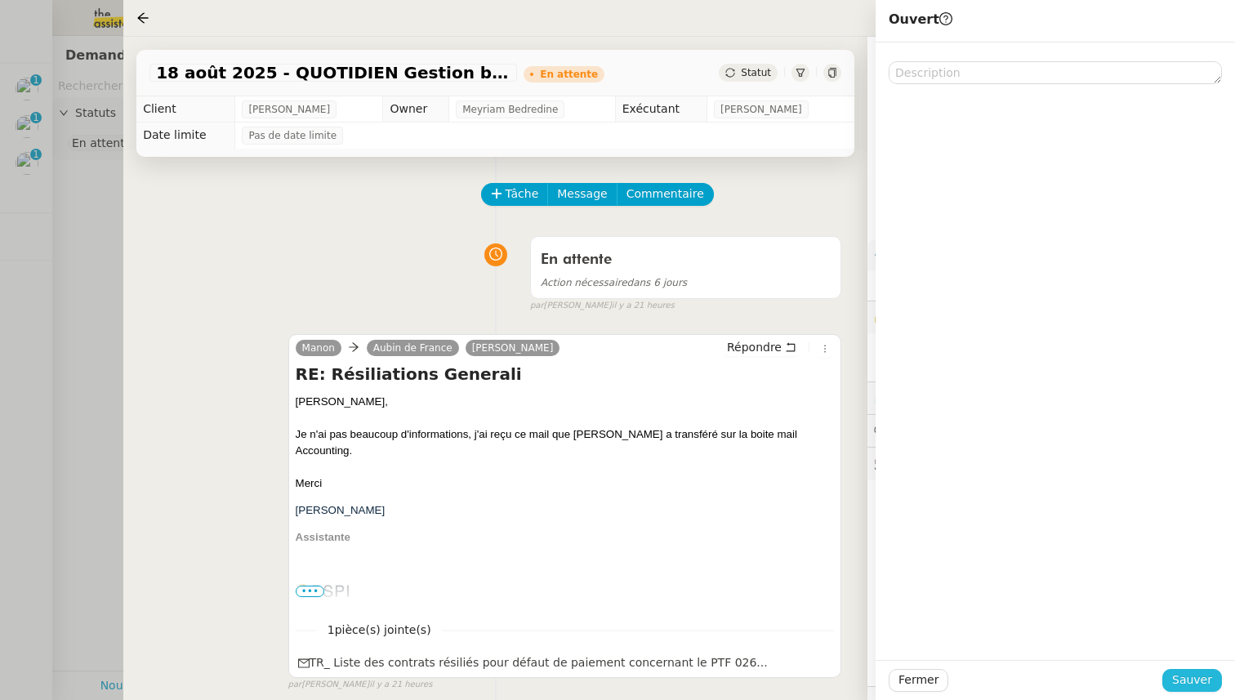
click at [1182, 684] on span "Sauver" at bounding box center [1192, 680] width 40 height 19
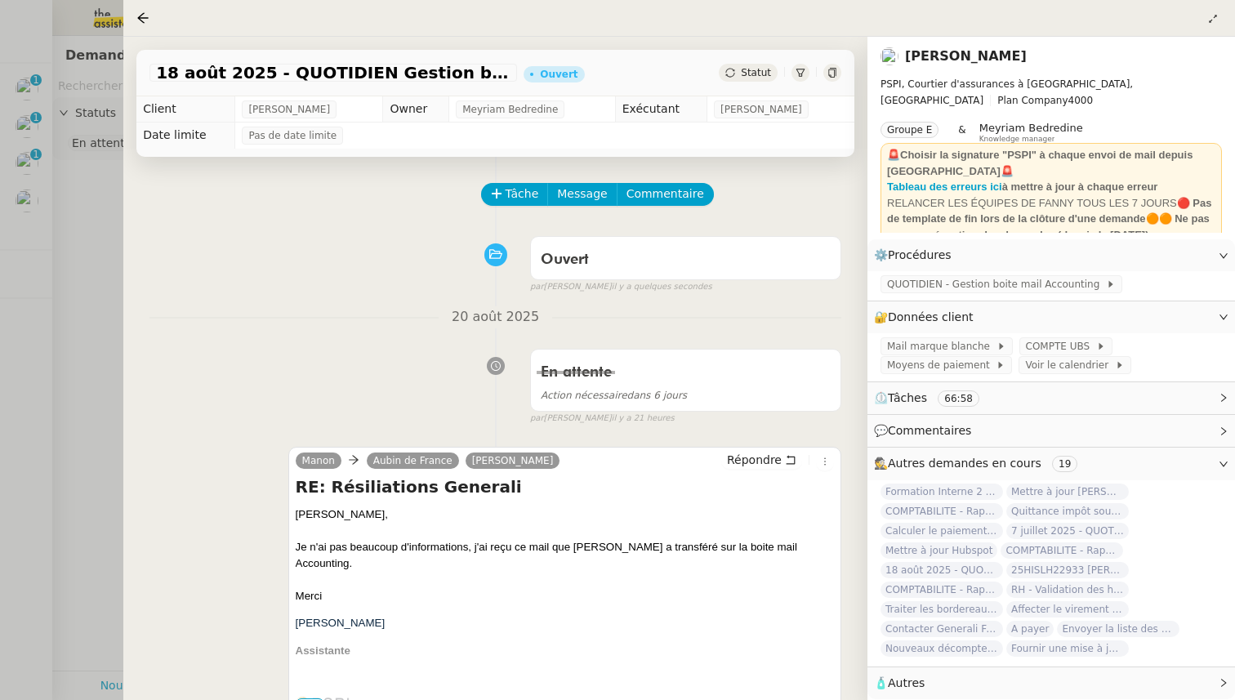
click at [74, 279] on div at bounding box center [617, 350] width 1235 height 700
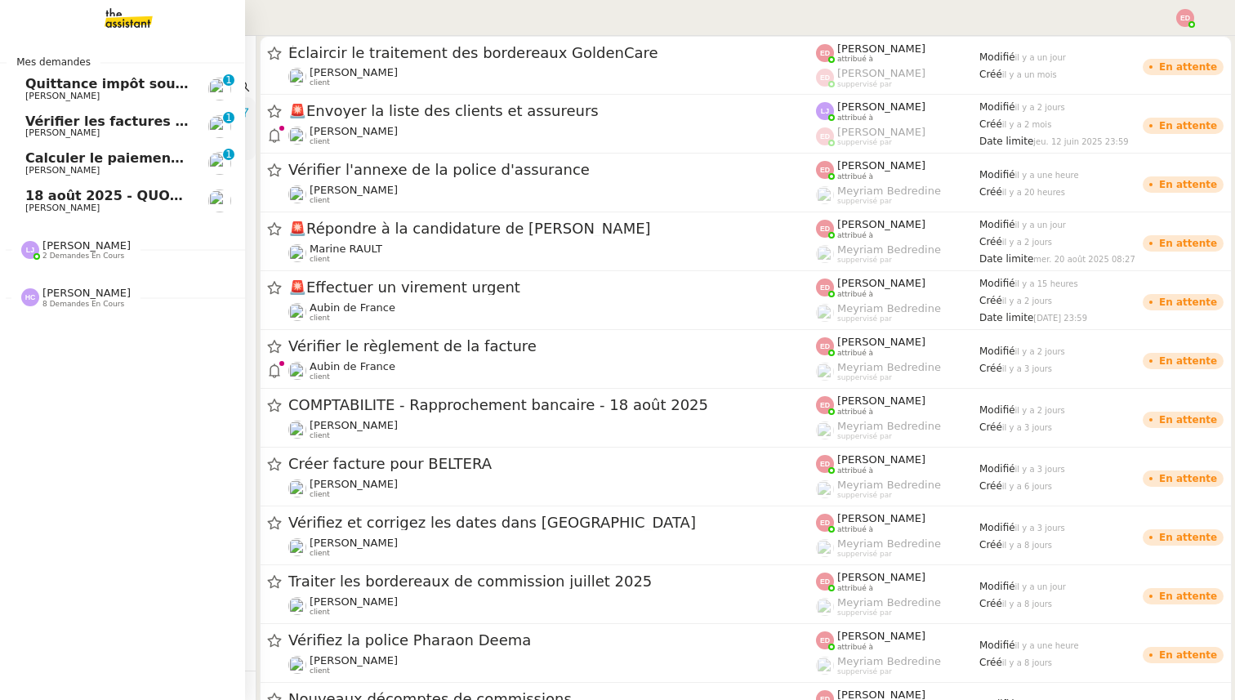
click at [40, 201] on span "18 août 2025 - QUOTIDIEN Gestion boite mail Accounting" at bounding box center [235, 196] width 420 height 16
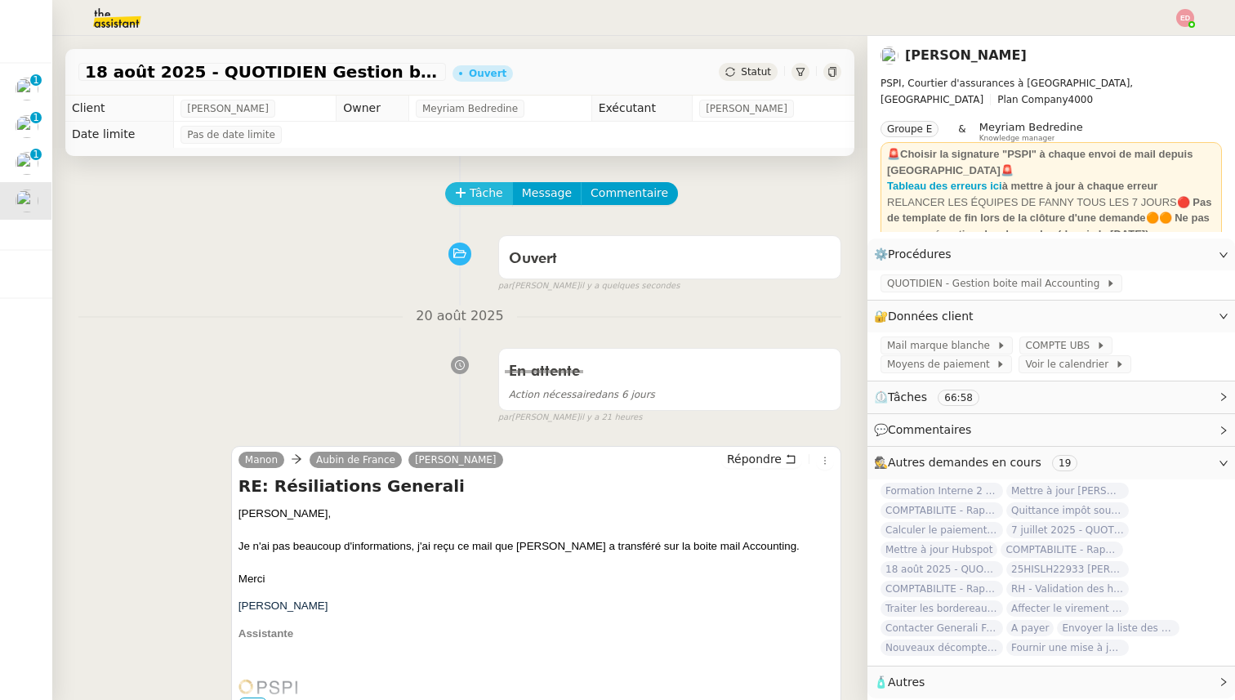
click at [485, 196] on span "Tâche" at bounding box center [486, 193] width 33 height 19
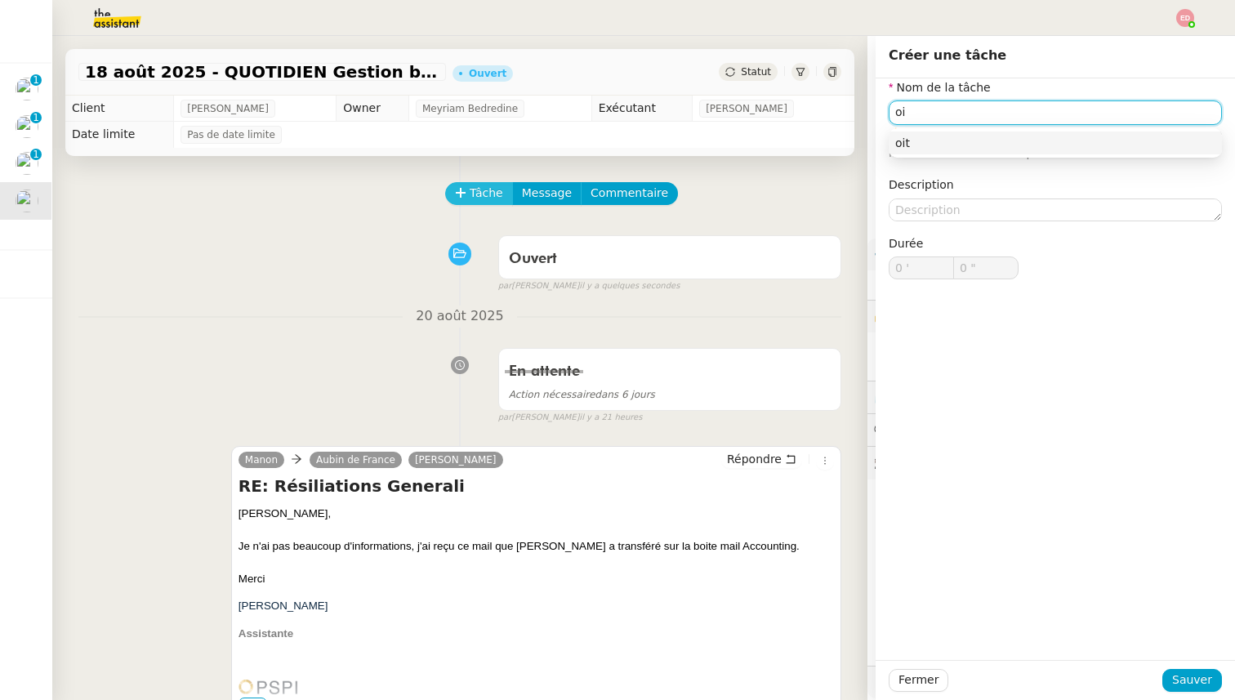
type input "o"
type input "Boite mail 21/08"
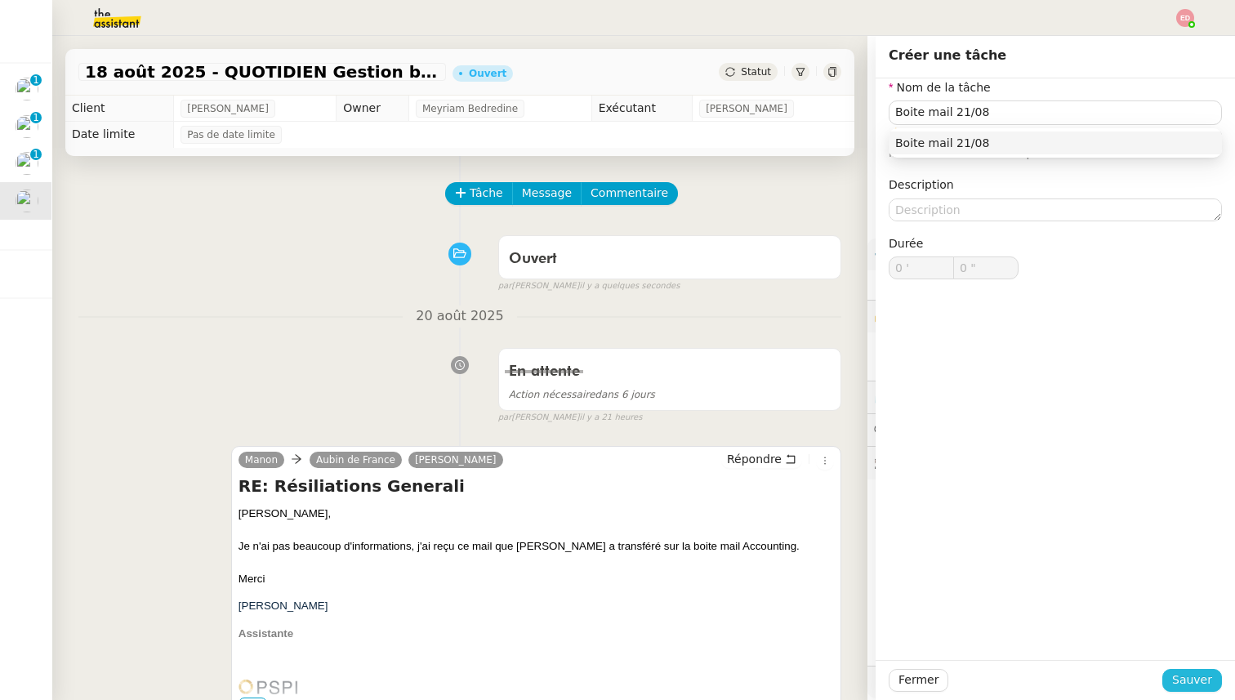
click at [1179, 681] on span "Sauver" at bounding box center [1192, 680] width 40 height 19
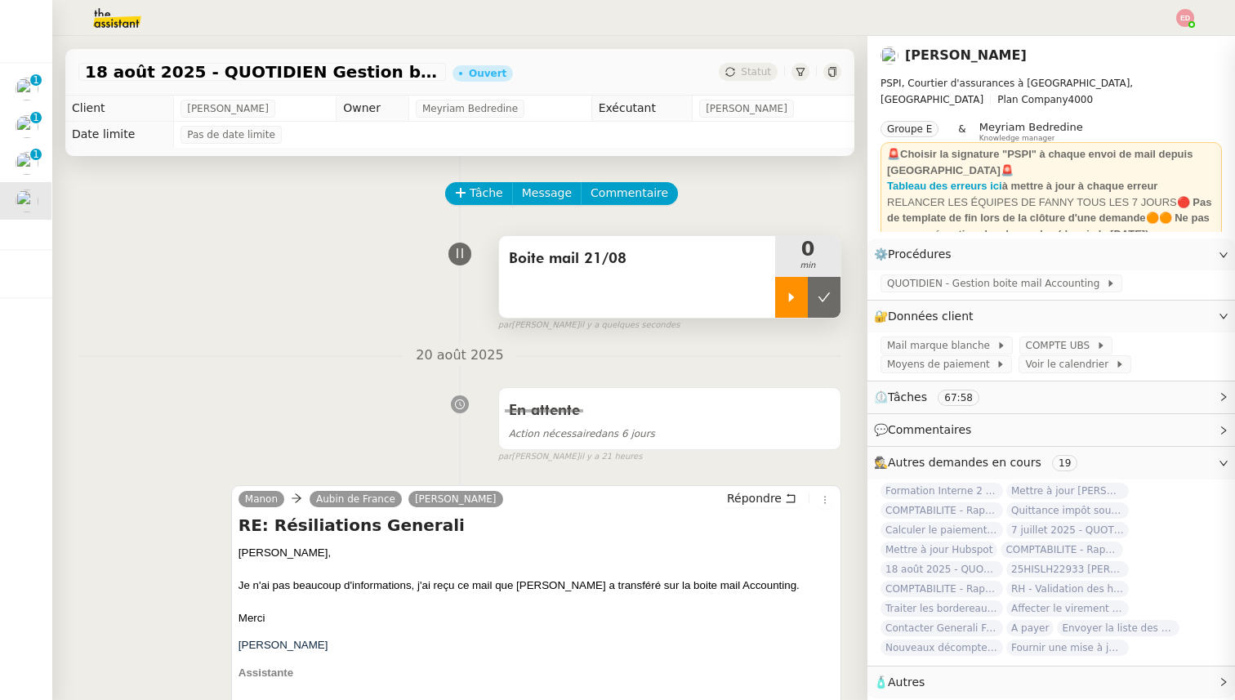
click at [782, 297] on div at bounding box center [791, 297] width 33 height 41
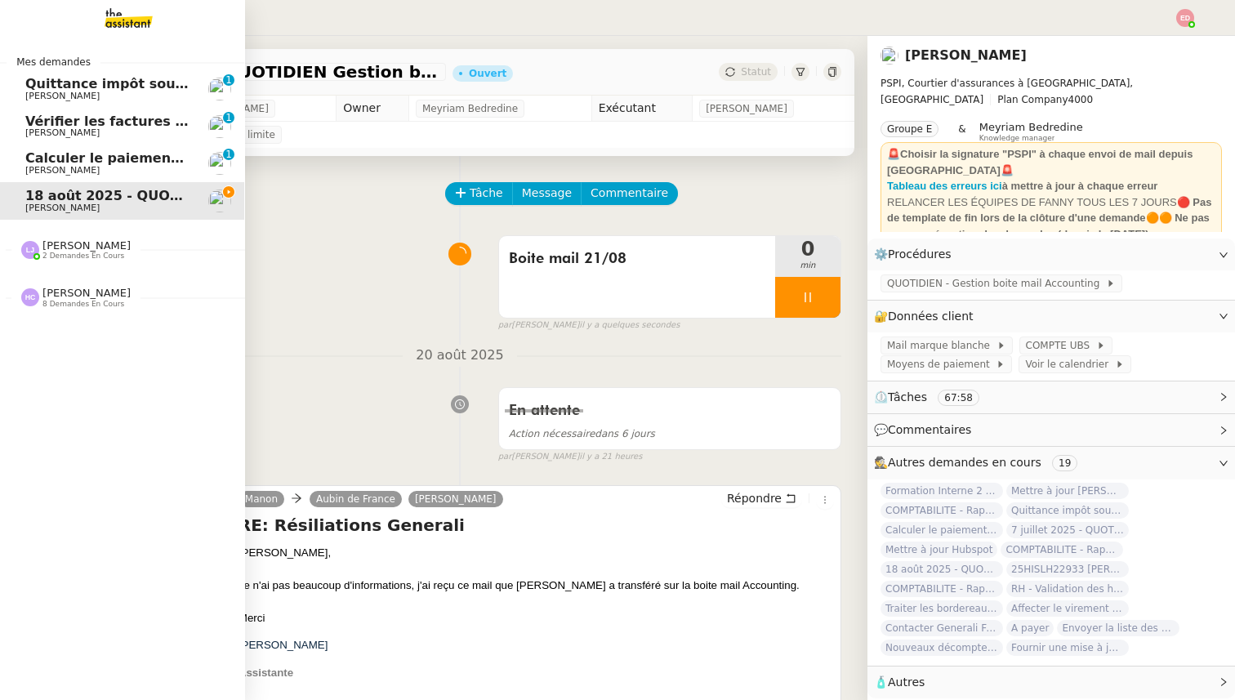
click at [32, 158] on span "Calculer le paiement de CHF 2,063.41" at bounding box center [164, 158] width 278 height 16
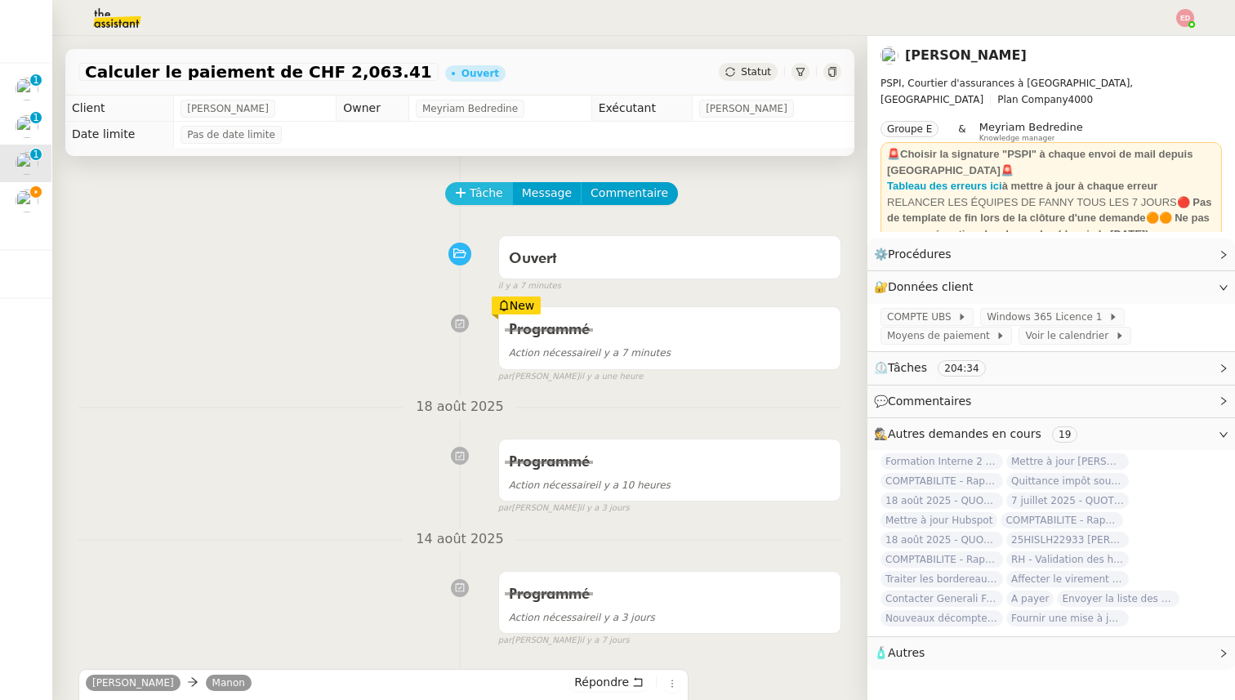
click at [473, 198] on span "Tâche" at bounding box center [486, 193] width 33 height 19
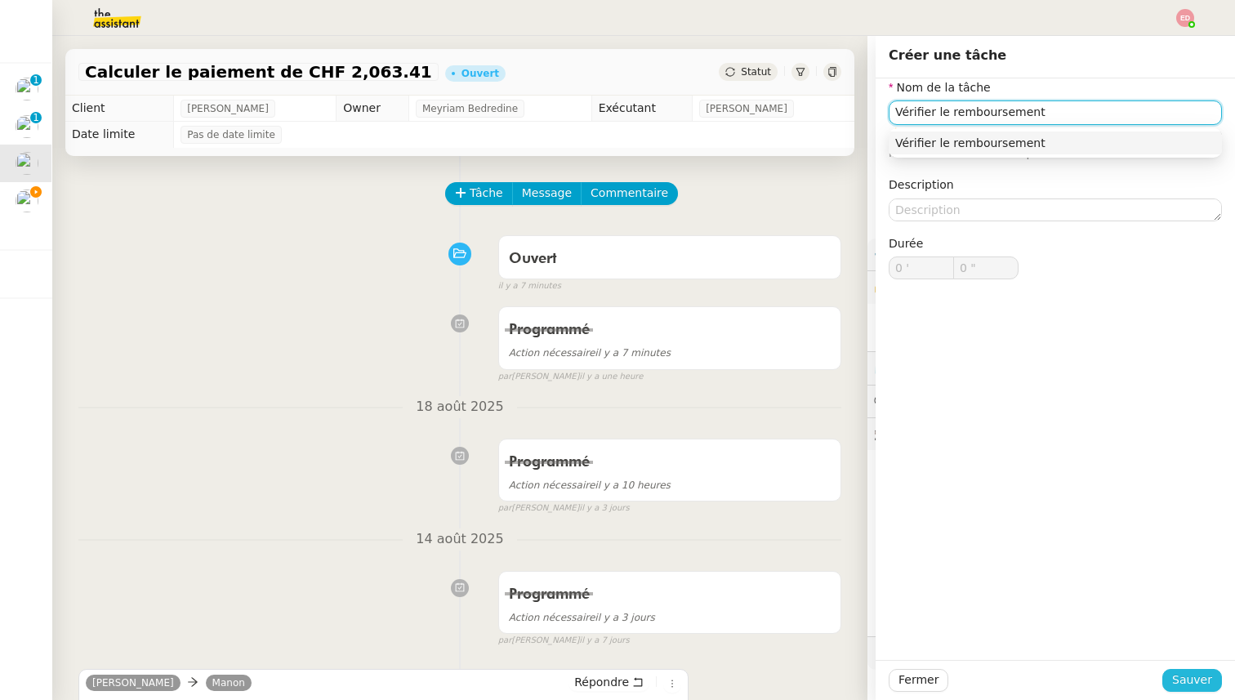
type input "Vérifier le remboursement"
click at [1188, 688] on span "Sauver" at bounding box center [1192, 680] width 40 height 19
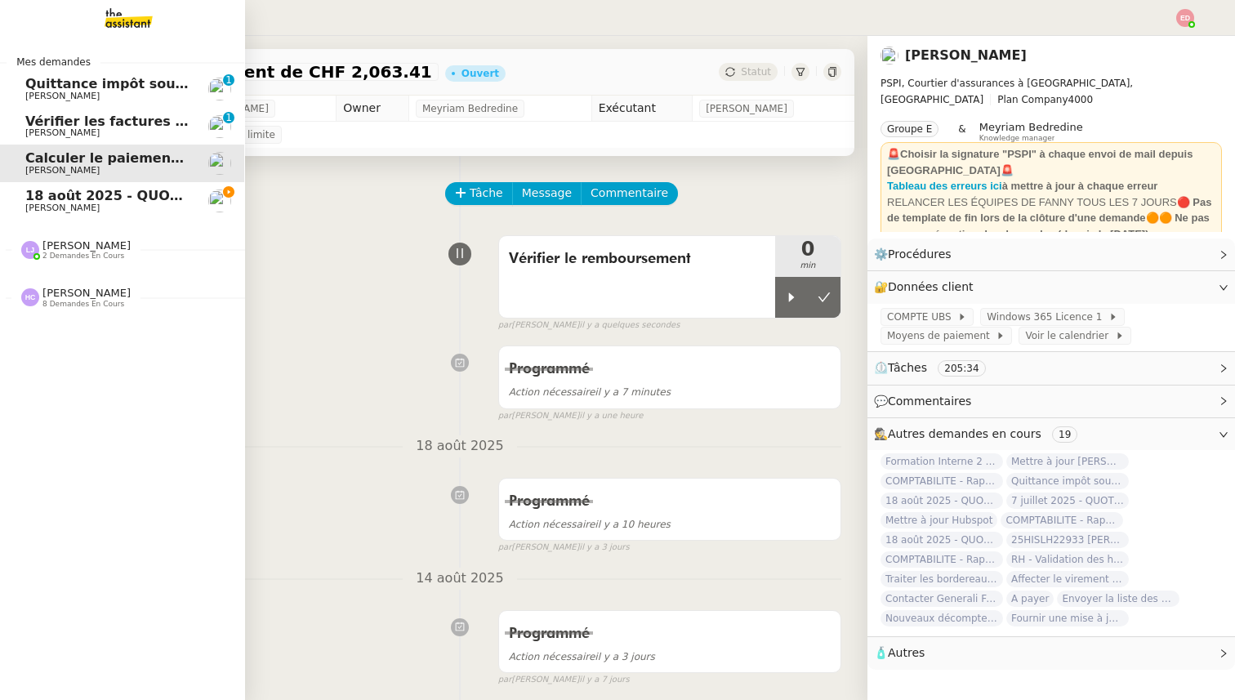
click at [64, 132] on span "[PERSON_NAME]" at bounding box center [62, 132] width 74 height 11
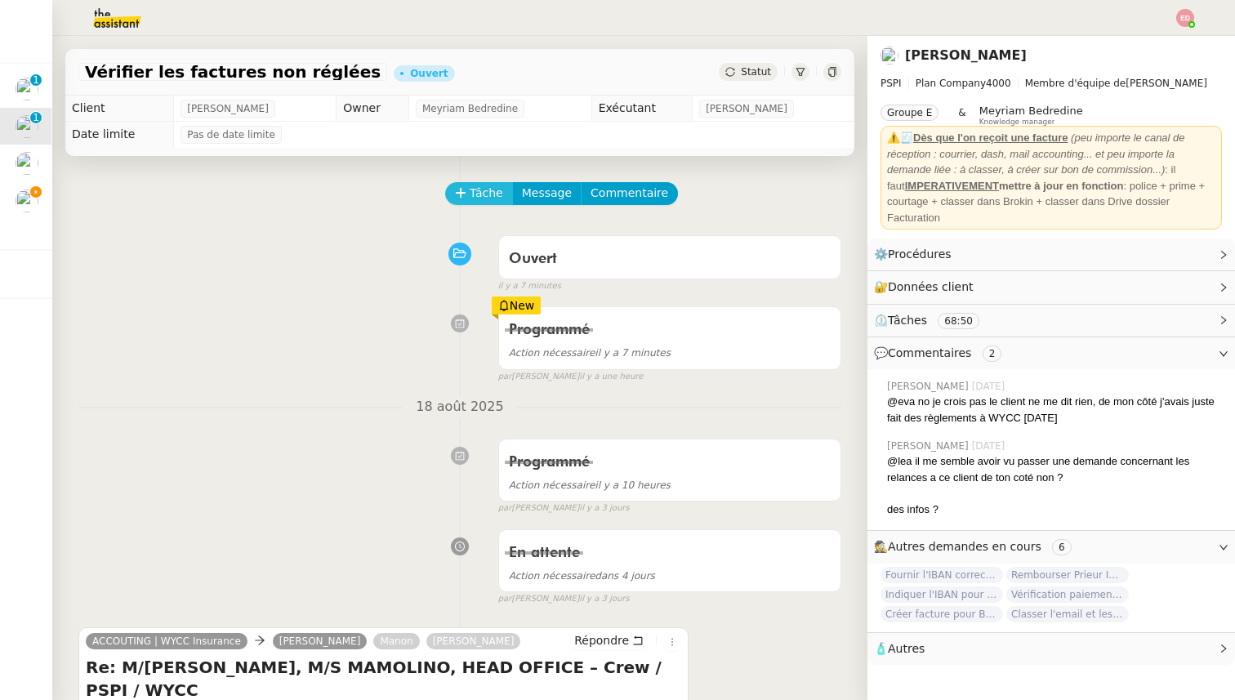
click at [463, 188] on icon at bounding box center [460, 192] width 11 height 11
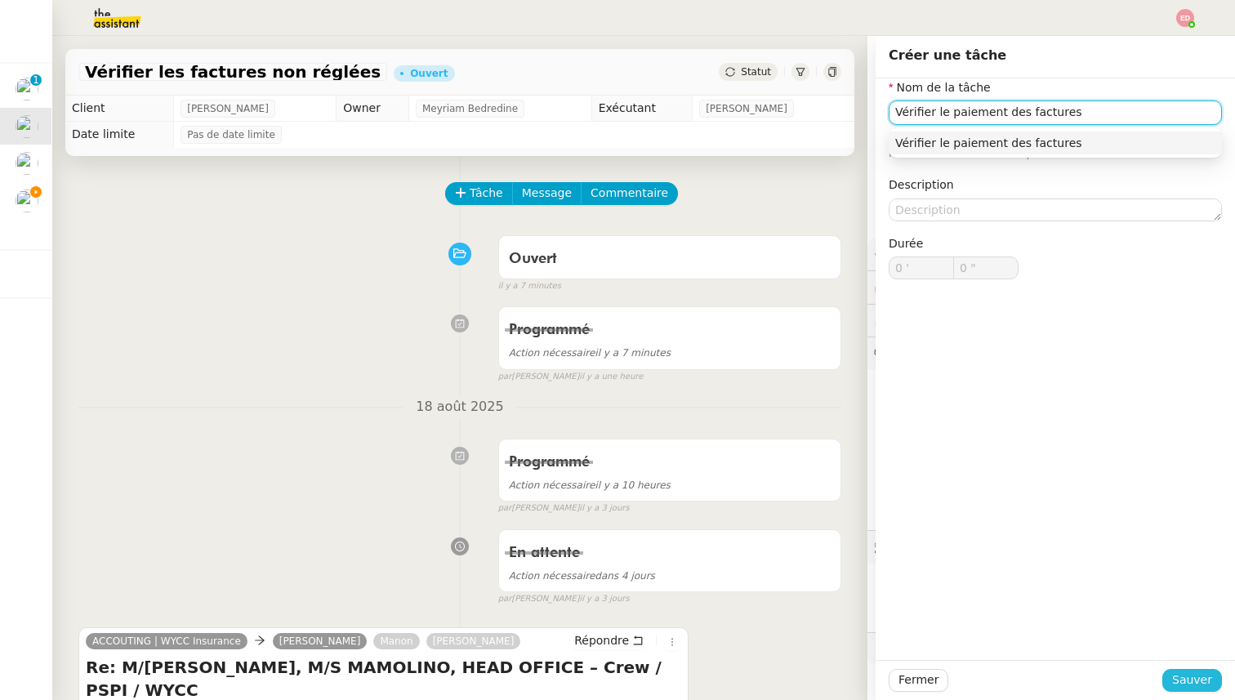
type input "Vérifier le paiement des factures"
click at [1188, 676] on span "Sauver" at bounding box center [1192, 680] width 40 height 19
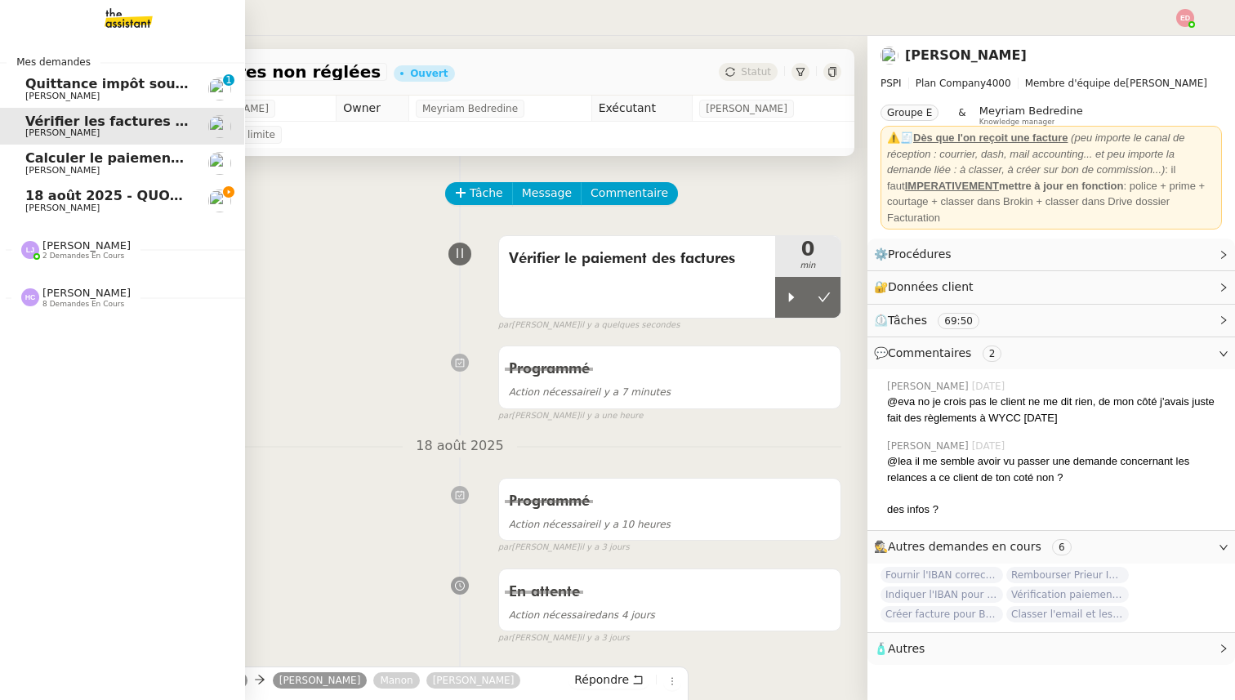
click at [31, 70] on link "Quittance impôt source à payer [PERSON_NAME] 0 1 2 3 4 5 6 7 8 9" at bounding box center [121, 89] width 245 height 38
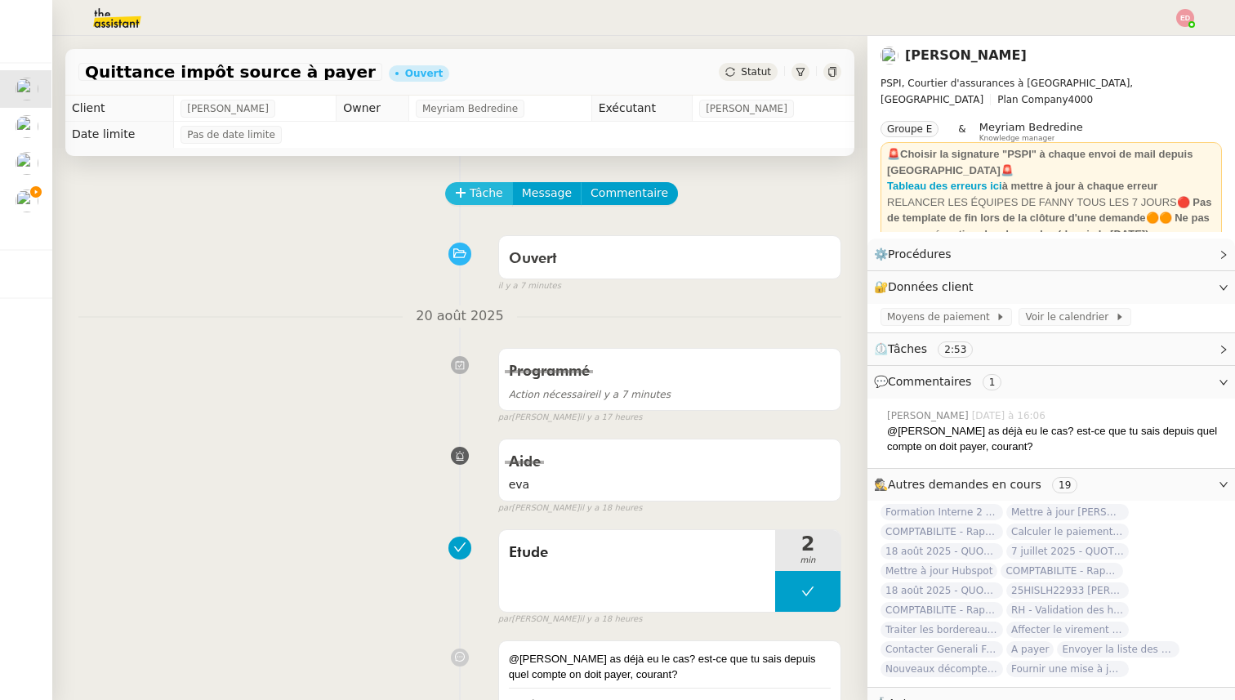
click at [485, 185] on span "Tâche" at bounding box center [486, 193] width 33 height 19
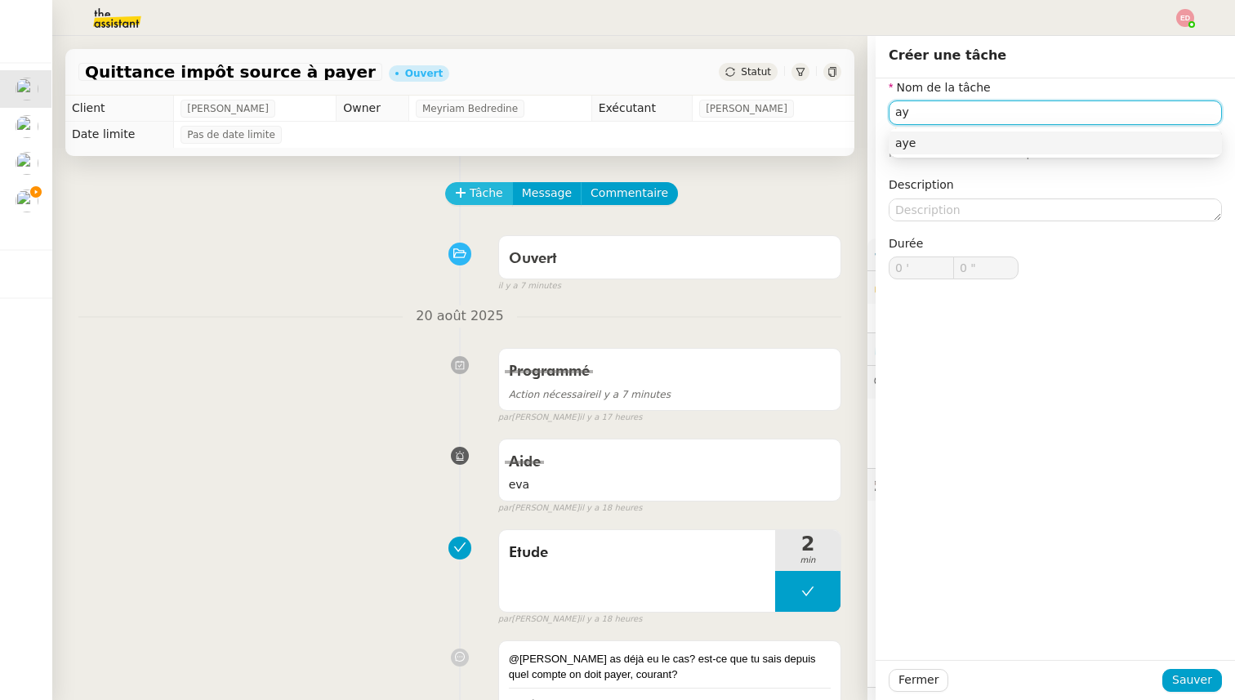
type input "a"
type input "Payer les impots"
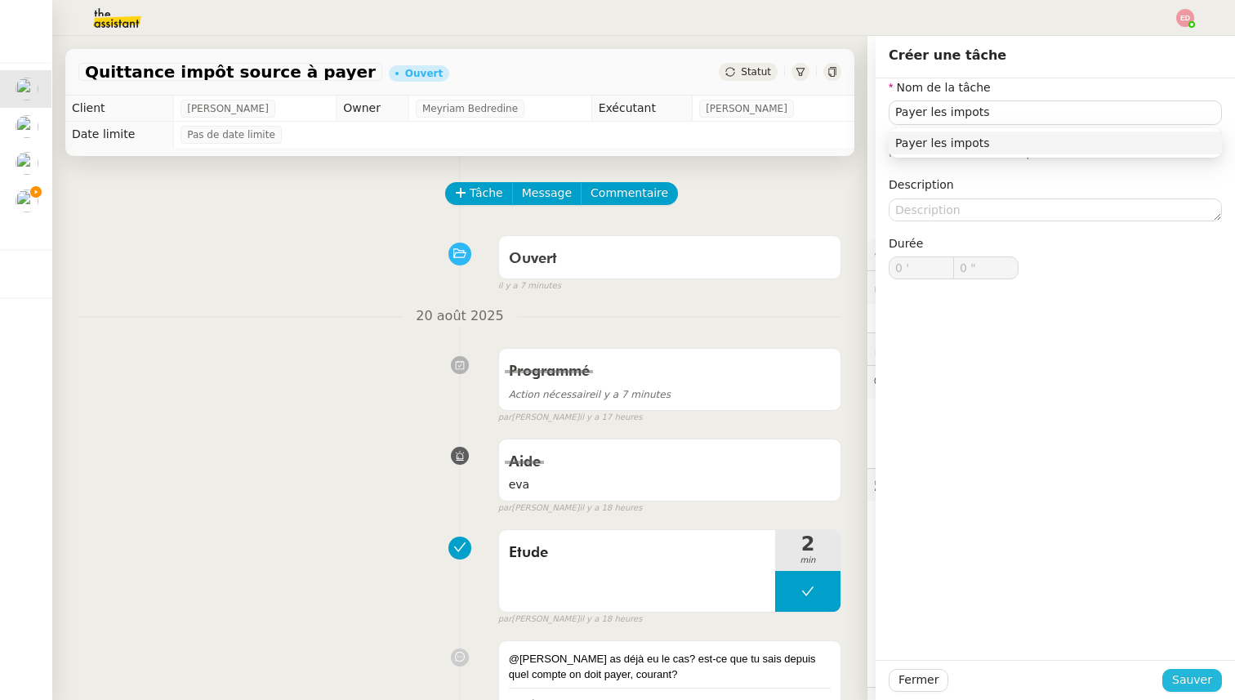
click at [1189, 680] on span "Sauver" at bounding box center [1192, 680] width 40 height 19
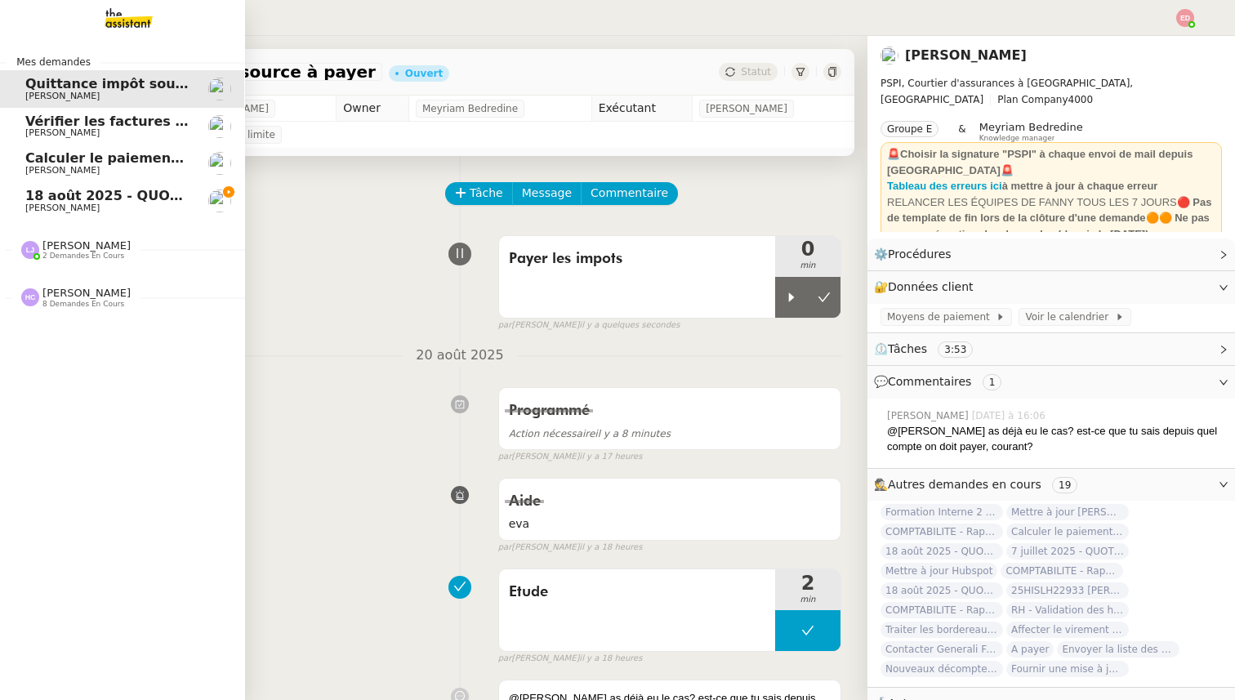
click at [44, 195] on span "18 août 2025 - QUOTIDIEN Gestion boite mail Accounting" at bounding box center [235, 196] width 420 height 16
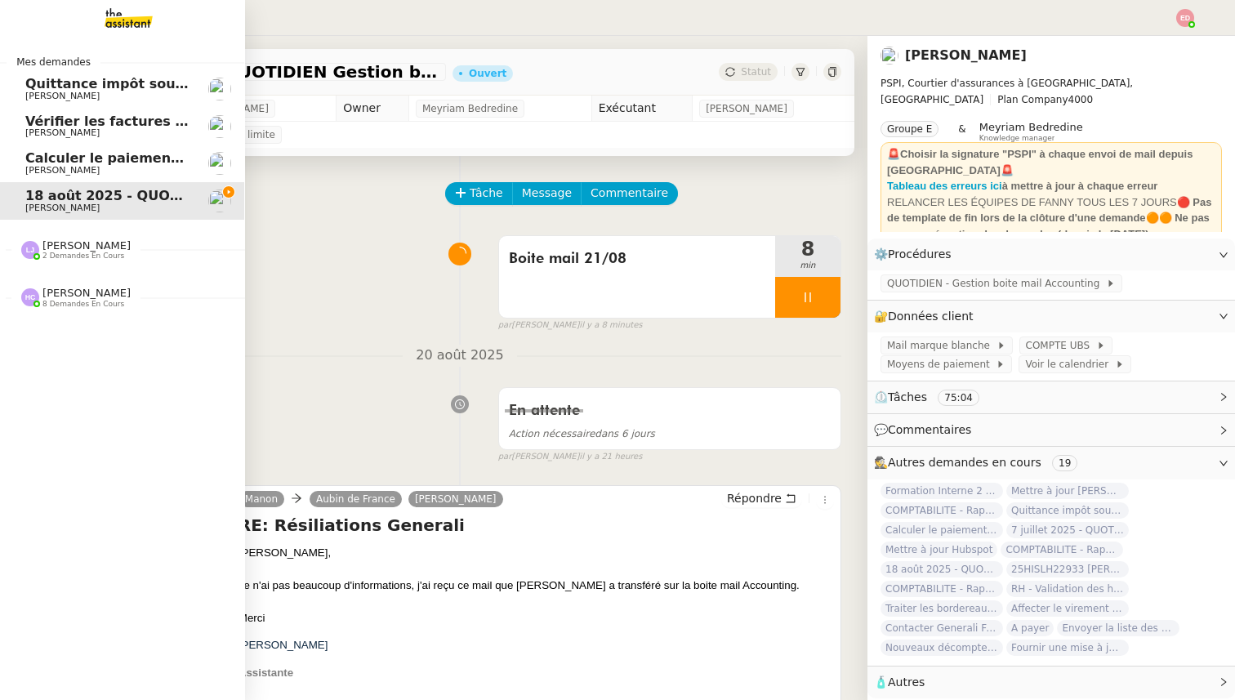
click at [77, 244] on span "[PERSON_NAME]" at bounding box center [86, 245] width 88 height 12
click at [83, 377] on span "8 demandes en cours" at bounding box center [83, 378] width 82 height 9
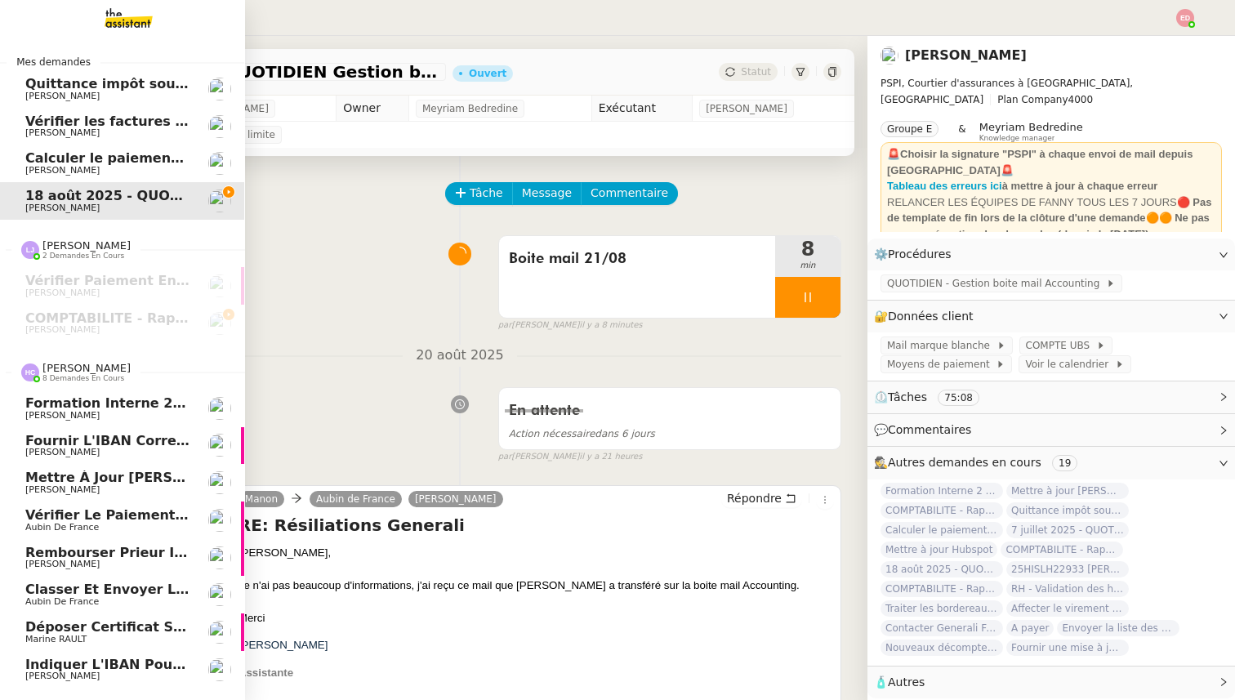
click at [83, 376] on span "8 demandes en cours" at bounding box center [83, 378] width 82 height 9
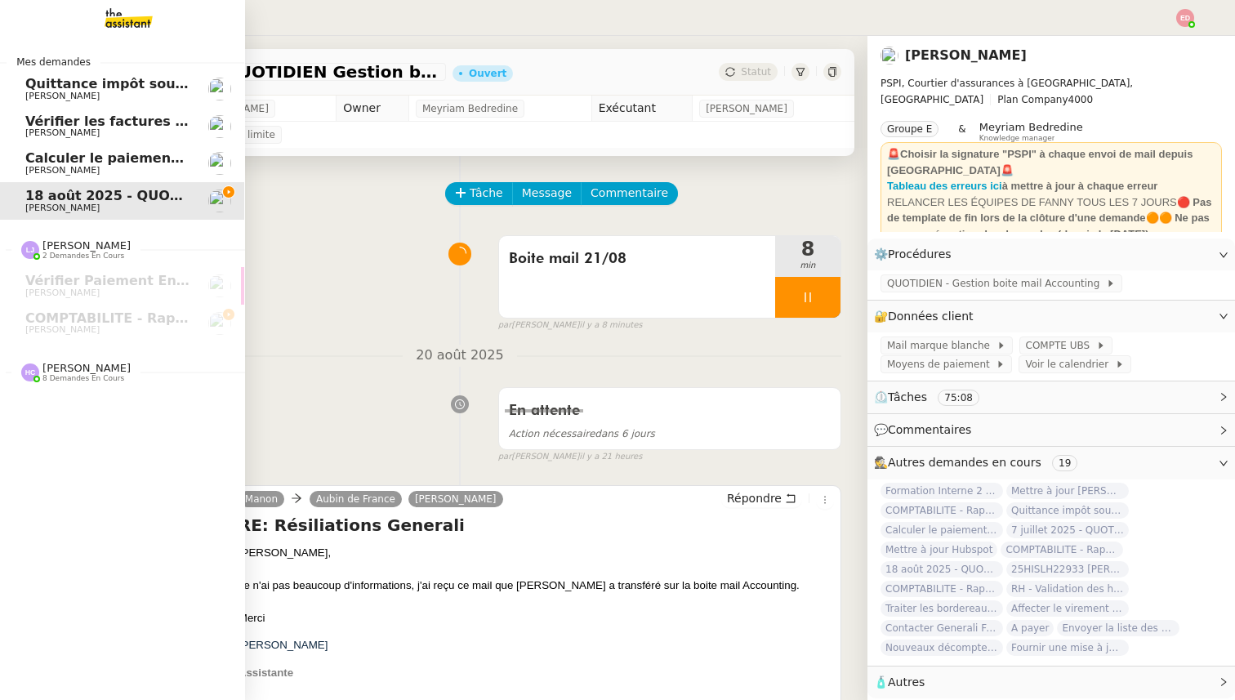
click at [83, 376] on span "8 demandes en cours" at bounding box center [83, 378] width 82 height 9
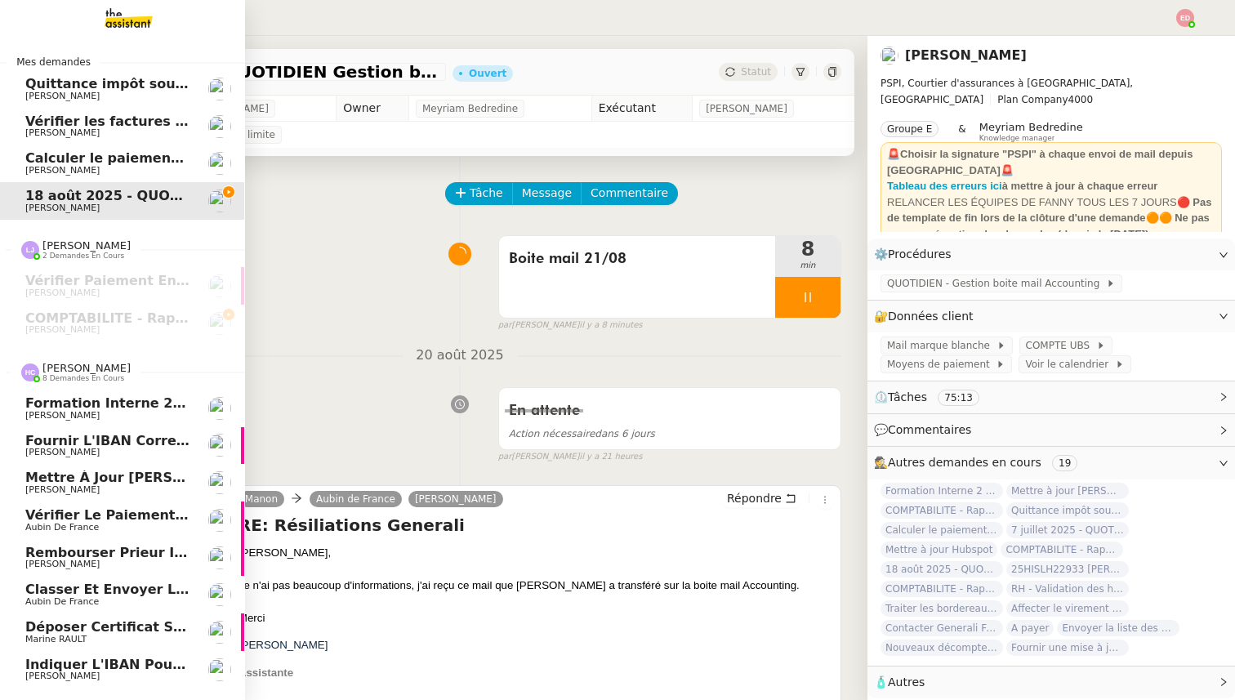
click at [84, 376] on span "8 demandes en cours" at bounding box center [83, 378] width 82 height 9
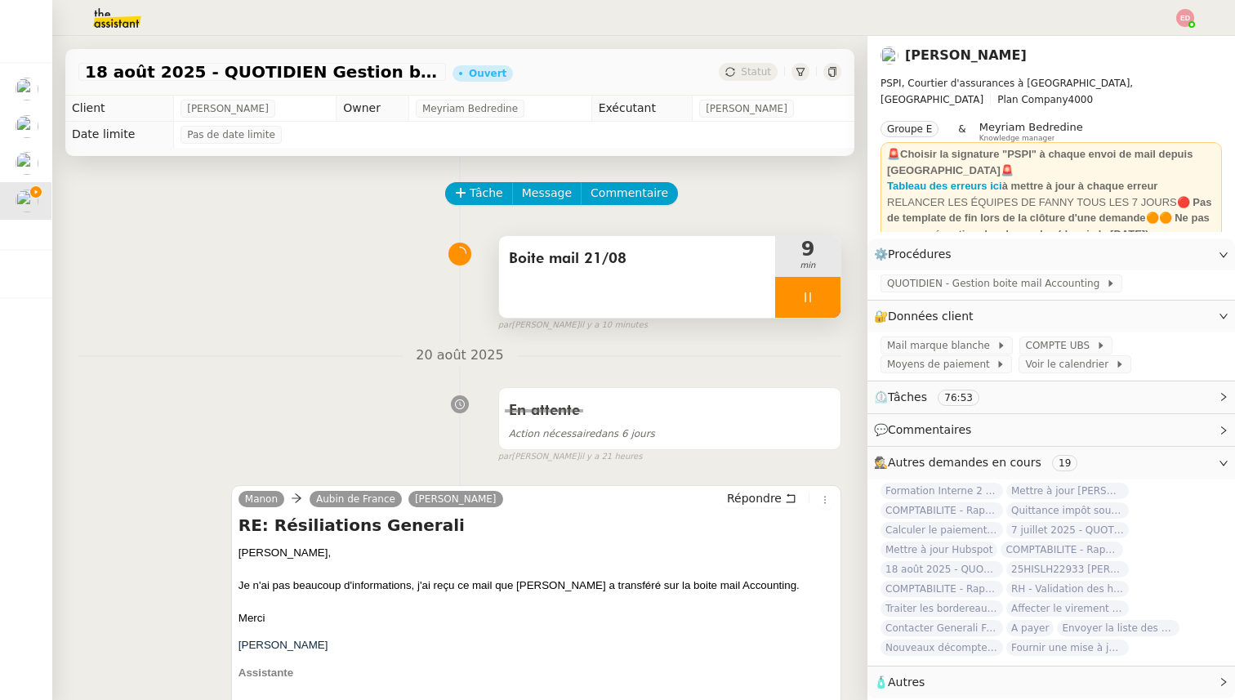
click at [826, 295] on div at bounding box center [807, 297] width 65 height 41
click at [826, 295] on icon at bounding box center [824, 297] width 13 height 13
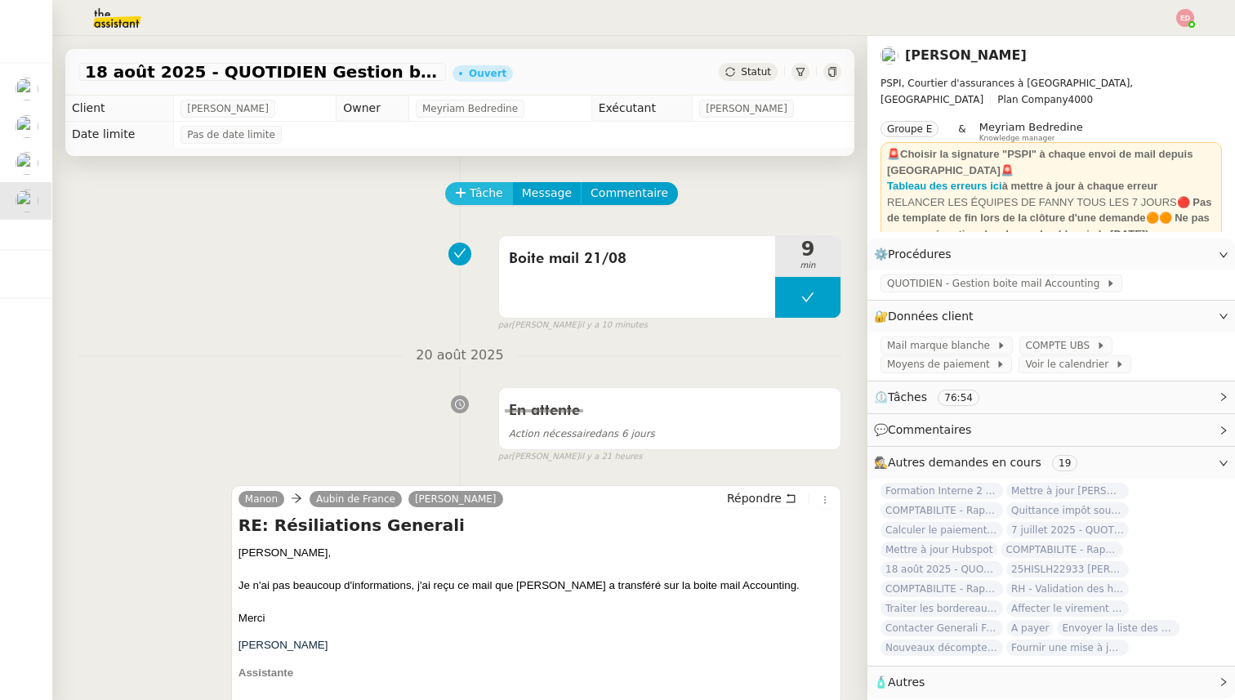
click at [468, 189] on button "Tâche" at bounding box center [479, 193] width 68 height 23
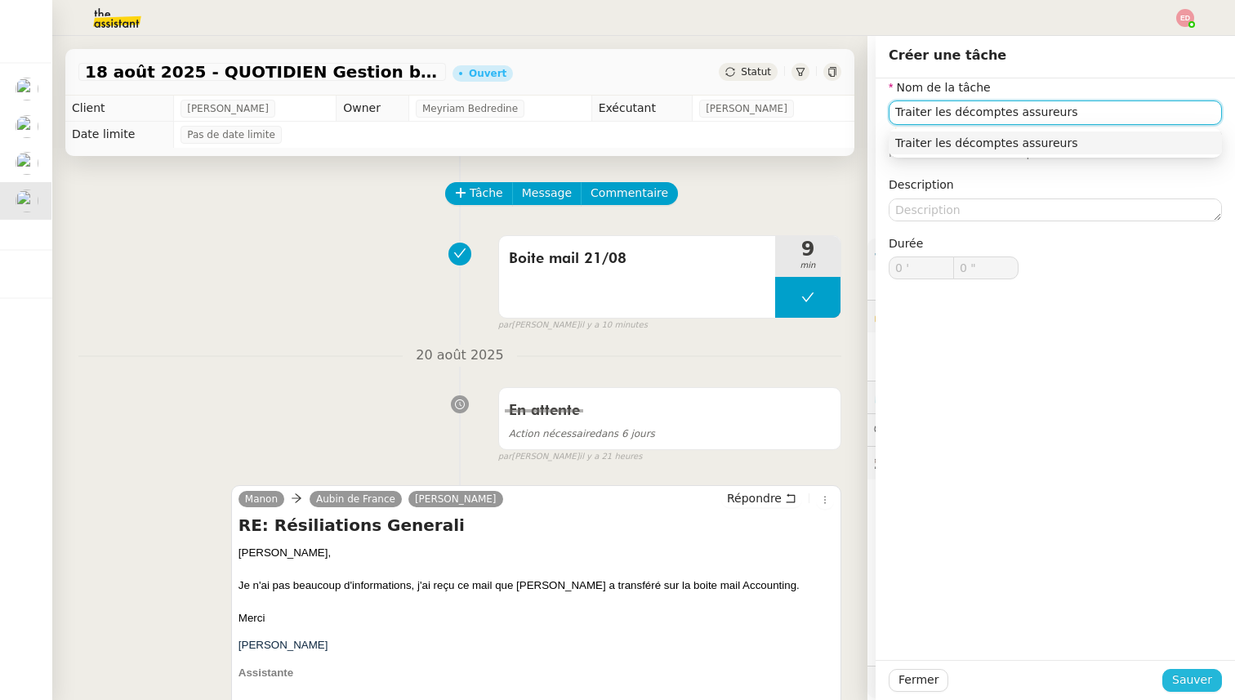
type input "Traiter les décomptes assureurs"
click at [1175, 676] on button "Sauver" at bounding box center [1192, 680] width 60 height 23
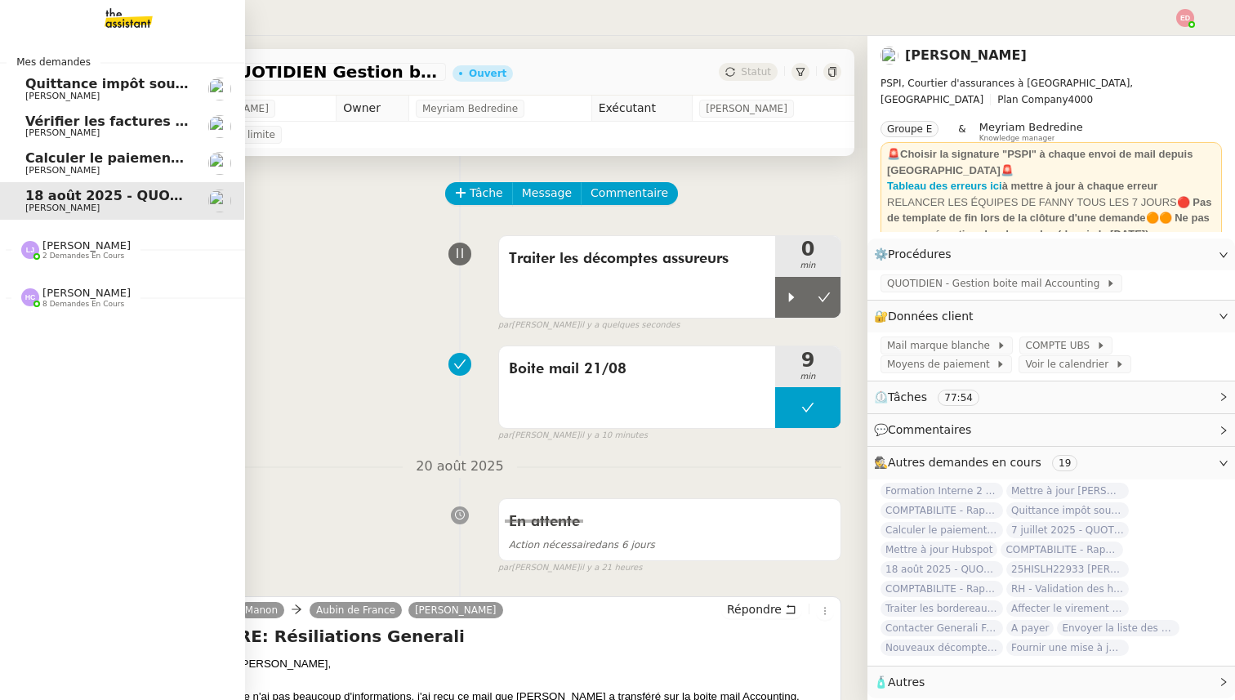
click at [51, 172] on link "Calculer le paiement de CHF 2,063.41 [PERSON_NAME]" at bounding box center [121, 164] width 245 height 38
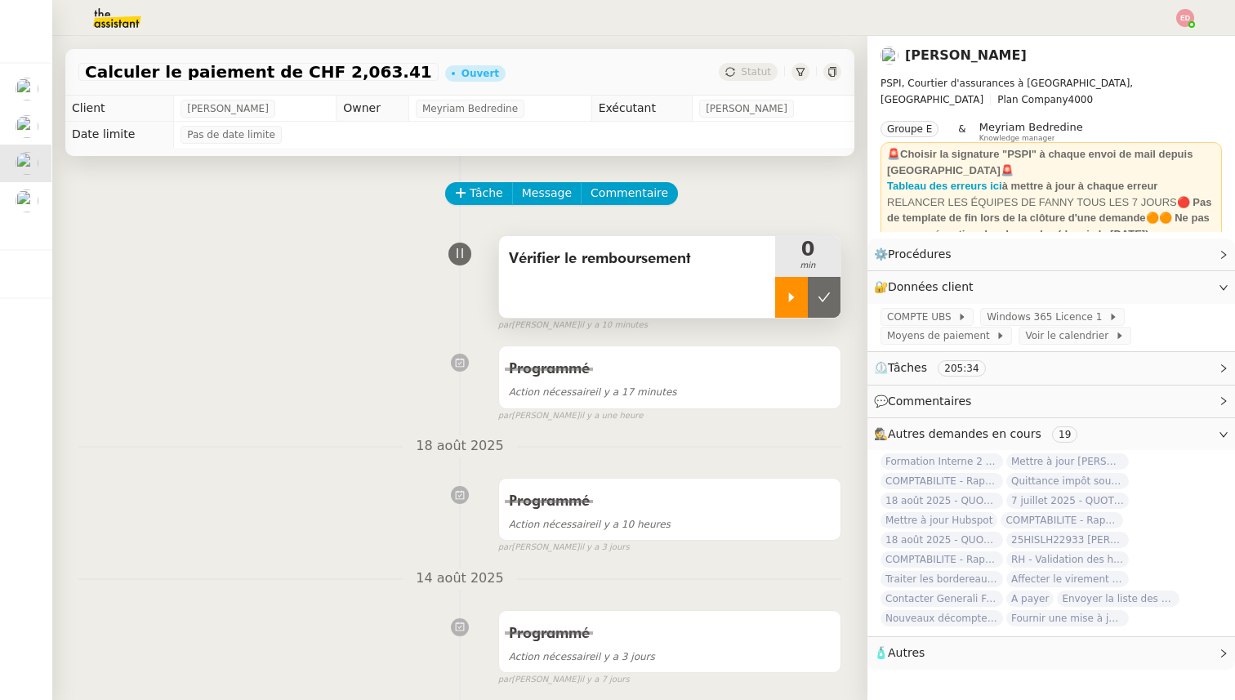
click at [782, 299] on div at bounding box center [791, 297] width 33 height 41
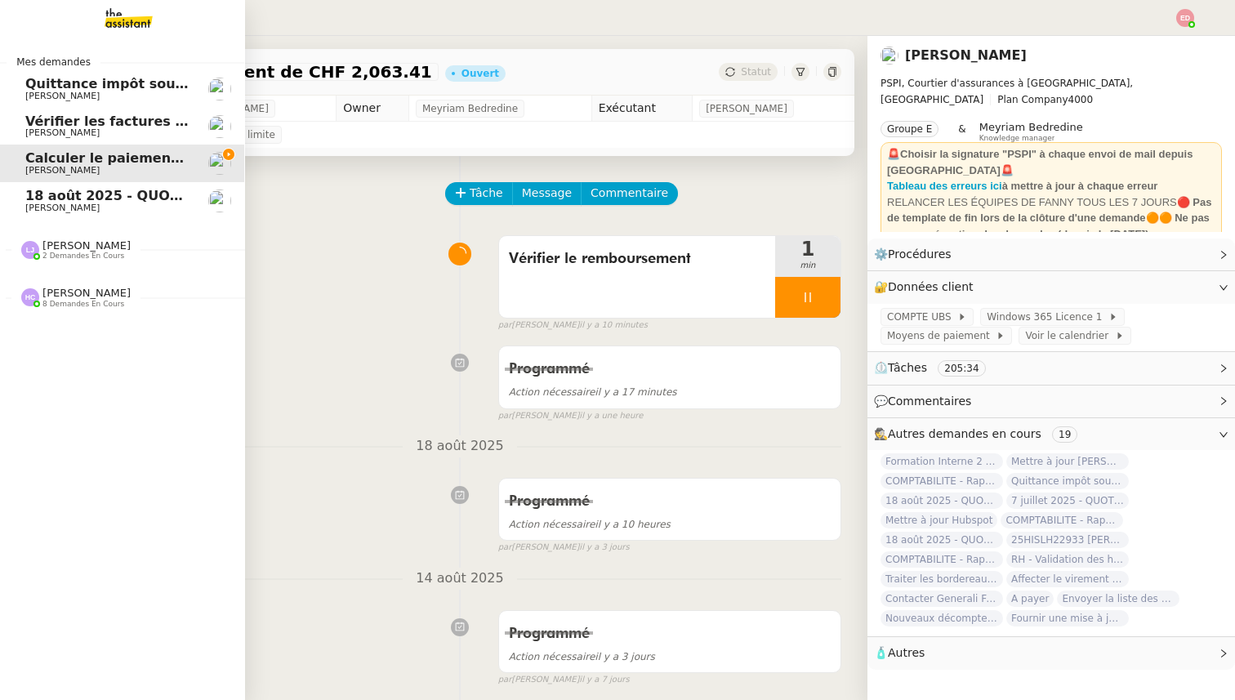
click at [78, 123] on span "Vérifier les factures non réglées" at bounding box center [143, 122] width 237 height 16
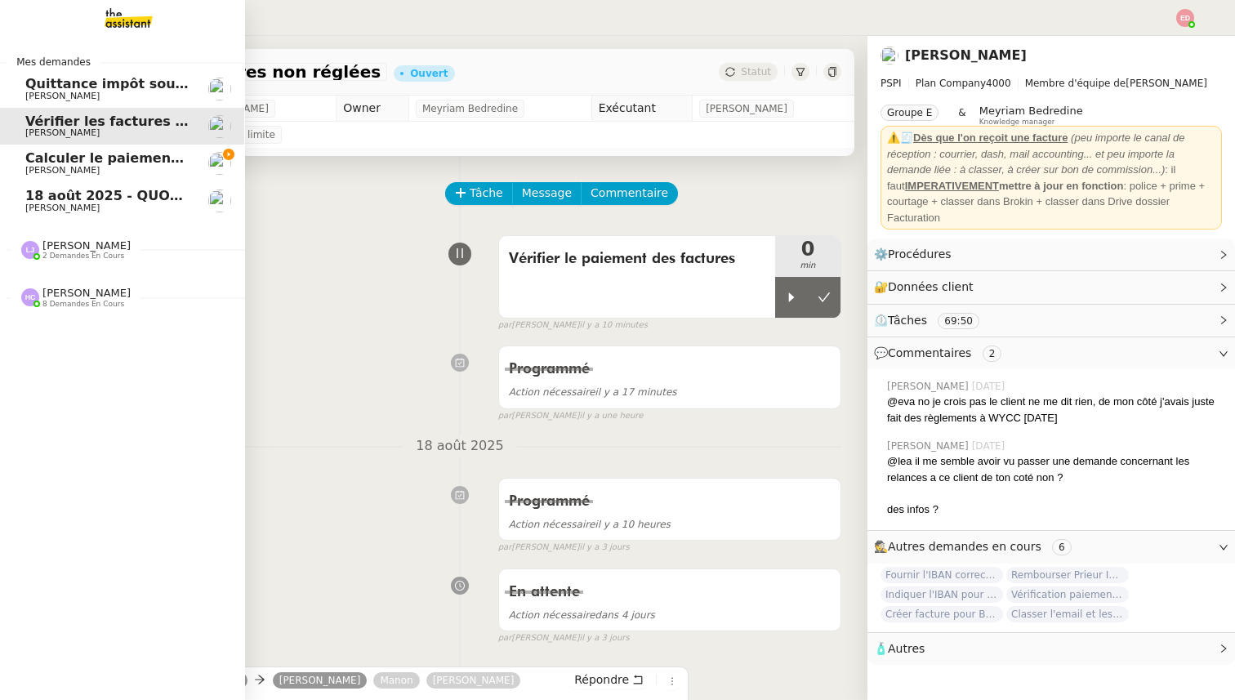
click at [87, 101] on link "Quittance impôt source à payer [PERSON_NAME]" at bounding box center [121, 89] width 245 height 38
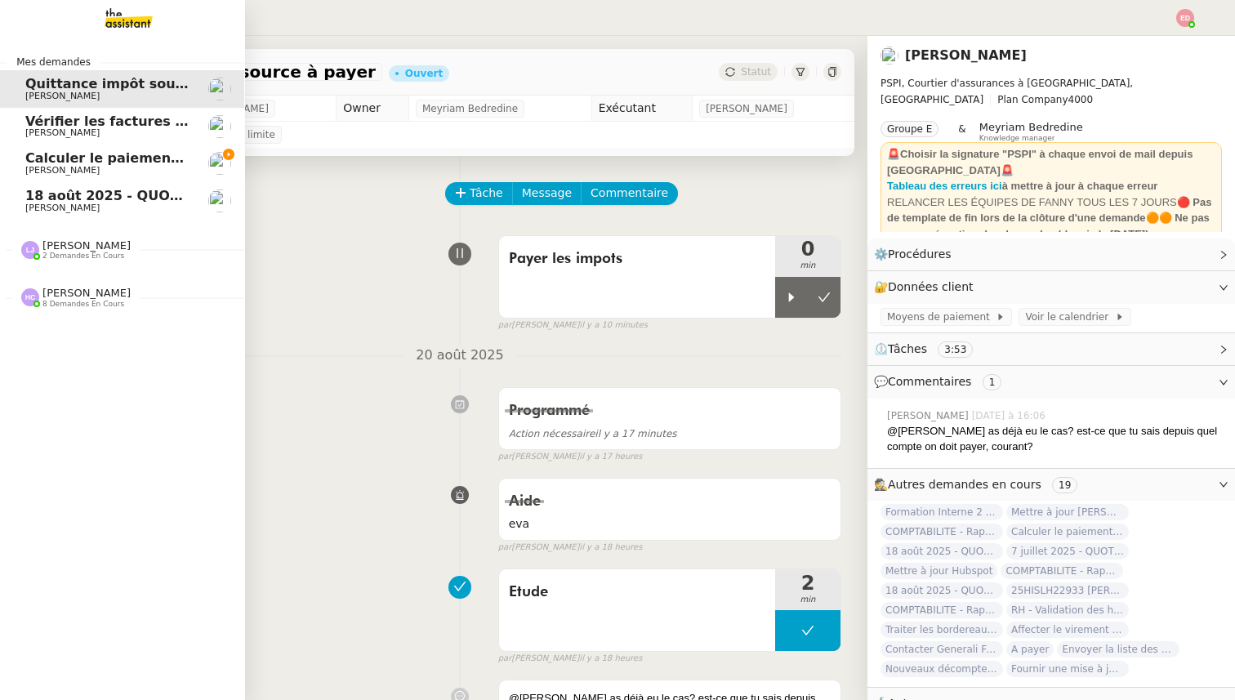
click at [87, 136] on span "[PERSON_NAME]" at bounding box center [62, 132] width 74 height 11
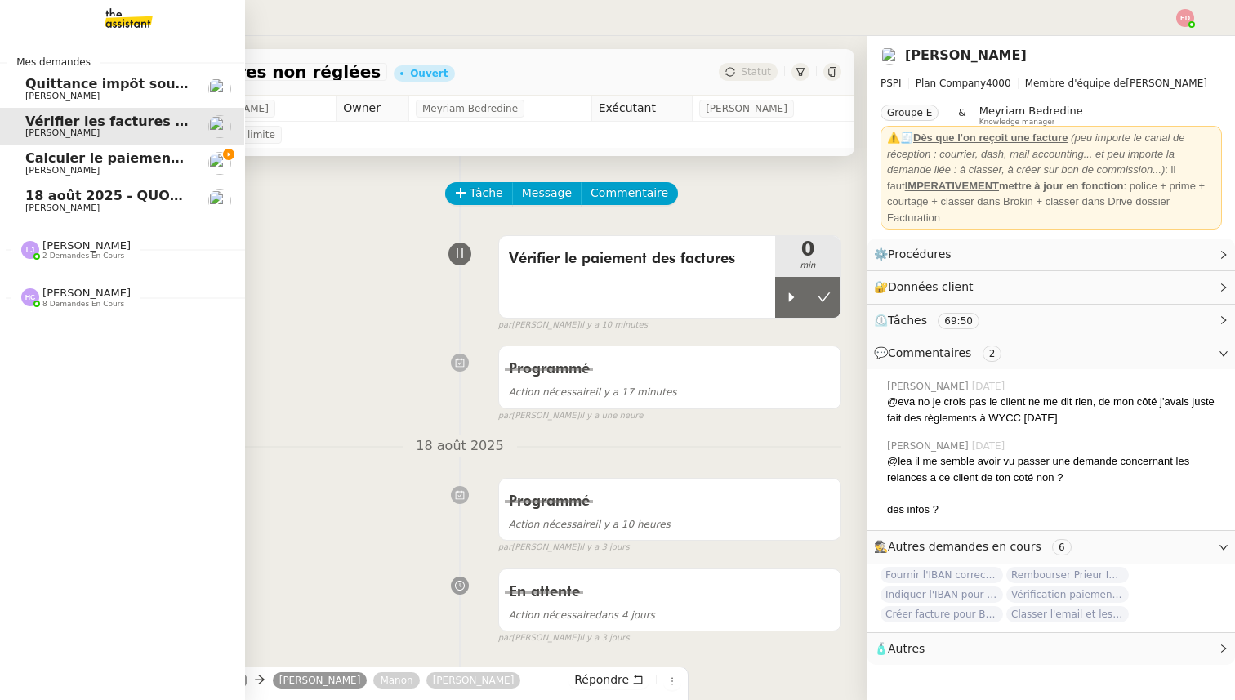
click at [72, 100] on span "[PERSON_NAME]" at bounding box center [62, 96] width 74 height 11
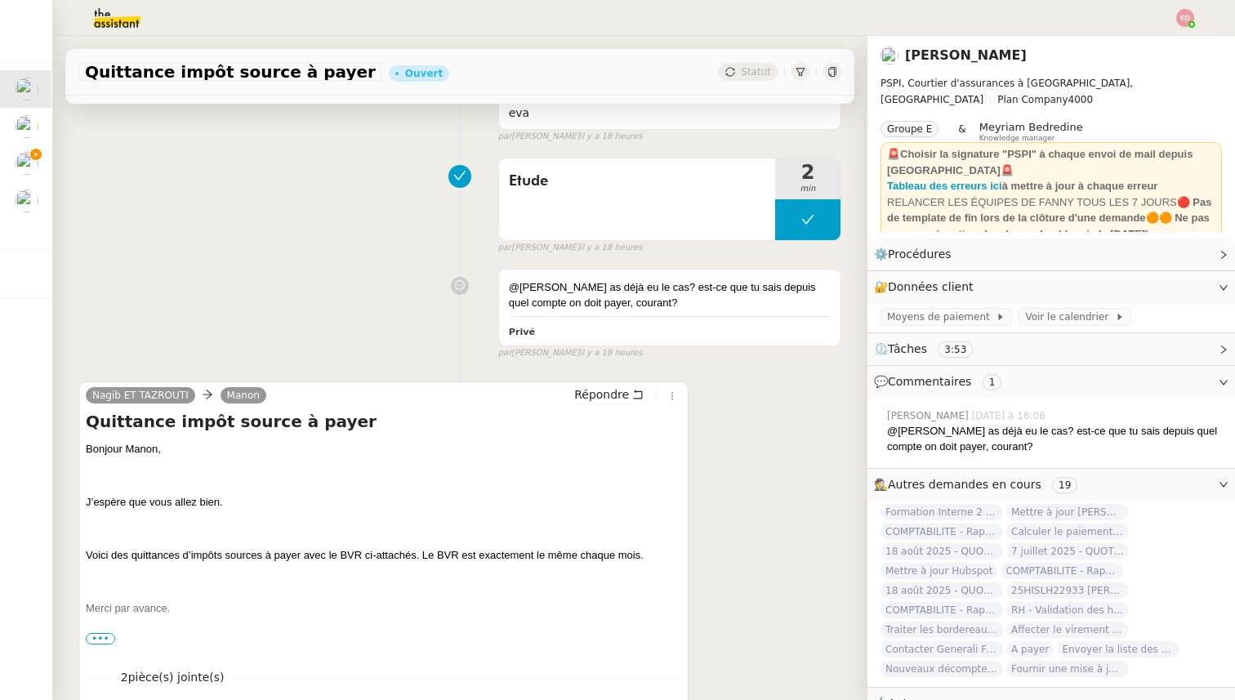
scroll to position [550, 0]
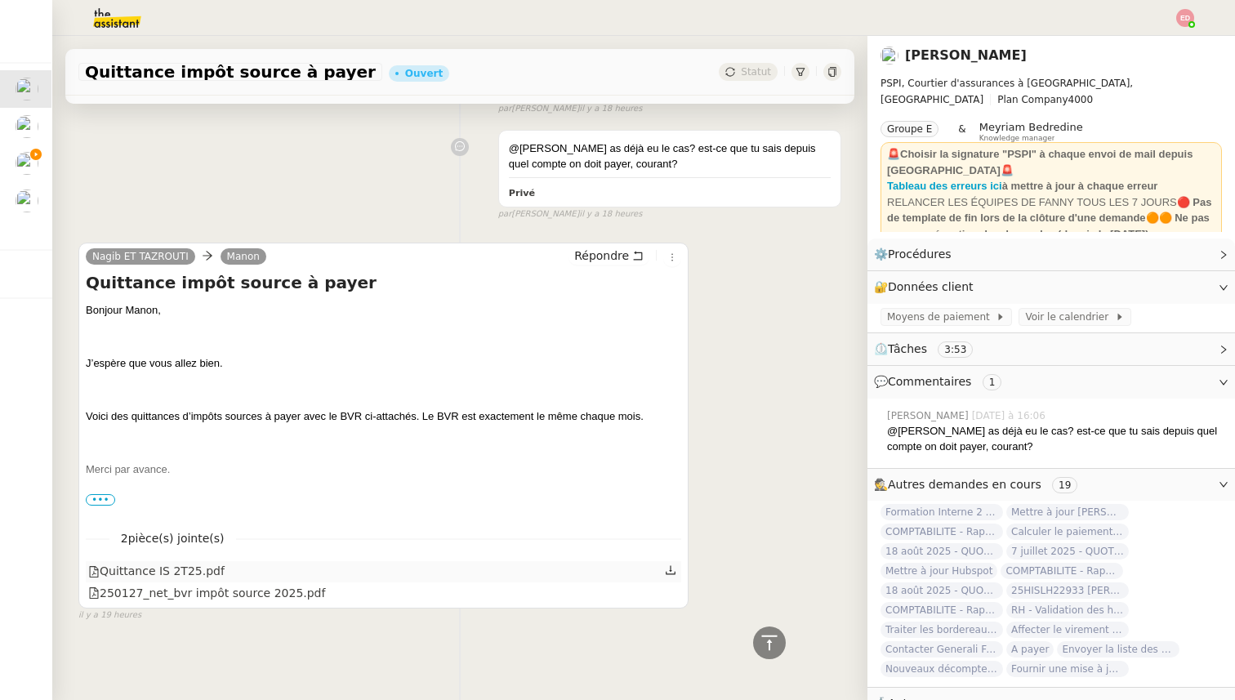
click at [667, 569] on icon at bounding box center [670, 569] width 11 height 11
click at [675, 594] on icon at bounding box center [671, 591] width 10 height 9
click at [100, 496] on span "•••" at bounding box center [100, 499] width 29 height 11
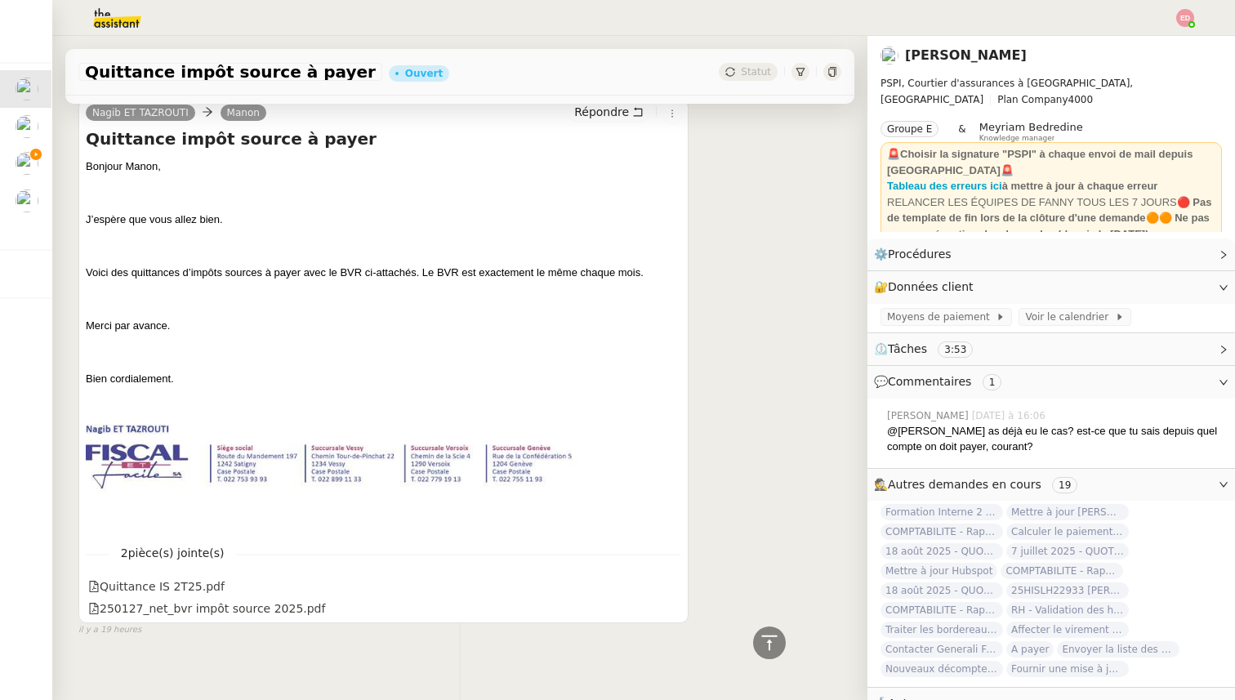
scroll to position [694, 0]
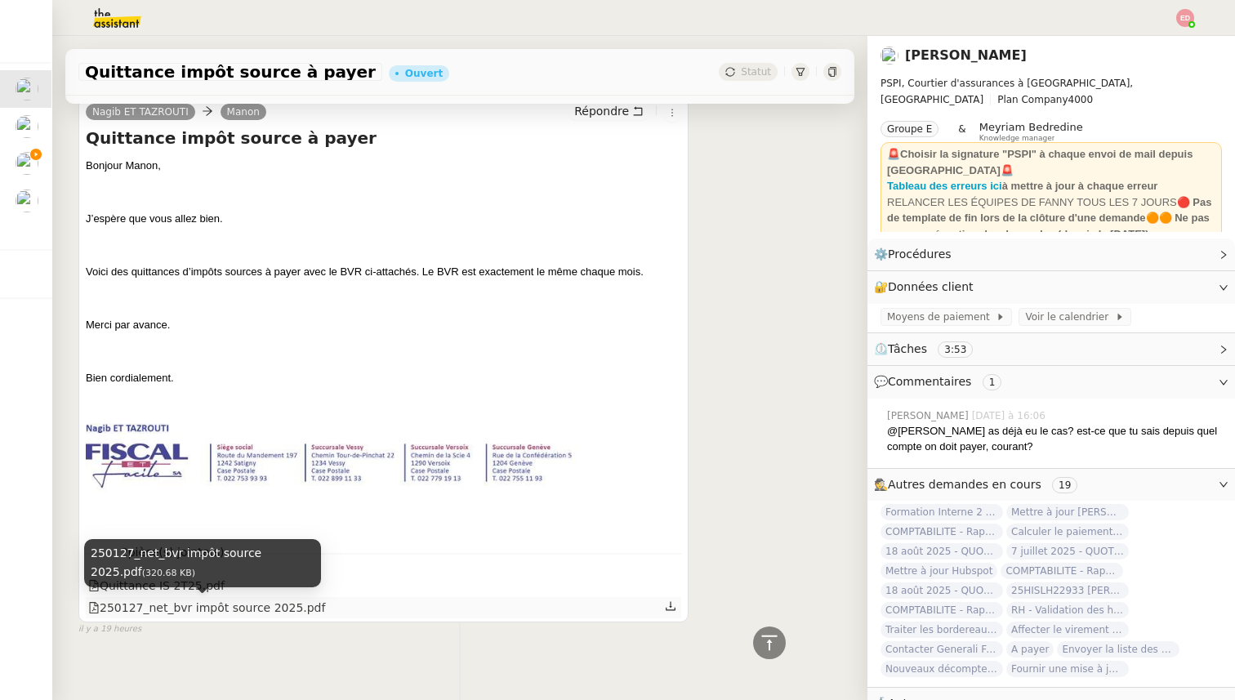
click at [230, 606] on div "250127_net_bvr impôt source 2025.pdf" at bounding box center [206, 608] width 237 height 19
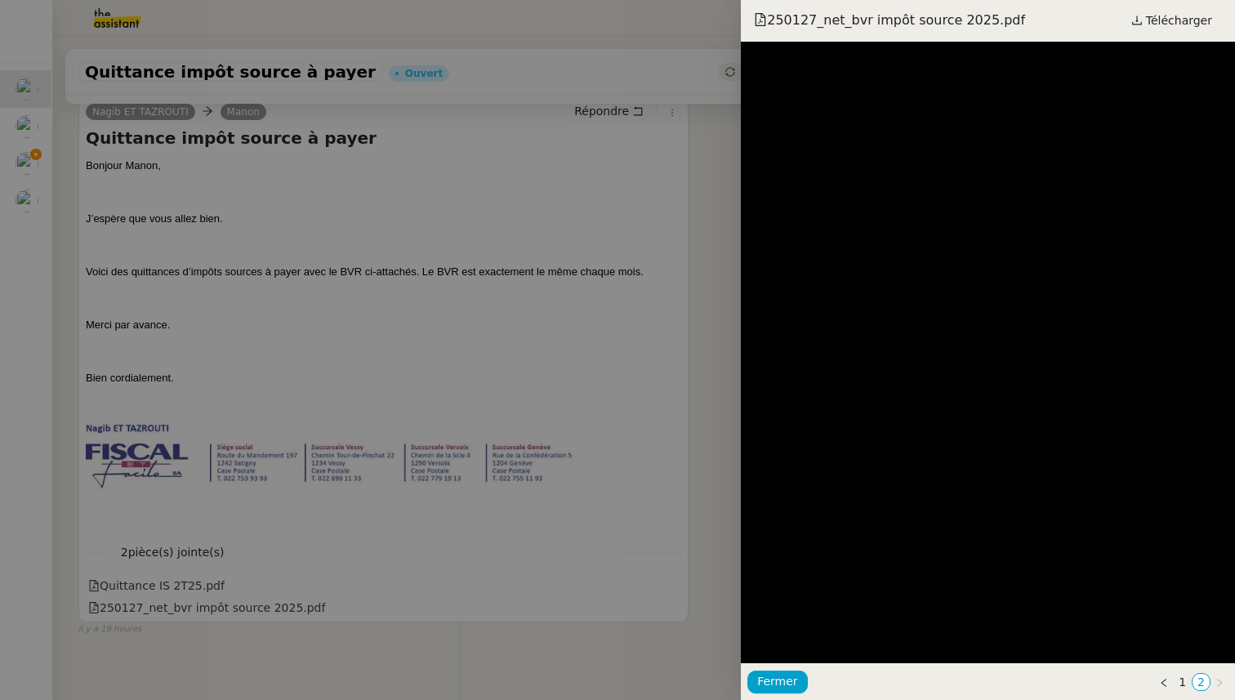
click at [267, 254] on div at bounding box center [617, 350] width 1235 height 700
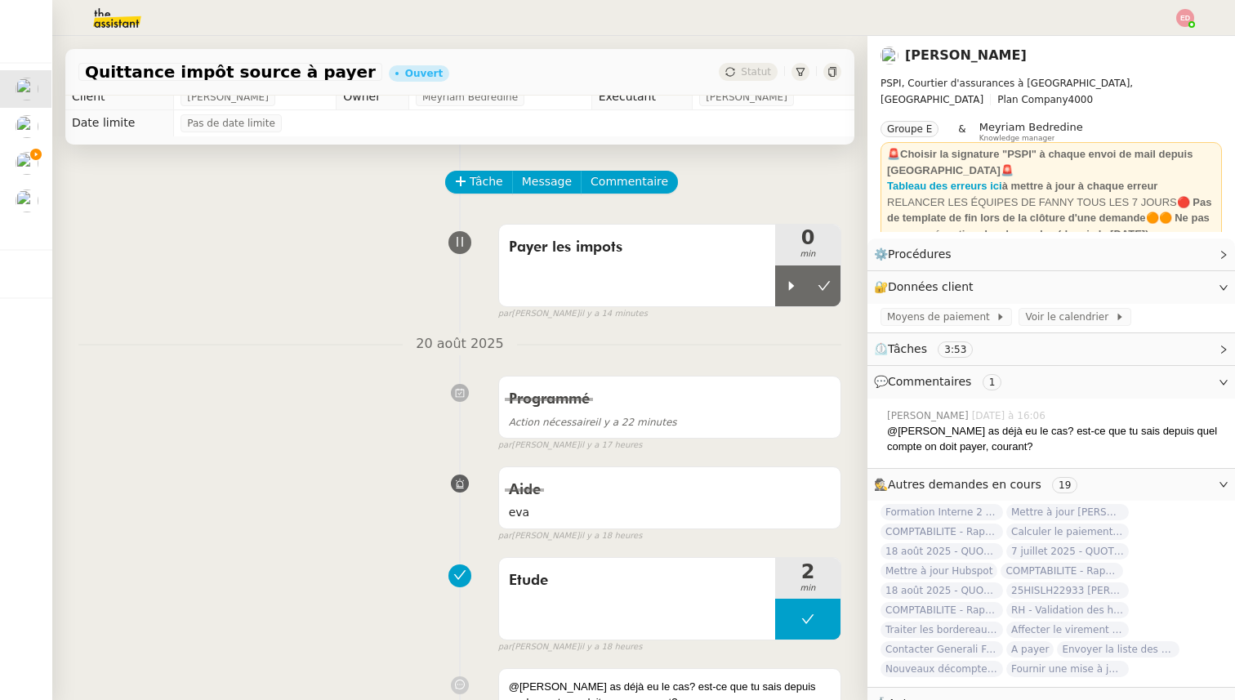
scroll to position [0, 0]
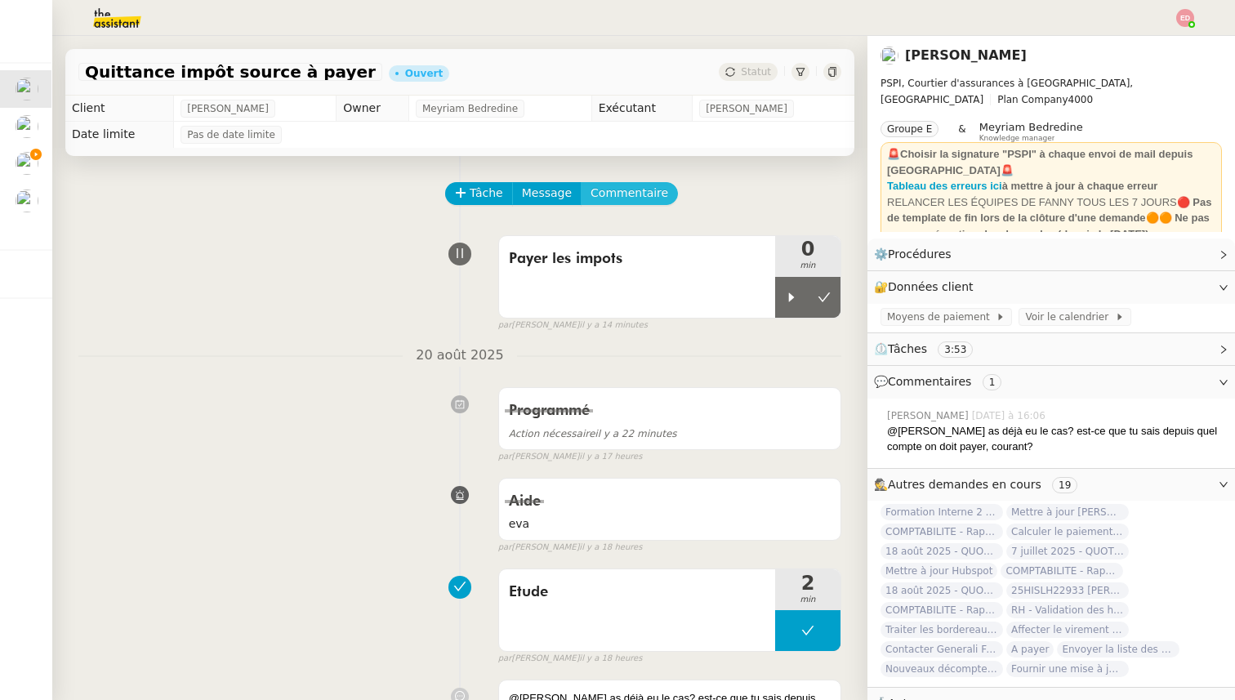
click at [631, 202] on span "Commentaire" at bounding box center [630, 193] width 78 height 19
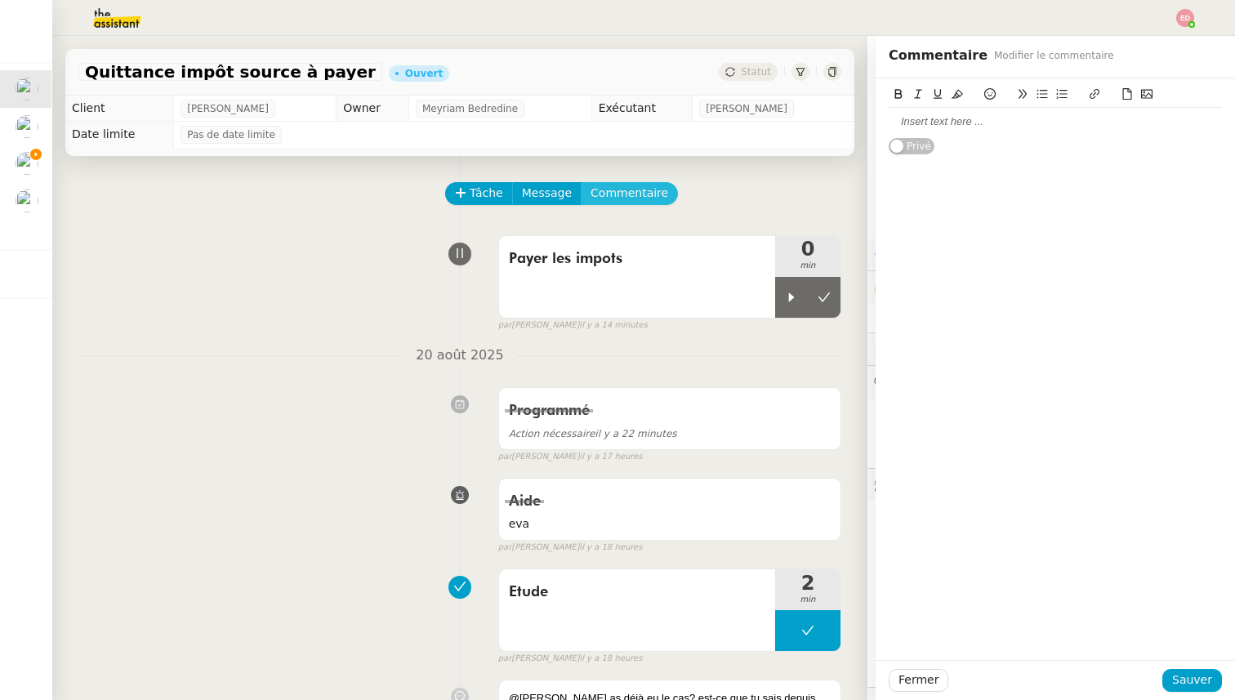
click at [581, 182] on button "Commentaire" at bounding box center [629, 193] width 97 height 23
click at [963, 118] on div at bounding box center [1055, 121] width 333 height 15
click at [1187, 684] on span "Sauver" at bounding box center [1192, 680] width 40 height 19
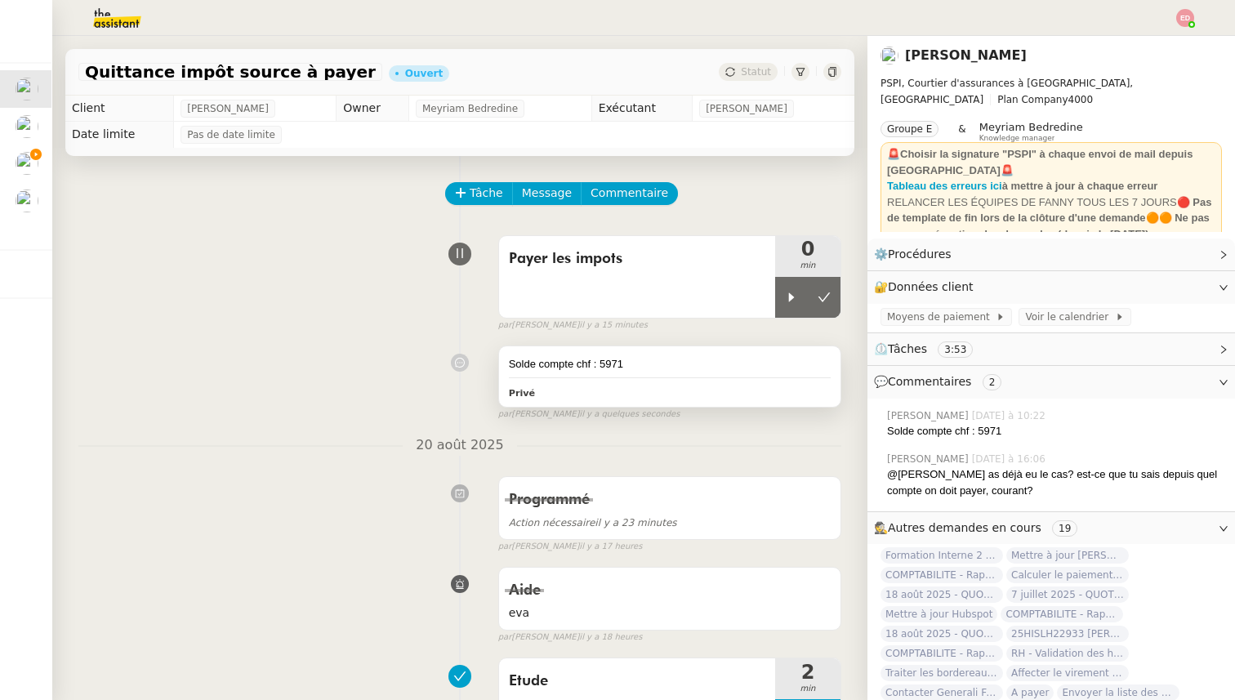
click at [595, 357] on div "Solde compte chf : 5971" at bounding box center [670, 364] width 322 height 16
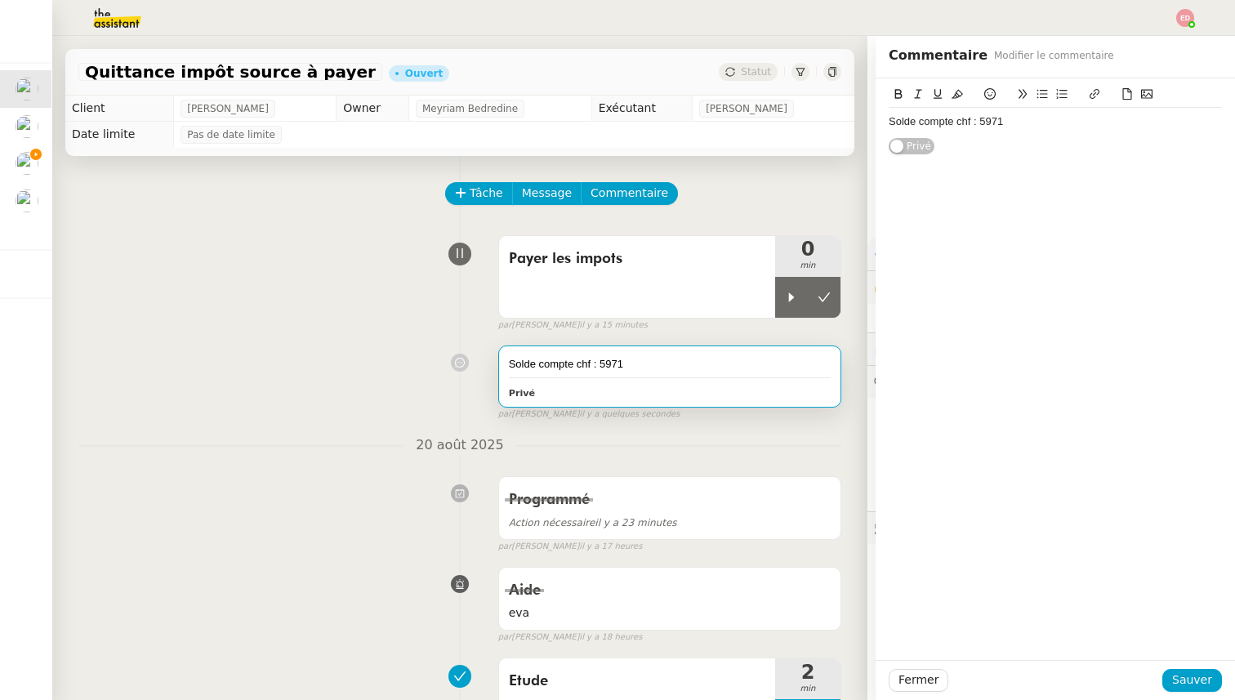
click at [1011, 121] on div "Solde compte chf : 5971" at bounding box center [1055, 121] width 333 height 15
click at [1199, 671] on span "Sauver" at bounding box center [1192, 680] width 40 height 19
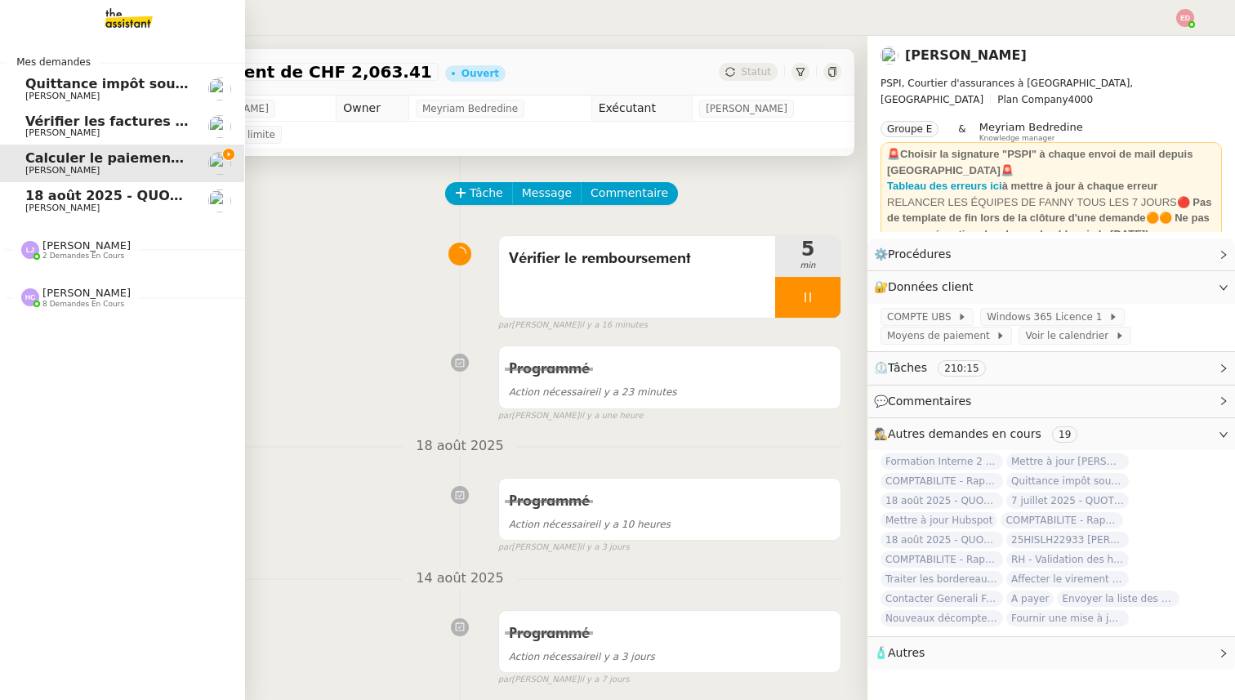
click at [60, 203] on span "[PERSON_NAME]" at bounding box center [62, 208] width 74 height 11
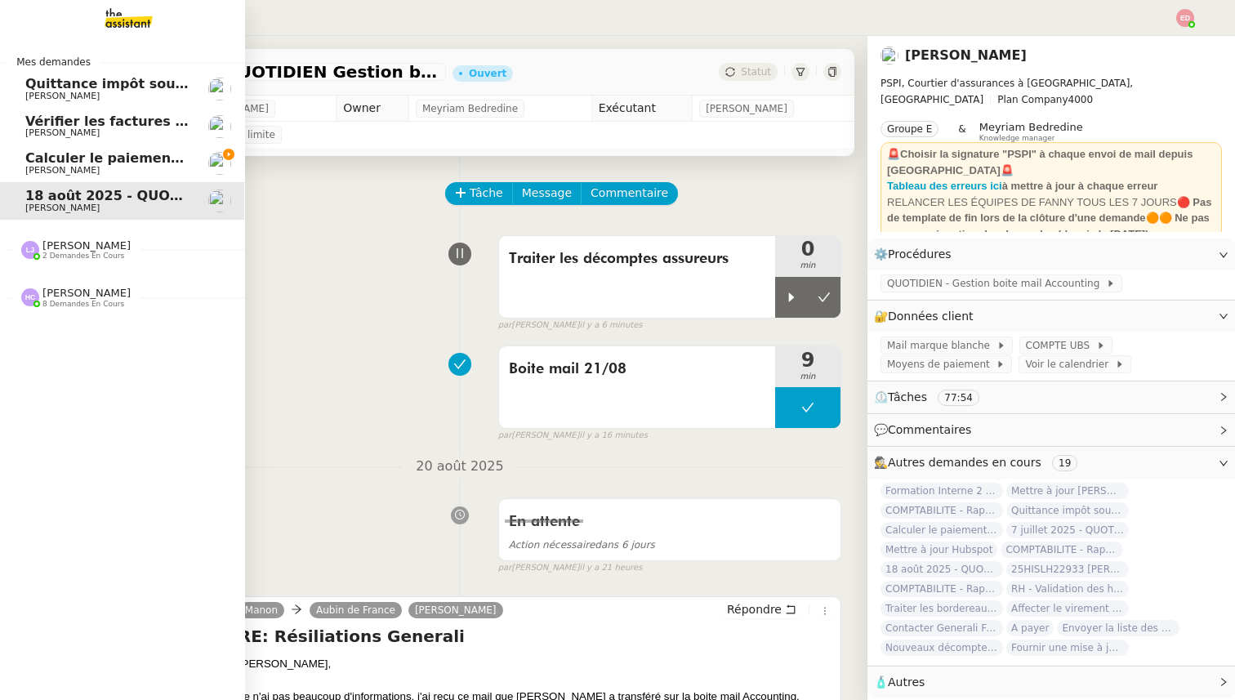
click at [76, 157] on span "Calculer le paiement de CHF 2,063.41" at bounding box center [164, 158] width 278 height 16
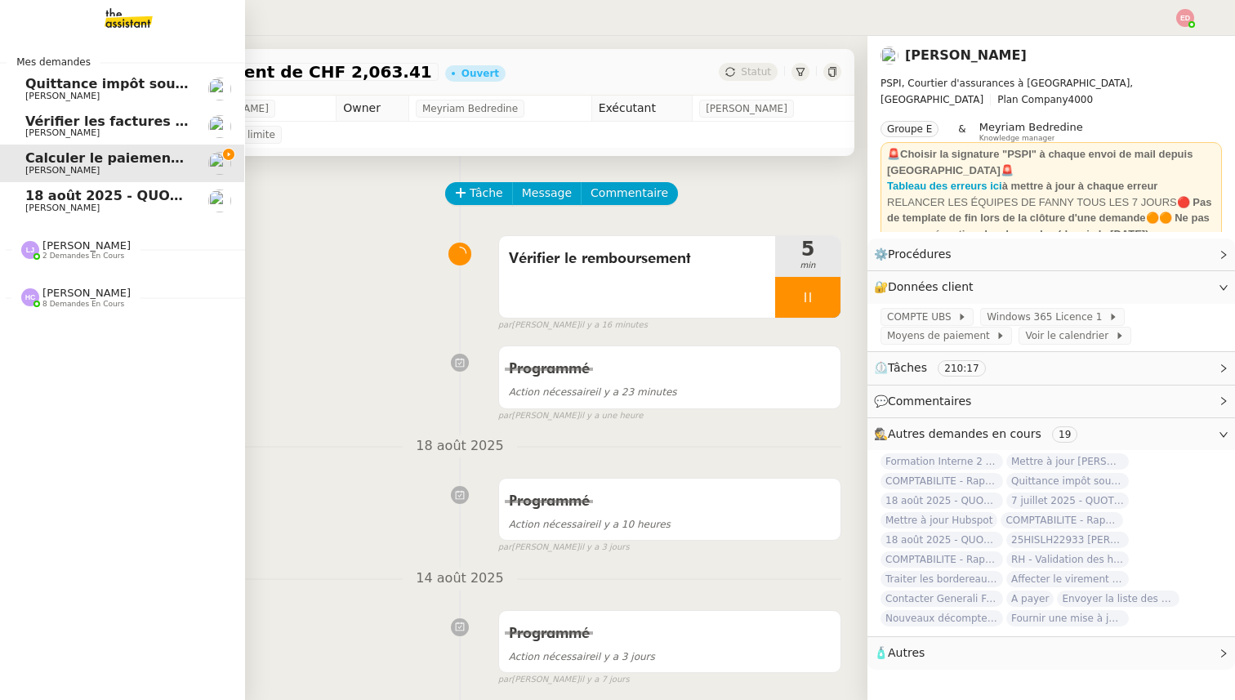
click at [75, 130] on span "[PERSON_NAME]" at bounding box center [62, 132] width 74 height 11
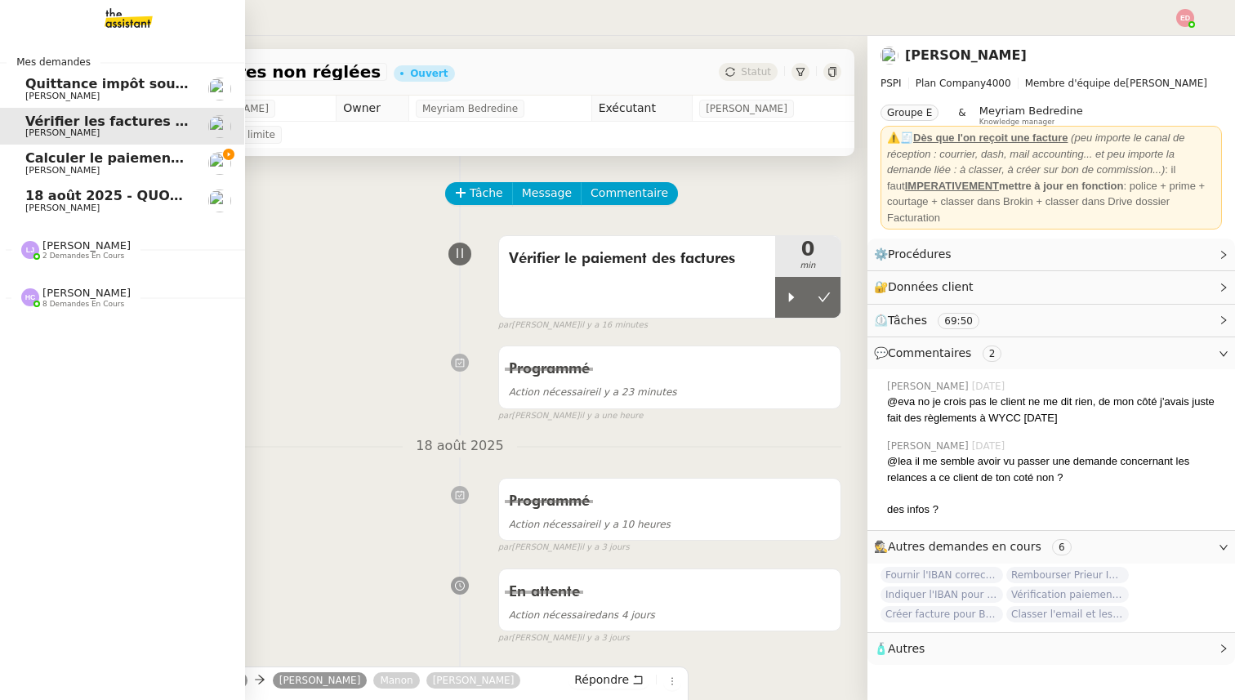
click at [33, 84] on span "Quittance impôt source à payer" at bounding box center [141, 84] width 233 height 16
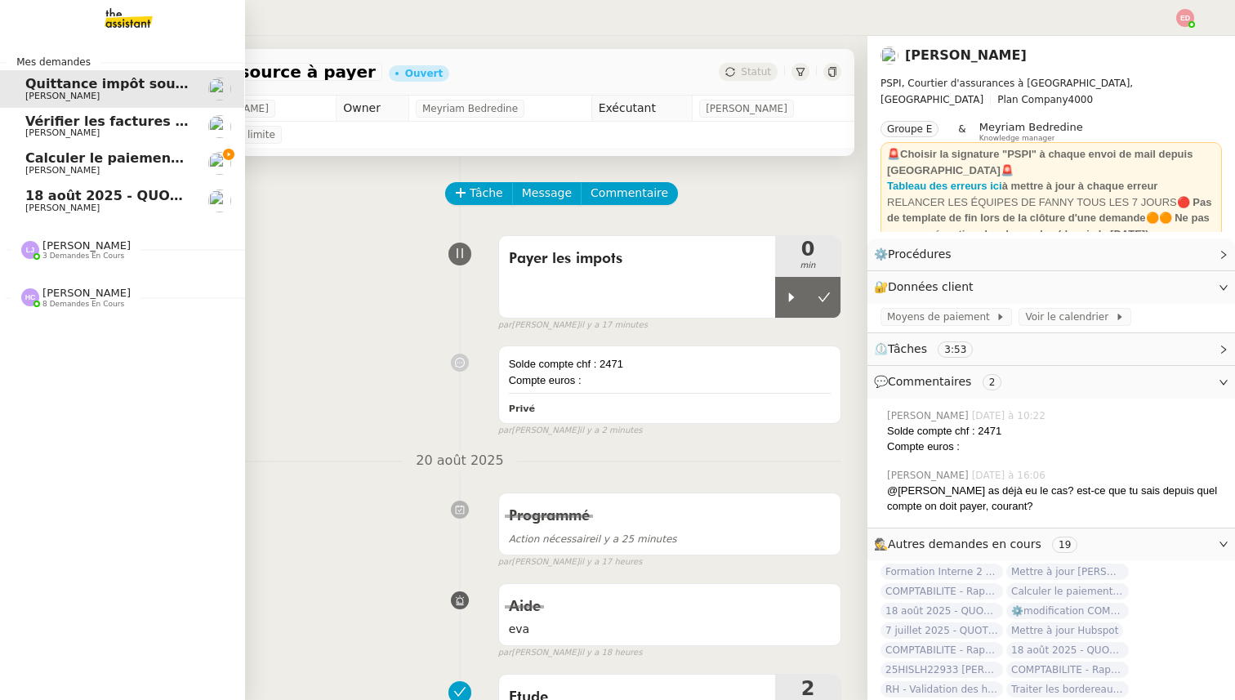
click at [46, 175] on span "[PERSON_NAME]" at bounding box center [62, 170] width 74 height 11
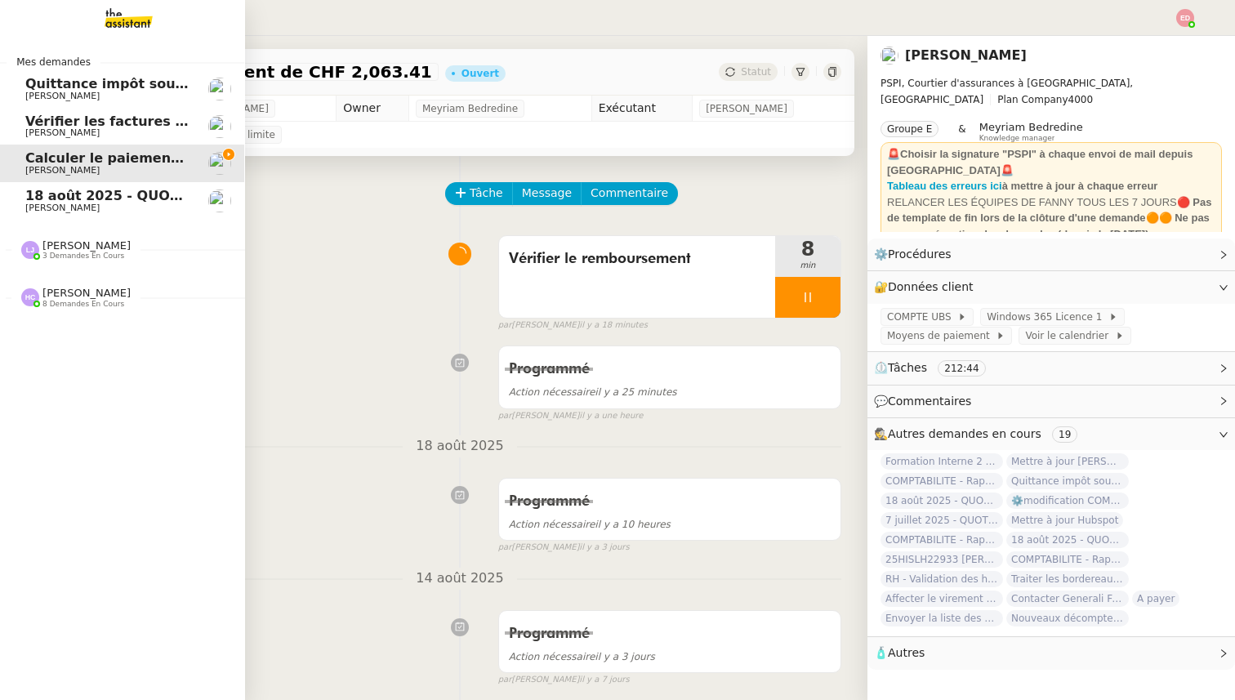
click at [74, 98] on span "[PERSON_NAME]" at bounding box center [62, 96] width 74 height 11
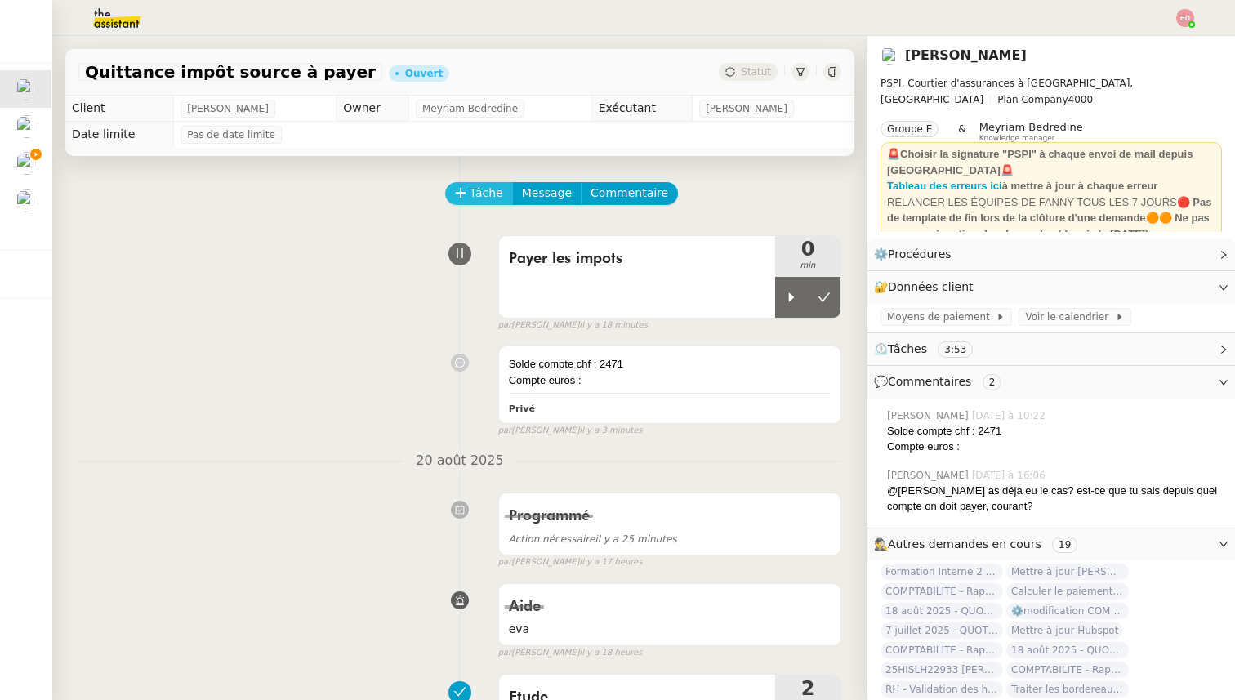
click at [488, 194] on span "Tâche" at bounding box center [486, 193] width 33 height 19
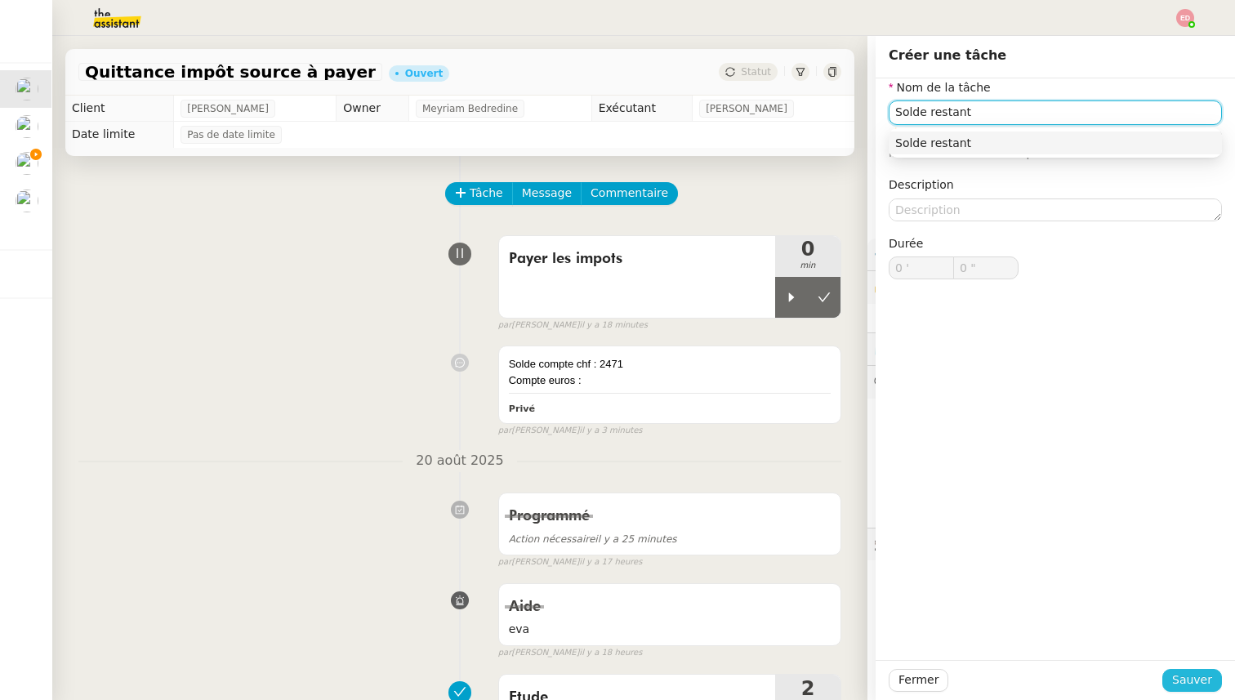
type input "Solde restant"
click at [1177, 680] on span "Sauver" at bounding box center [1192, 680] width 40 height 19
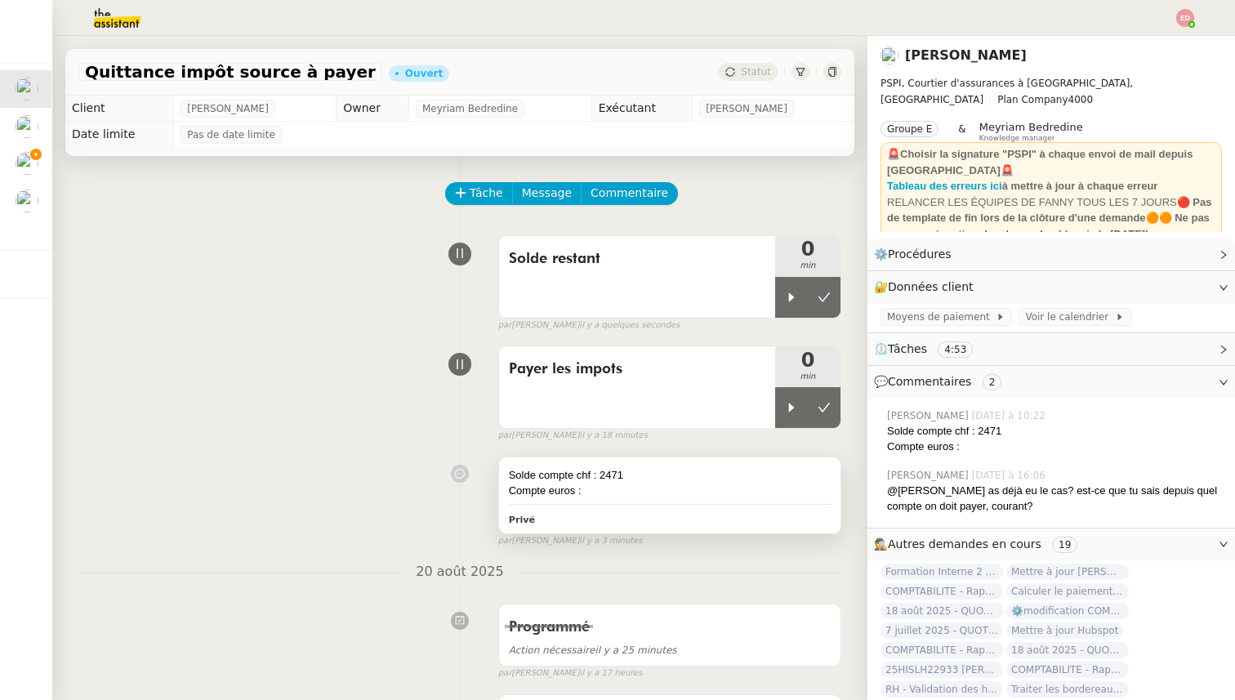
click at [784, 474] on div "Solde compte chf : 2471" at bounding box center [670, 475] width 322 height 16
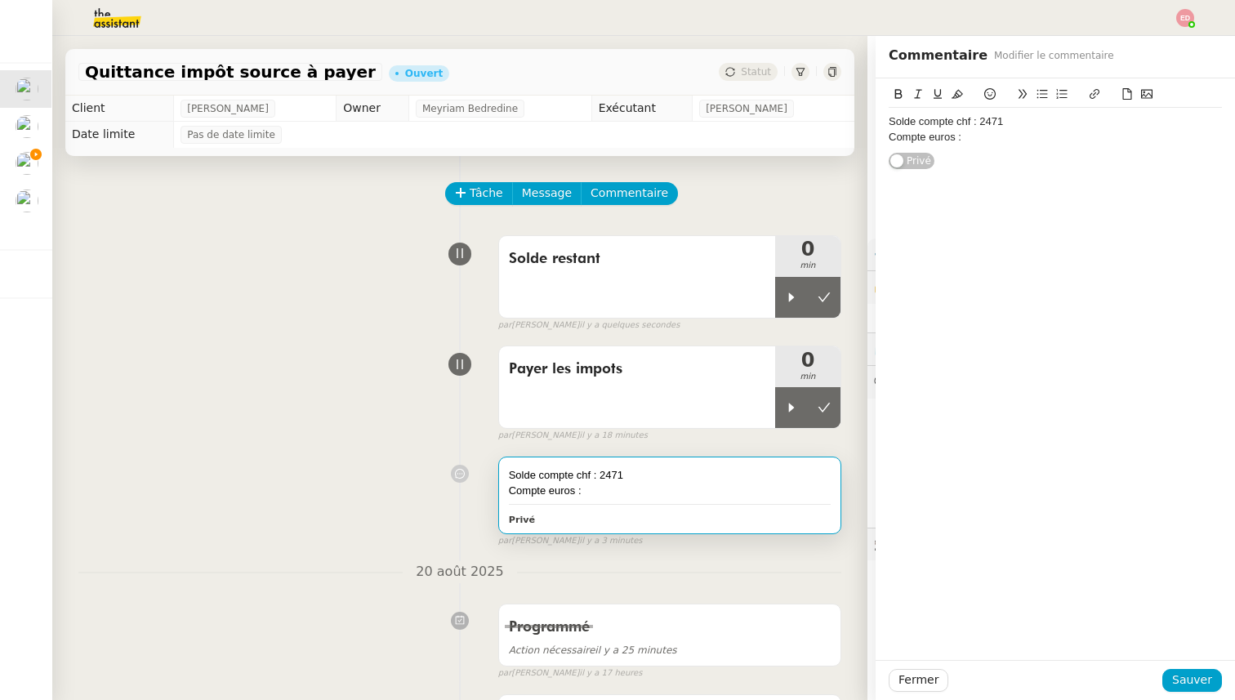
click at [977, 145] on div "Solde compte chf : 2471 Compte euros :" at bounding box center [1055, 129] width 333 height 43
click at [1037, 136] on div "Compte euros : en négatif" at bounding box center [1055, 137] width 333 height 15
click at [1179, 667] on div "Fermer Sauver" at bounding box center [1055, 680] width 359 height 40
click at [1181, 683] on span "Sauver" at bounding box center [1192, 680] width 40 height 19
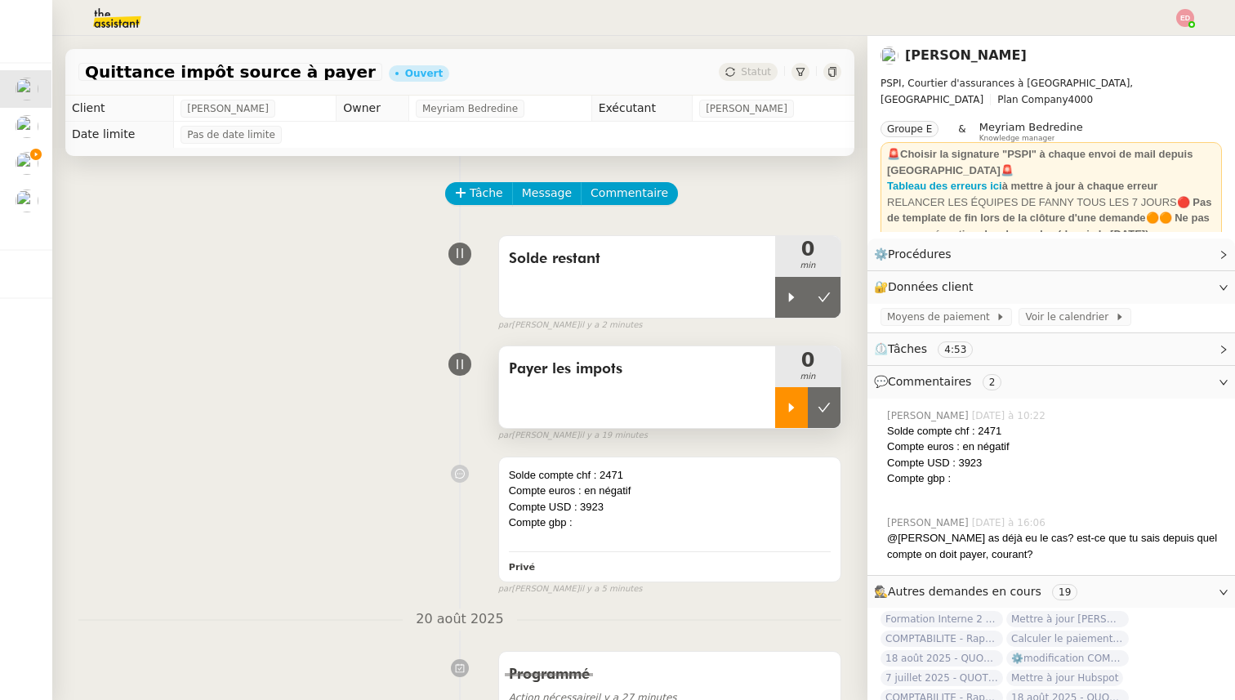
click at [798, 396] on div at bounding box center [791, 407] width 33 height 41
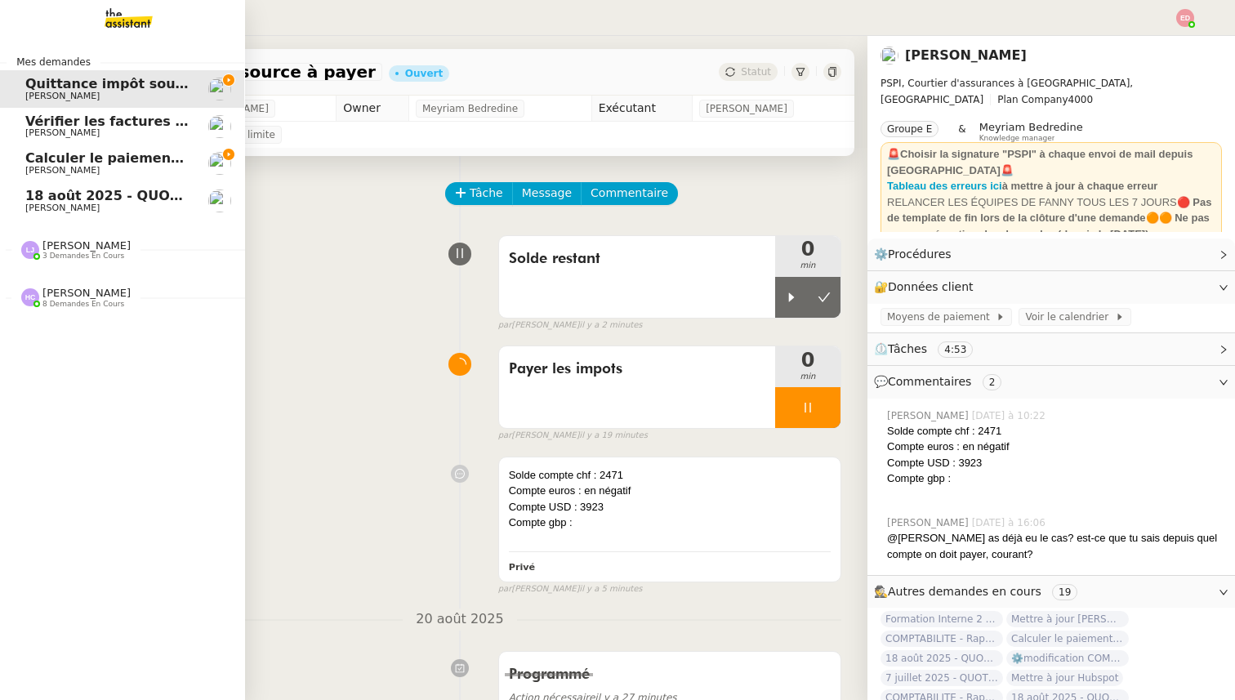
click at [37, 166] on span "[PERSON_NAME]" at bounding box center [62, 170] width 74 height 11
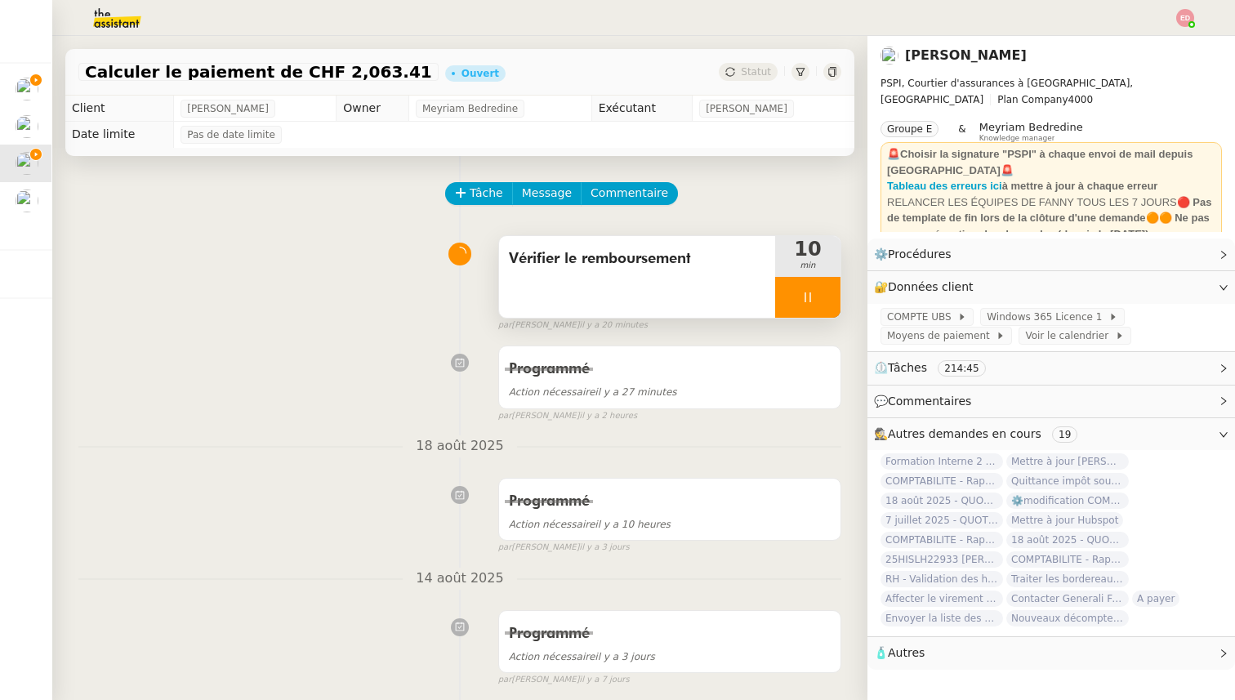
click at [833, 287] on div at bounding box center [807, 297] width 65 height 41
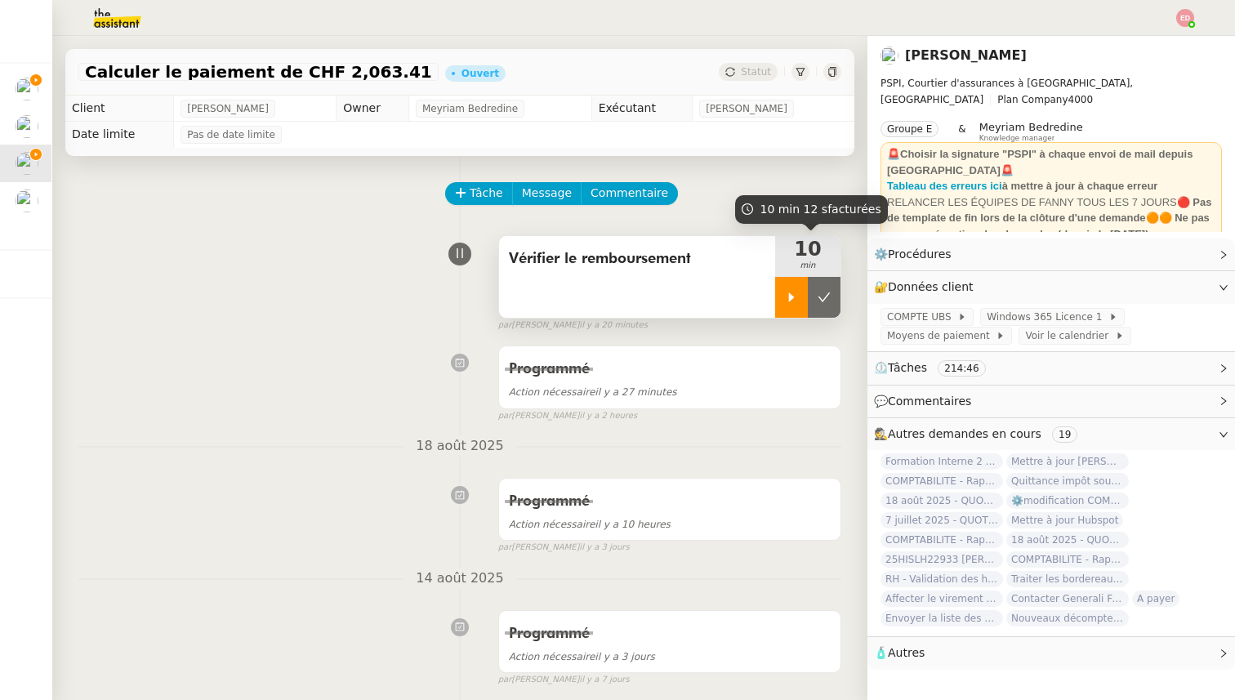
click at [833, 287] on button at bounding box center [824, 297] width 33 height 41
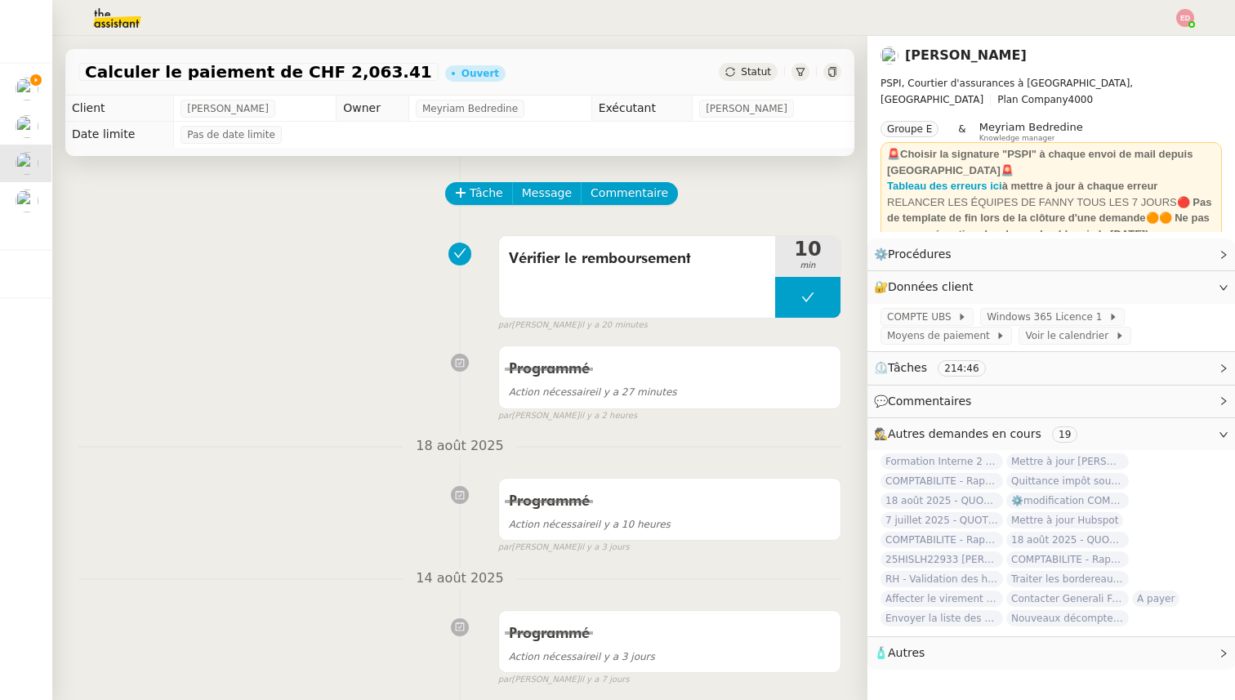
click at [760, 65] on div "Statut" at bounding box center [748, 72] width 59 height 18
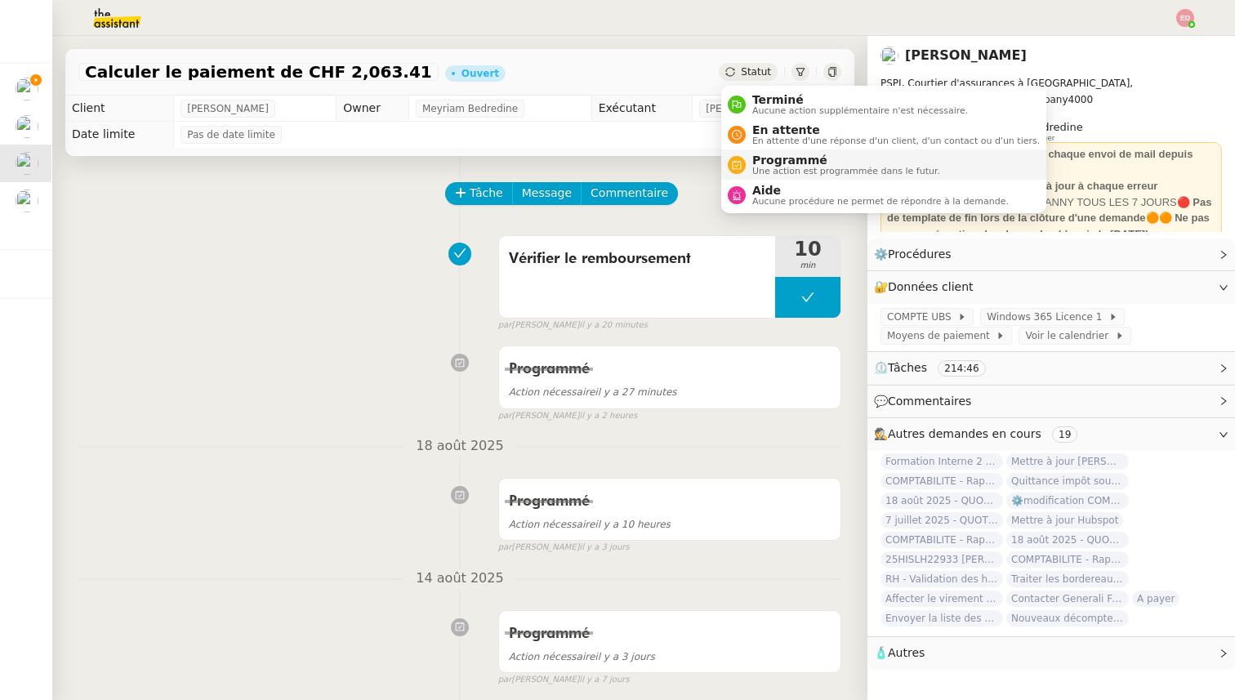
click at [761, 158] on span "Programmé" at bounding box center [846, 160] width 188 height 13
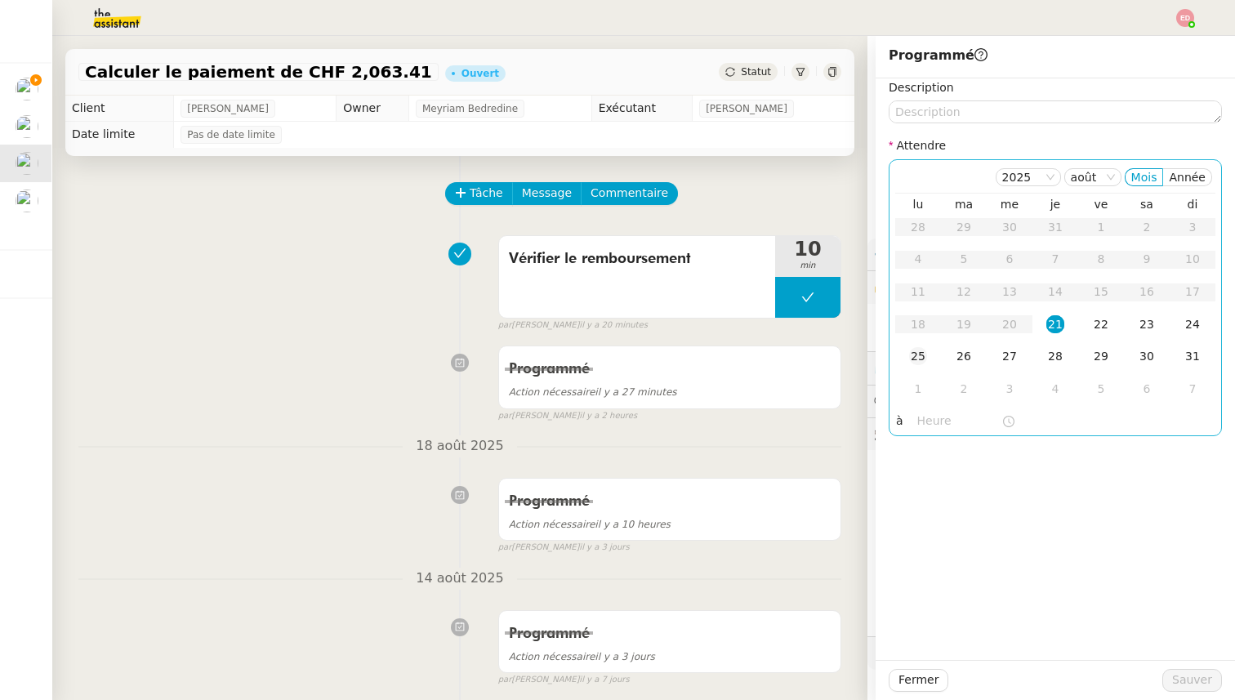
click at [923, 362] on div "25" at bounding box center [918, 356] width 18 height 18
click at [1196, 690] on button "Sauver" at bounding box center [1192, 680] width 60 height 23
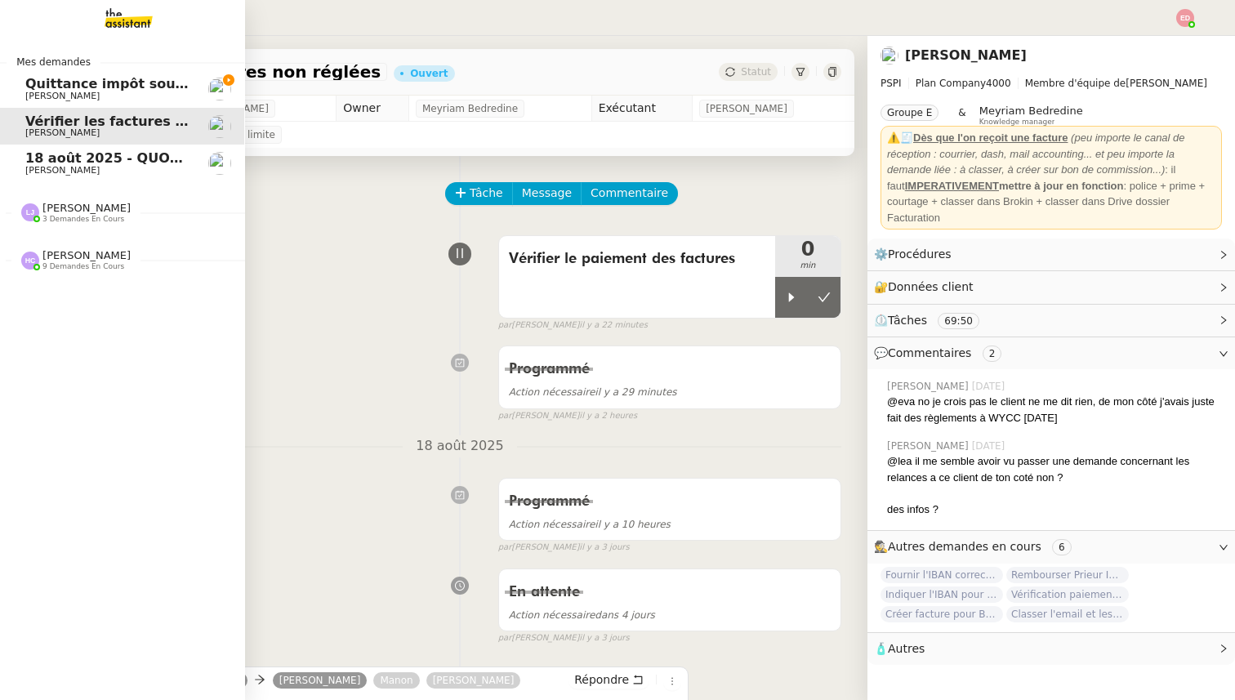
click at [48, 156] on span "18 août 2025 - QUOTIDIEN Gestion boite mail Accounting" at bounding box center [235, 158] width 420 height 16
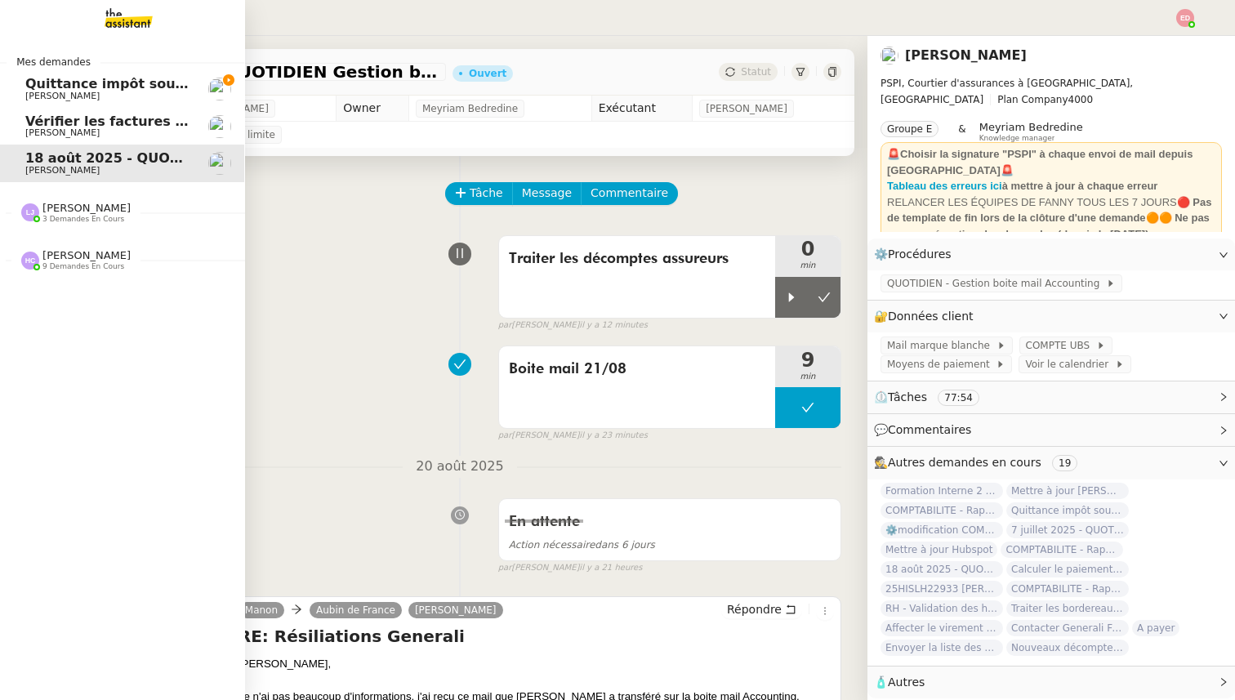
click at [51, 214] on span "[PERSON_NAME]" at bounding box center [86, 208] width 88 height 12
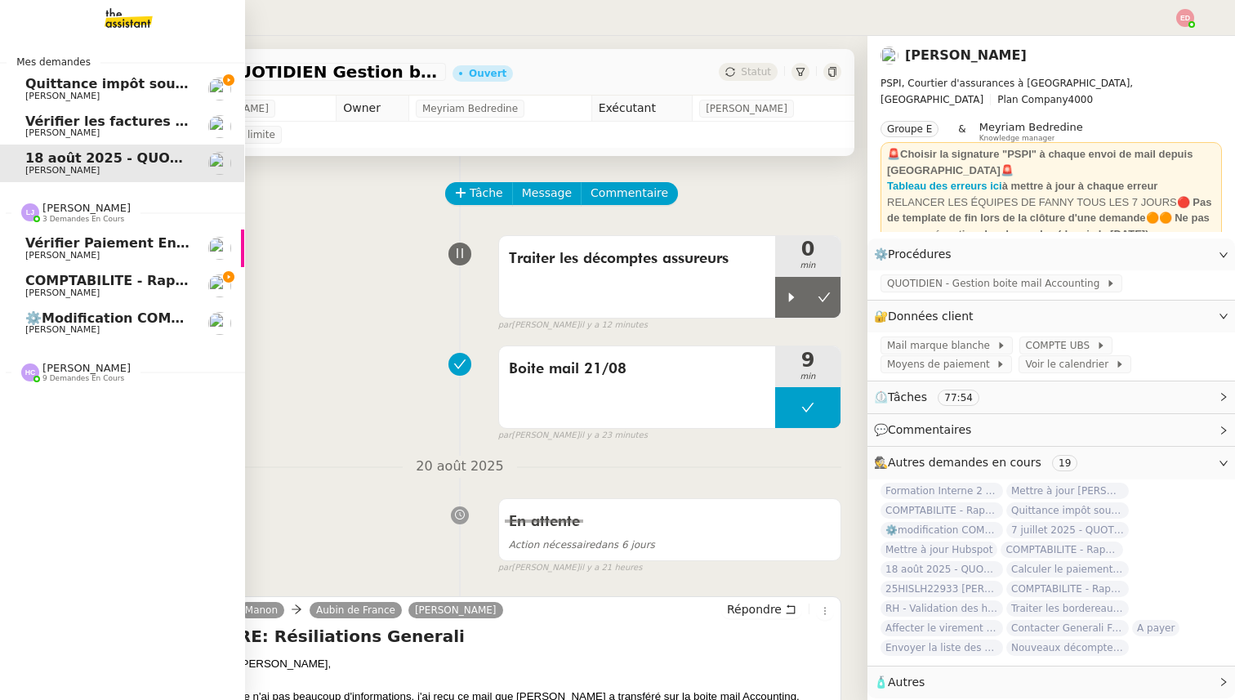
click at [58, 281] on span "COMPTABILITE - Rapprochement bancaire - 21 août 2025" at bounding box center [235, 281] width 421 height 16
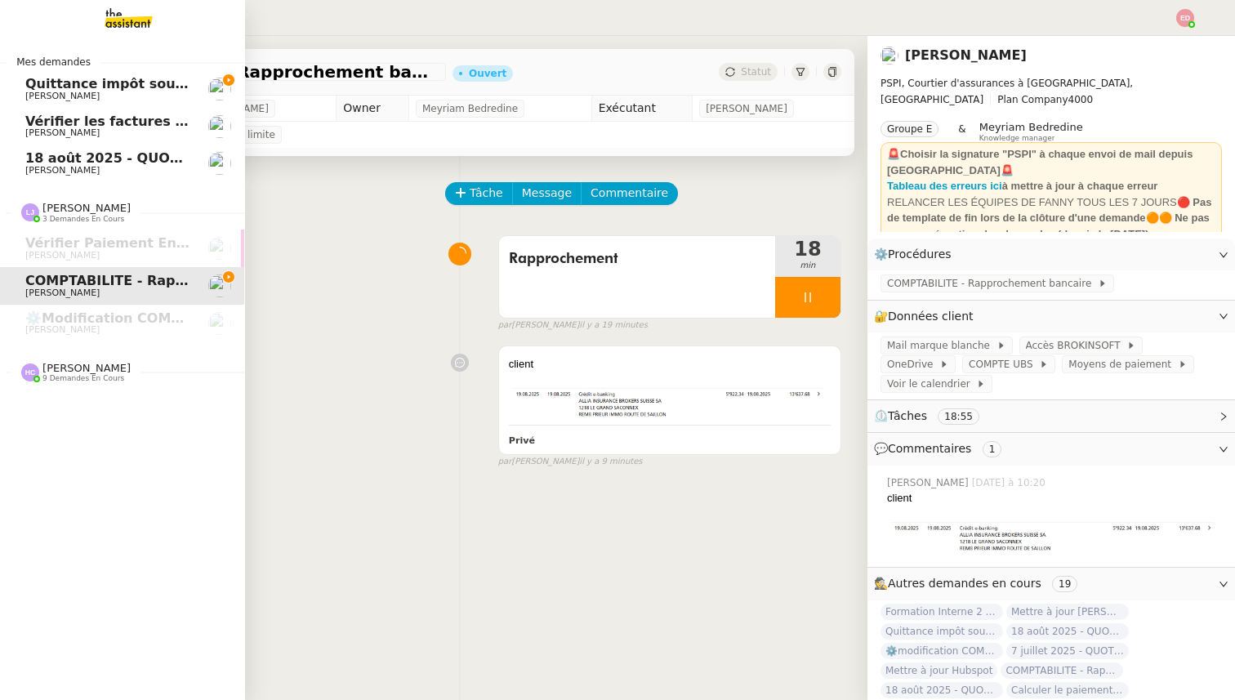
click at [74, 366] on span "[PERSON_NAME]" at bounding box center [86, 368] width 88 height 12
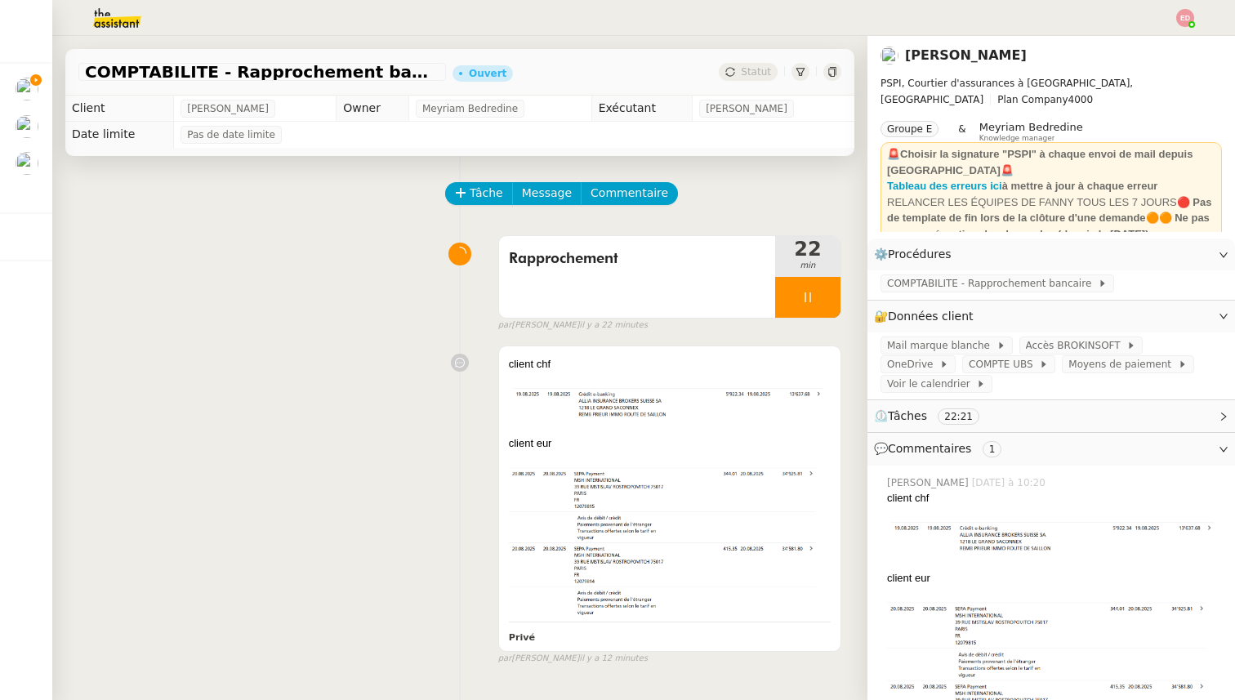
scroll to position [0, 1]
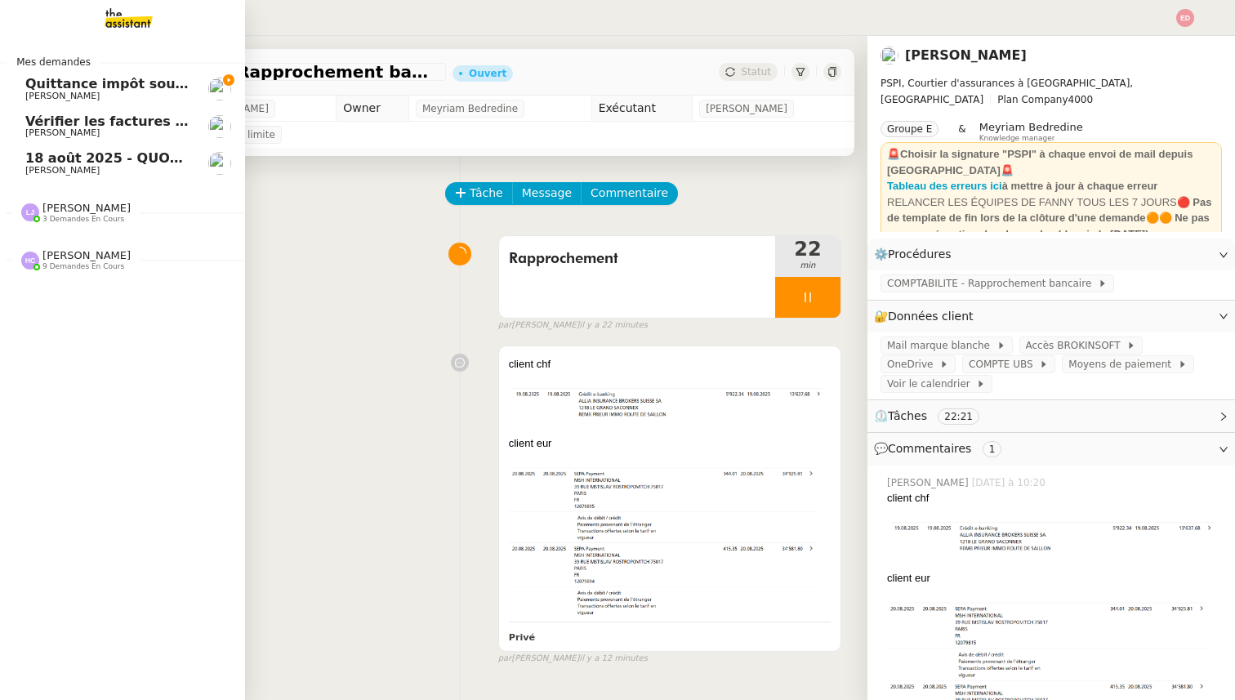
click at [57, 84] on span "Quittance impôt source à payer" at bounding box center [141, 84] width 233 height 16
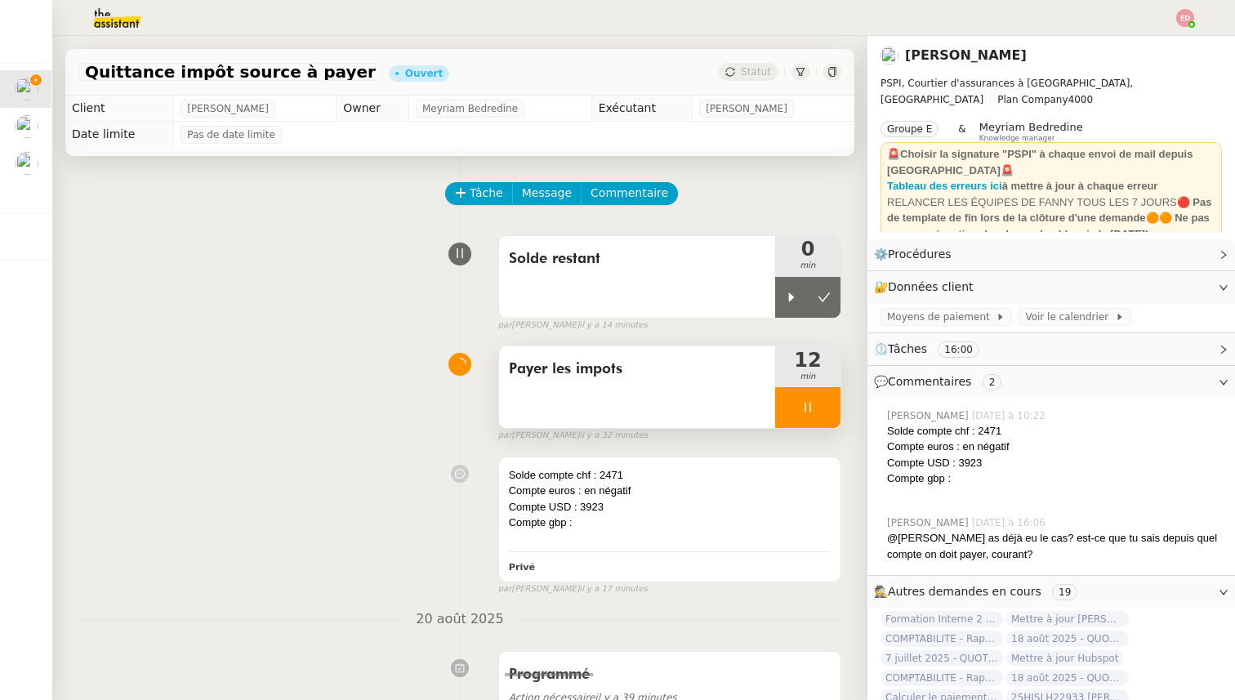
click at [834, 413] on div at bounding box center [807, 407] width 65 height 41
click at [834, 413] on button at bounding box center [824, 407] width 33 height 41
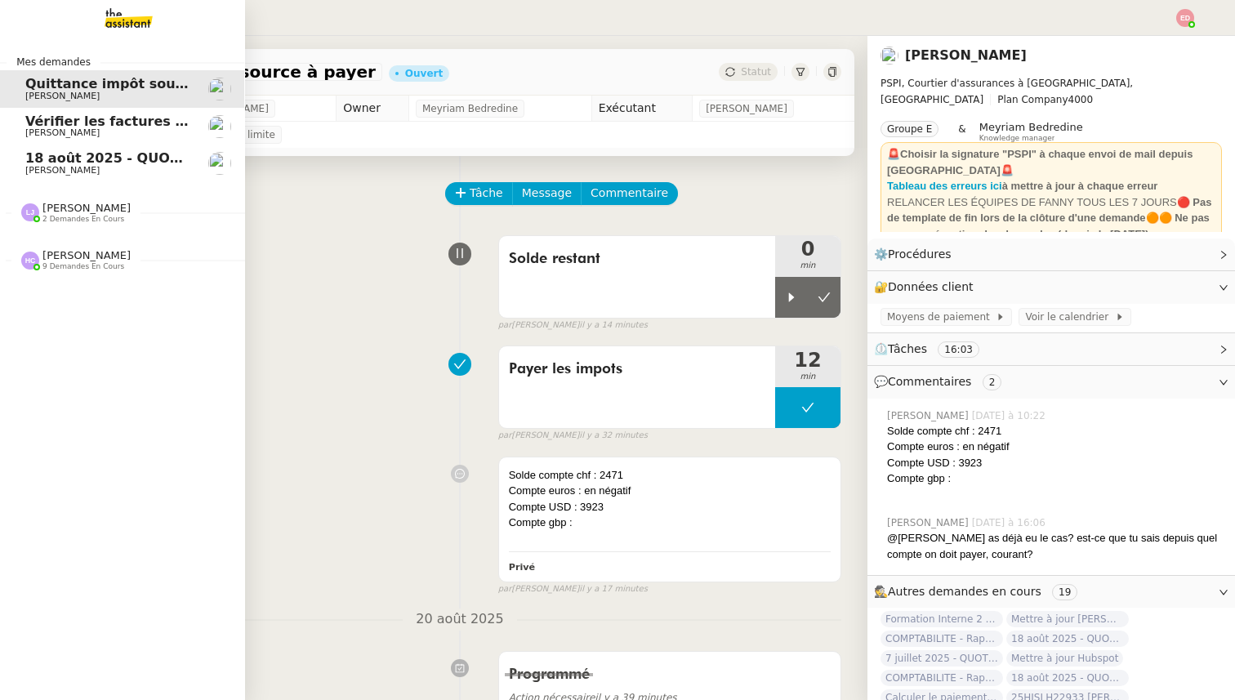
click at [58, 131] on span "[PERSON_NAME]" at bounding box center [62, 132] width 74 height 11
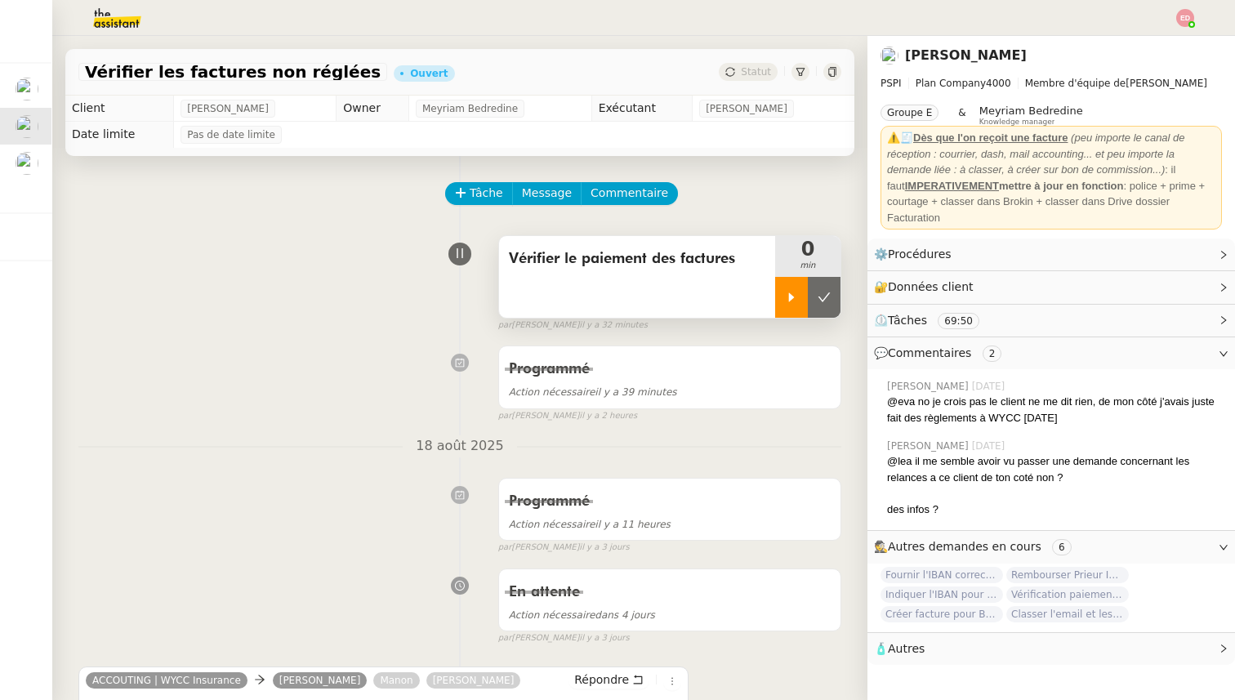
click at [787, 296] on icon at bounding box center [791, 297] width 13 height 13
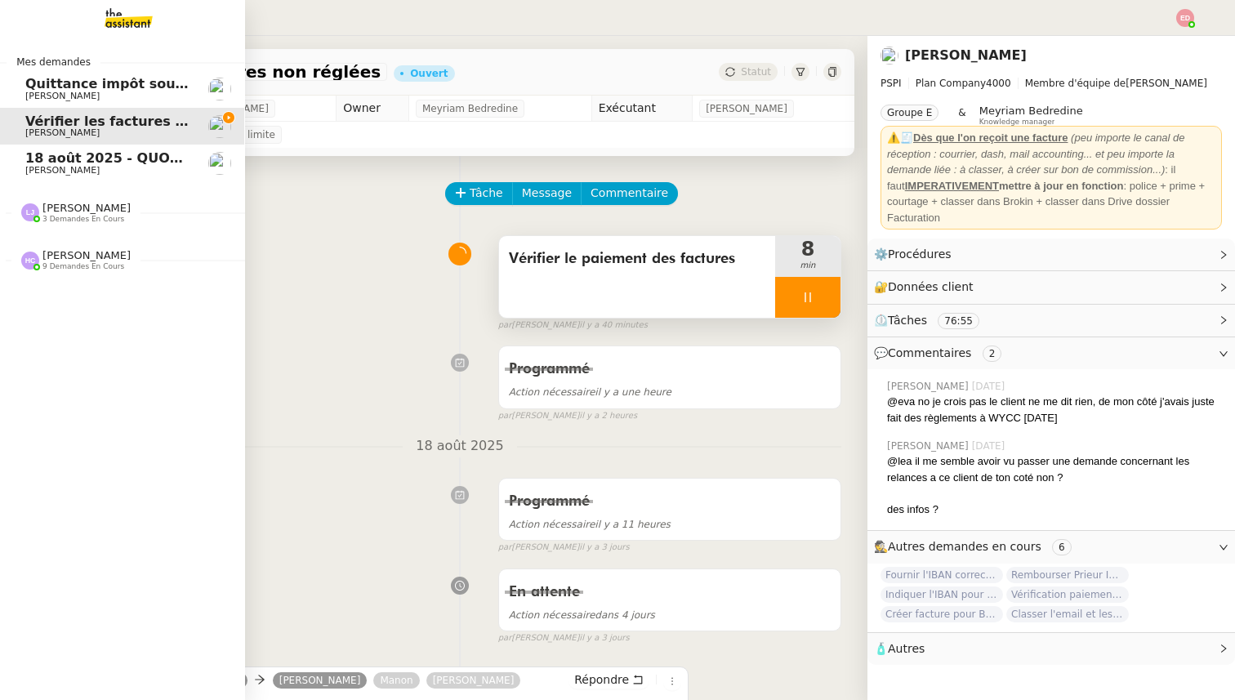
click at [65, 167] on span "[PERSON_NAME]" at bounding box center [62, 170] width 74 height 11
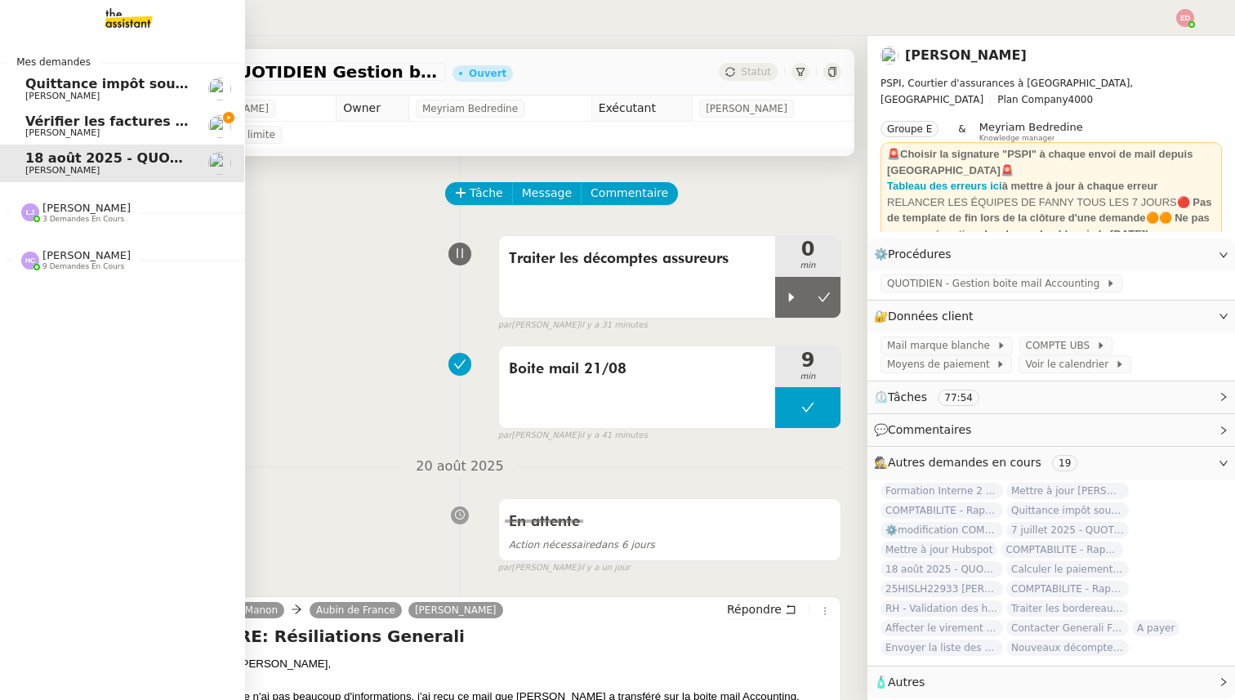
click at [108, 99] on span "[PERSON_NAME]" at bounding box center [107, 96] width 165 height 10
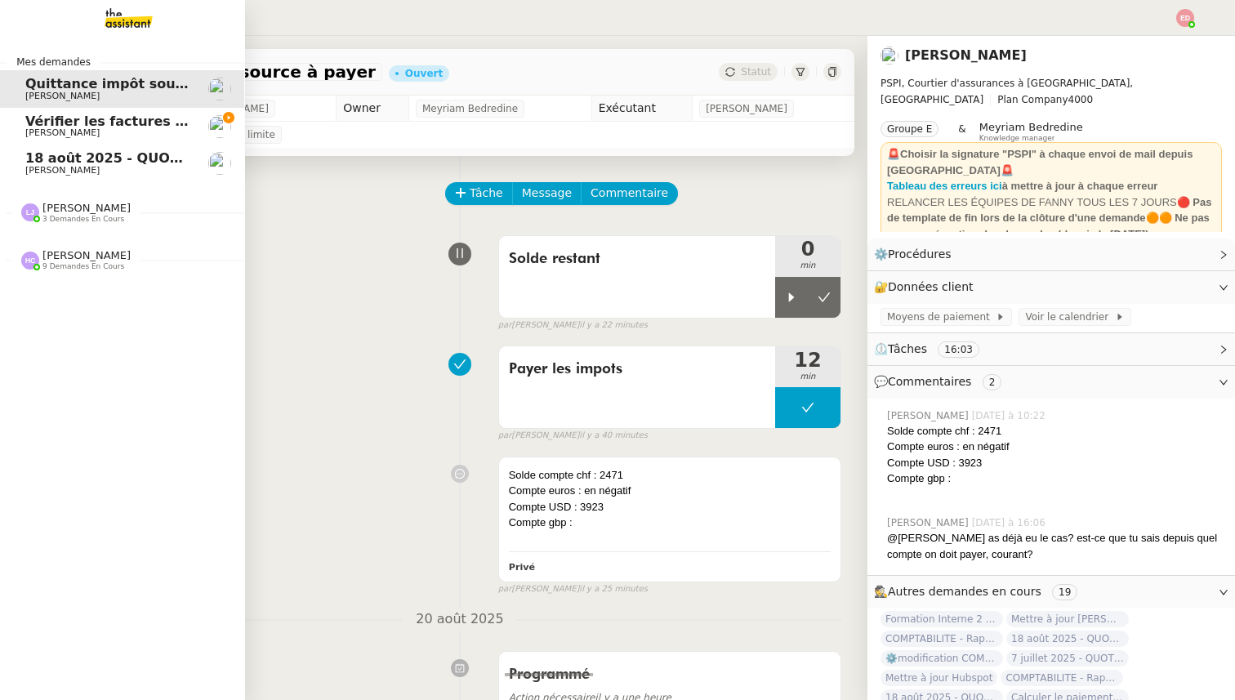
click at [106, 123] on span "Vérifier les factures non réglées" at bounding box center [143, 122] width 237 height 16
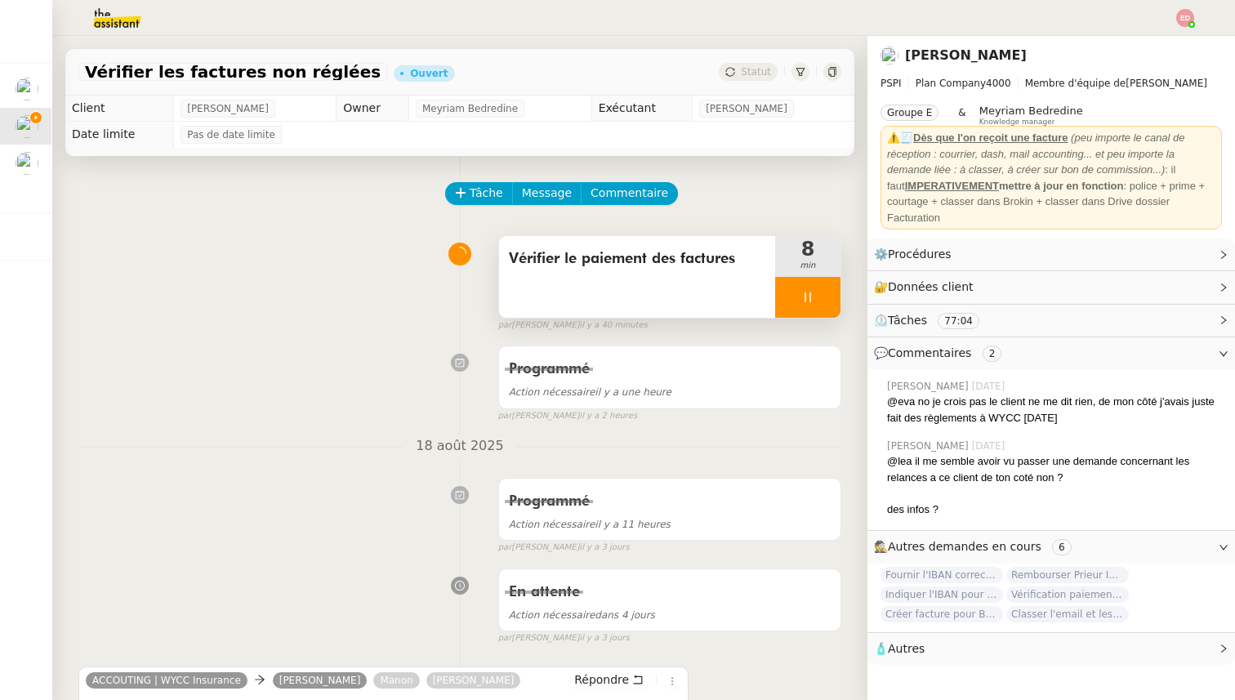
click at [831, 310] on div at bounding box center [807, 297] width 65 height 41
click at [831, 310] on button at bounding box center [824, 297] width 33 height 41
